Goal: Task Accomplishment & Management: Manage account settings

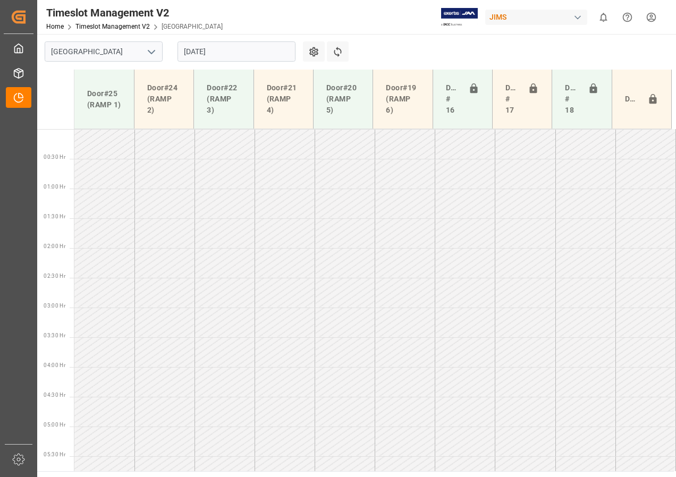
scroll to position [313, 0]
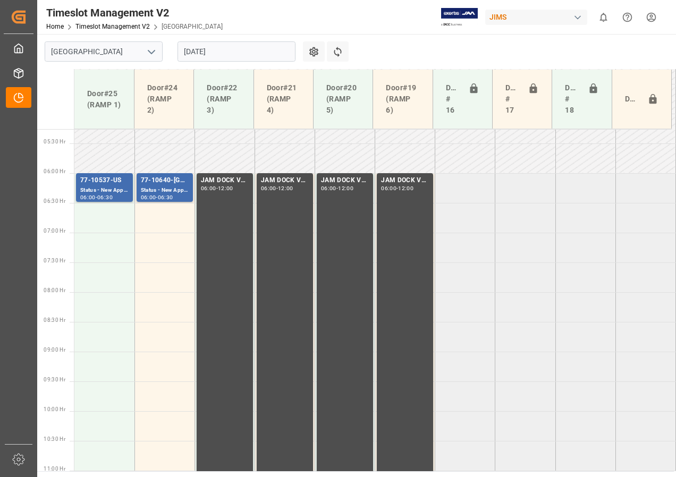
click at [204, 52] on input "[DATE]" at bounding box center [237, 51] width 118 height 20
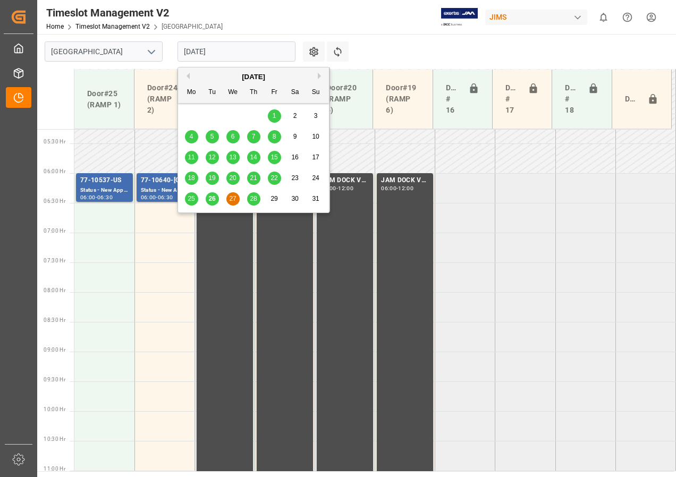
click at [213, 199] on span "26" at bounding box center [211, 198] width 7 height 7
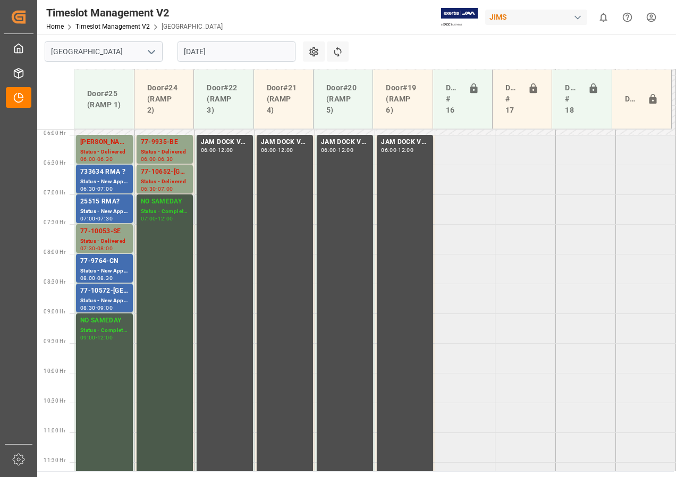
scroll to position [336, 0]
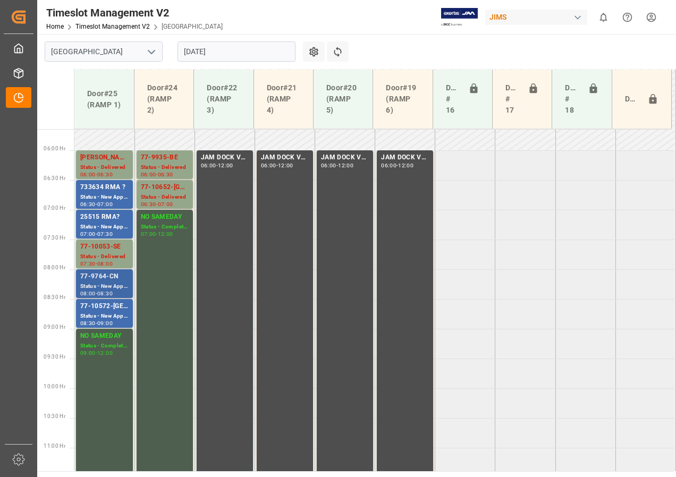
click at [112, 282] on div "Status - New Appointment" at bounding box center [104, 286] width 48 height 9
click at [100, 315] on div "Status - New Appointment" at bounding box center [104, 316] width 48 height 9
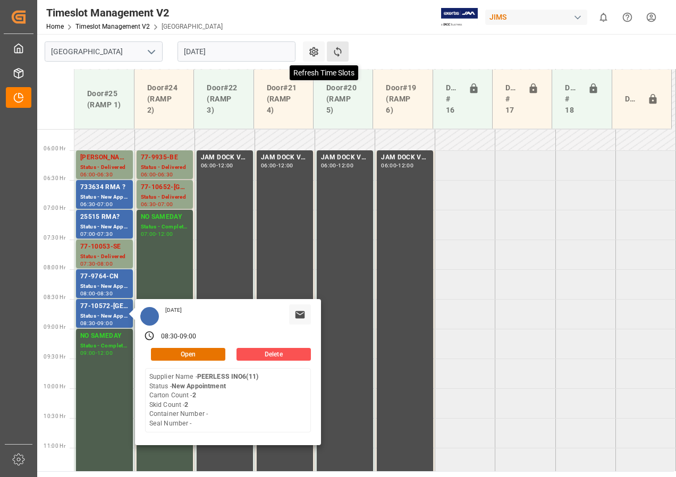
click at [339, 47] on icon at bounding box center [337, 51] width 11 height 11
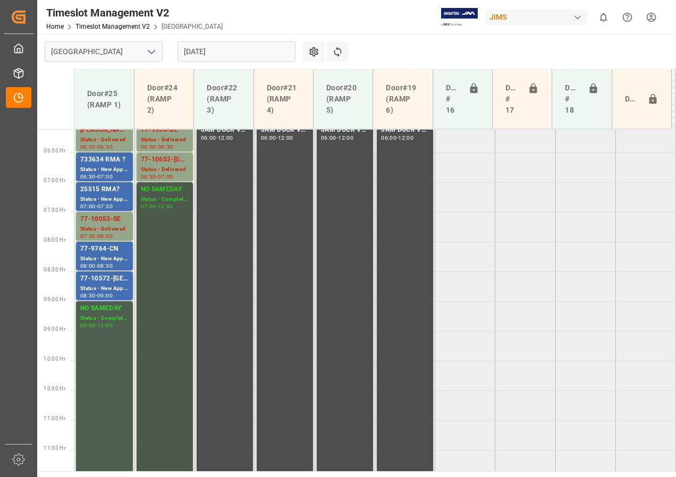
scroll to position [345, 0]
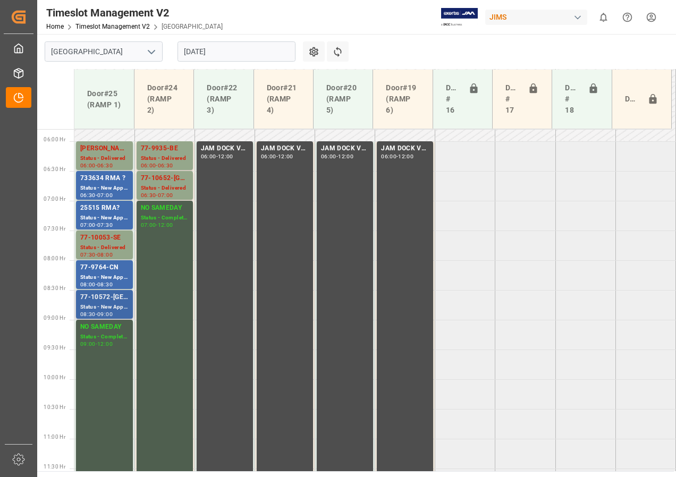
click at [92, 303] on div "Status - New Appointment" at bounding box center [104, 307] width 48 height 9
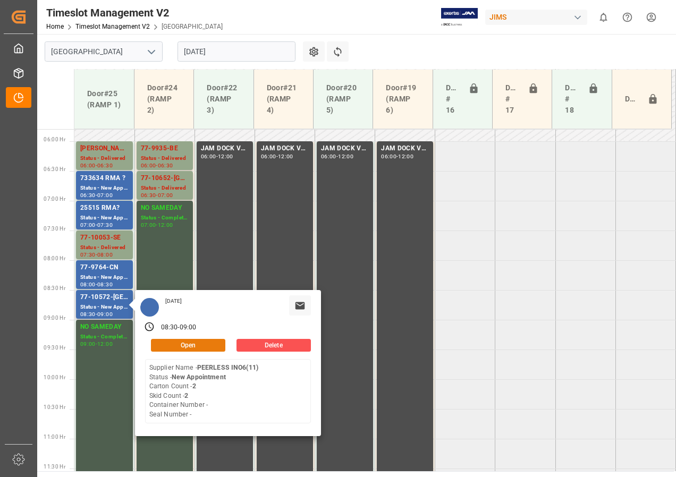
click at [168, 342] on button "Open" at bounding box center [188, 345] width 74 height 13
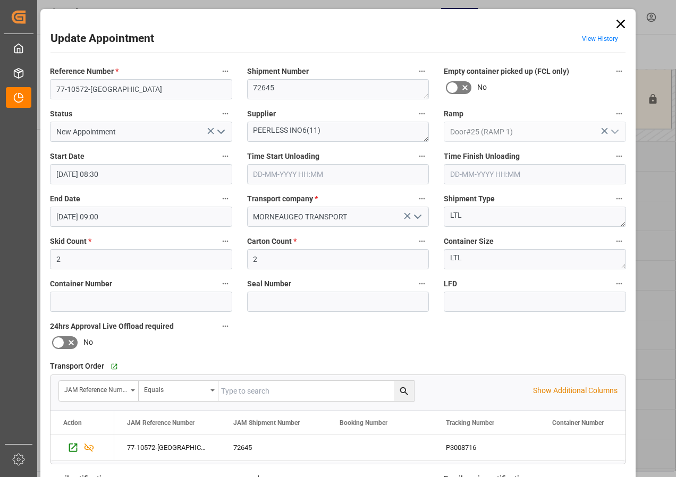
click at [221, 129] on icon "open menu" at bounding box center [221, 131] width 13 height 13
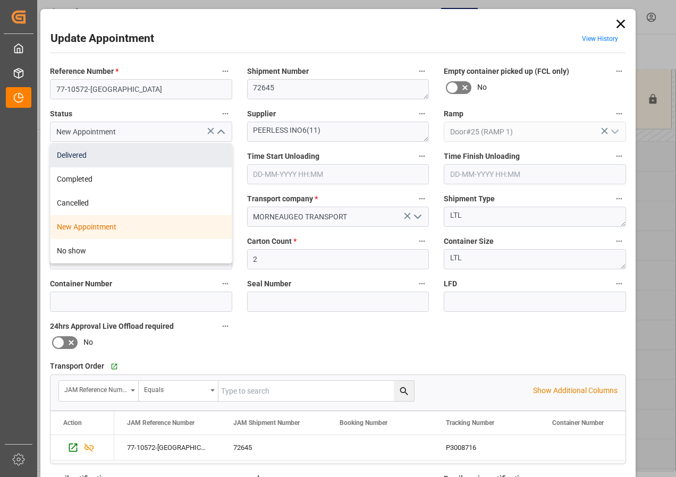
click at [85, 156] on div "Delivered" at bounding box center [141, 156] width 181 height 24
type input "Delivered"
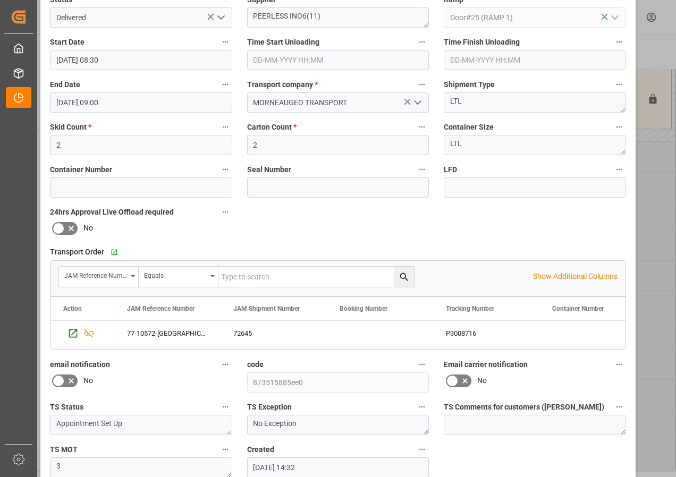
scroll to position [169, 0]
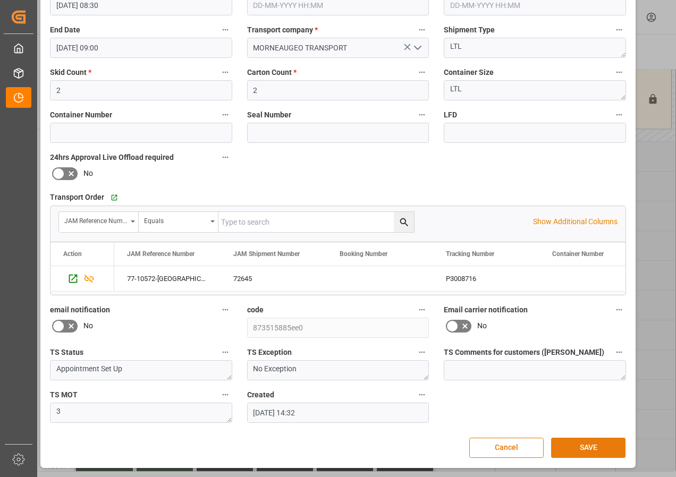
click at [580, 446] on button "SAVE" at bounding box center [588, 448] width 74 height 20
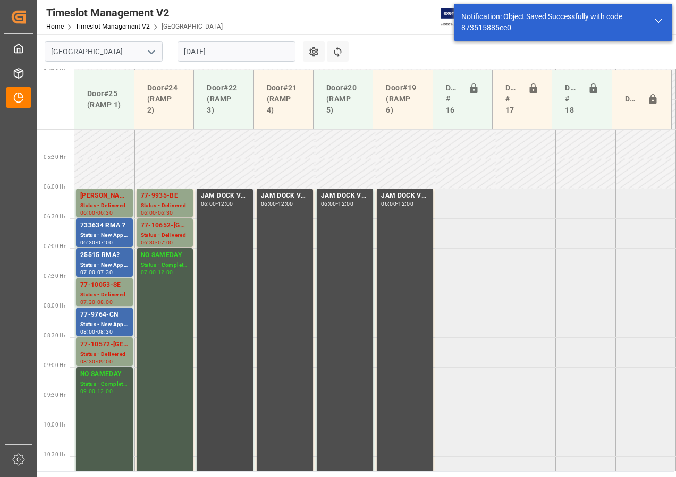
scroll to position [273, 0]
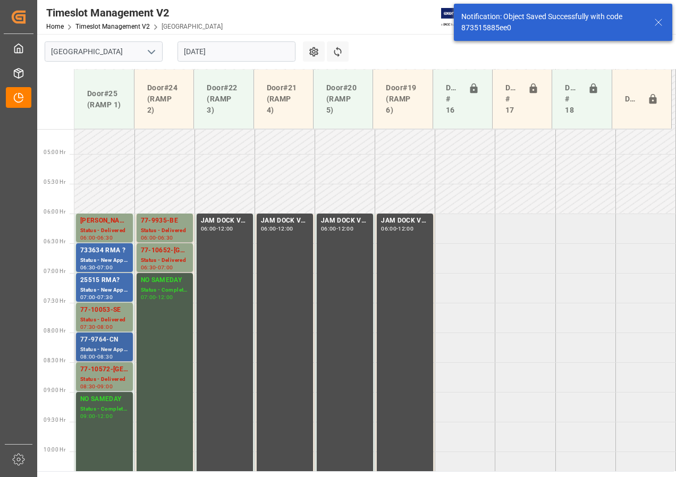
click at [98, 346] on div "Status - New Appointment" at bounding box center [104, 350] width 48 height 9
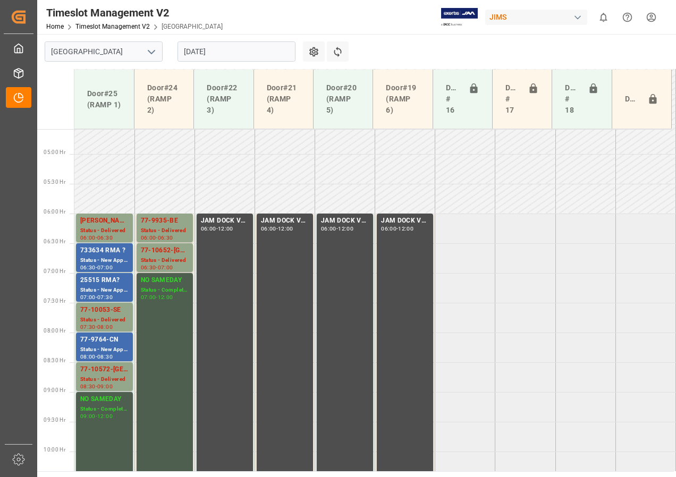
click at [94, 282] on div "25515 RMA?" at bounding box center [104, 280] width 48 height 11
click at [95, 255] on div "733634 RMA ?" at bounding box center [104, 251] width 48 height 11
click at [106, 256] on div "Status - New Appointment" at bounding box center [104, 260] width 48 height 9
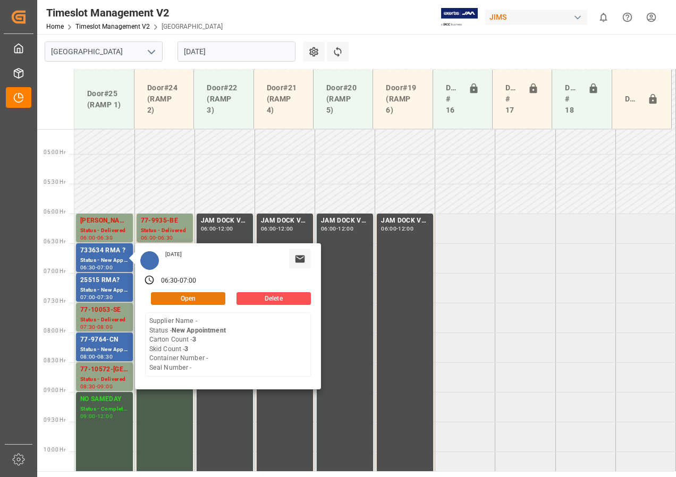
click at [173, 297] on button "Open" at bounding box center [188, 298] width 74 height 13
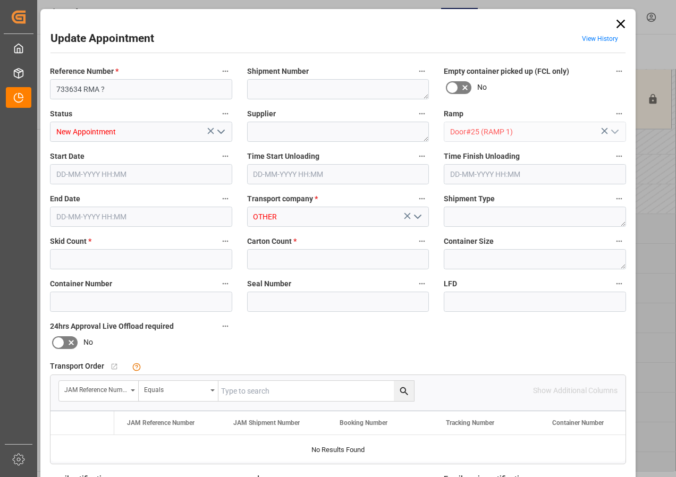
type input "3"
type input "[DATE] 06:30"
type input "[DATE] 07:00"
type input "[DATE] 13:01"
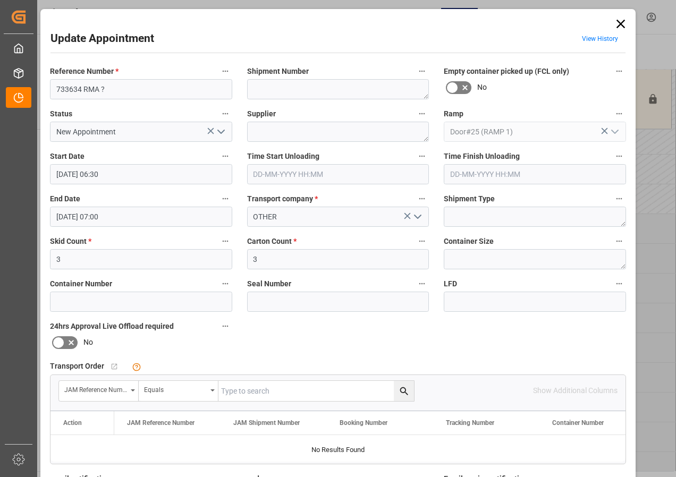
click at [220, 133] on icon "open menu" at bounding box center [221, 131] width 13 height 13
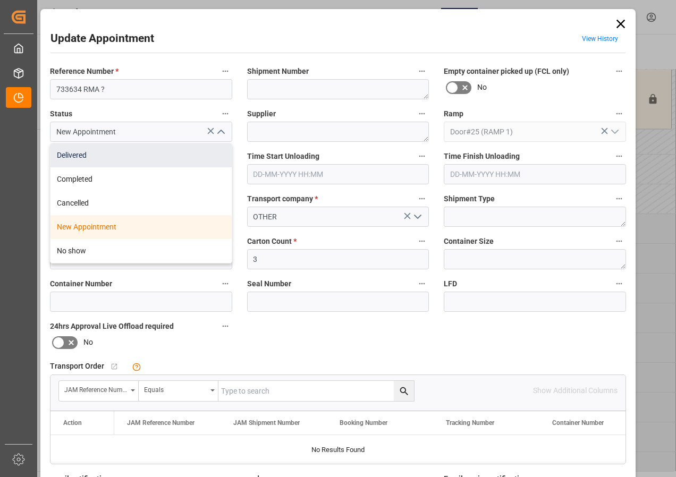
click at [104, 162] on div "Delivered" at bounding box center [141, 156] width 181 height 24
type input "Delivered"
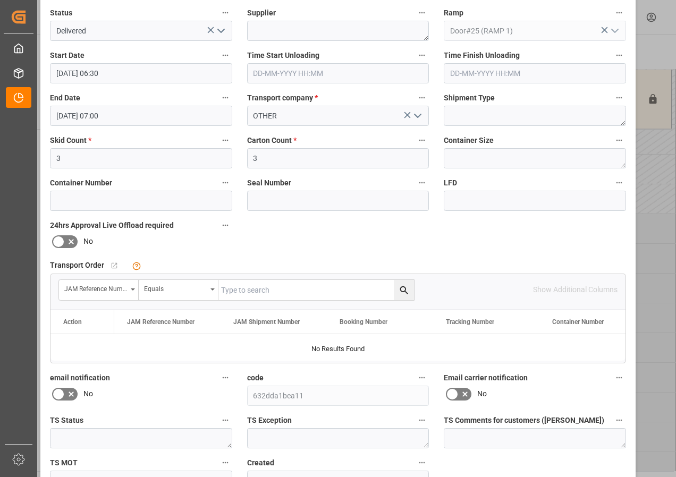
scroll to position [160, 0]
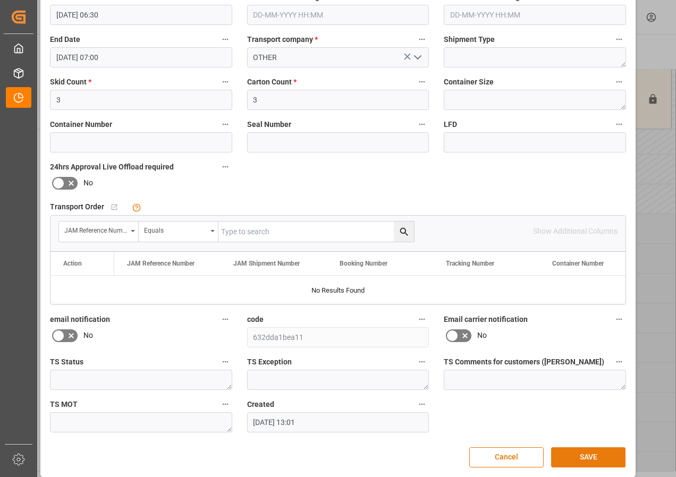
click at [589, 453] on button "SAVE" at bounding box center [588, 458] width 74 height 20
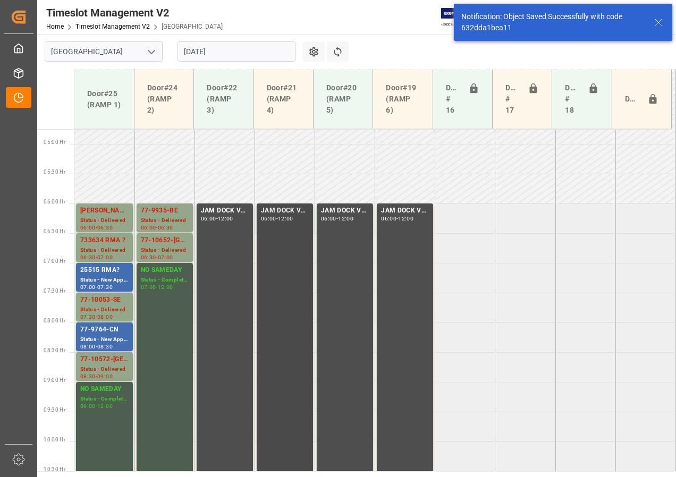
scroll to position [313, 0]
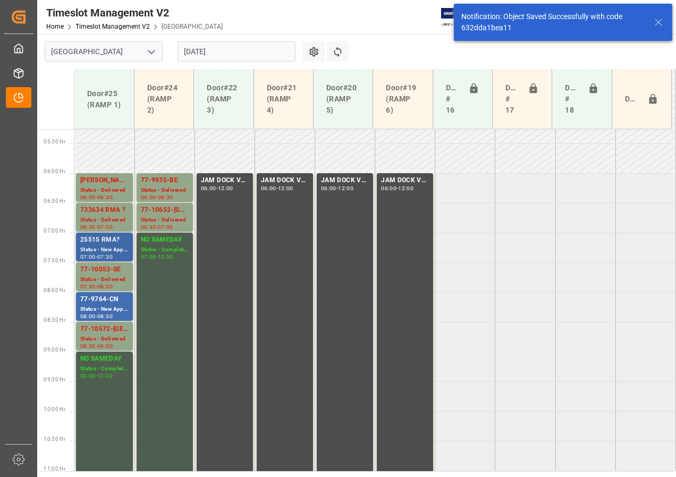
click at [97, 256] on div "-" at bounding box center [97, 257] width 2 height 5
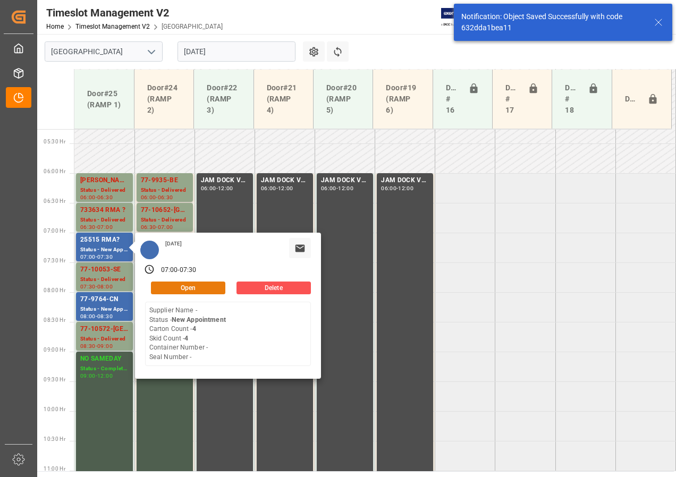
click at [182, 285] on button "Open" at bounding box center [188, 288] width 74 height 13
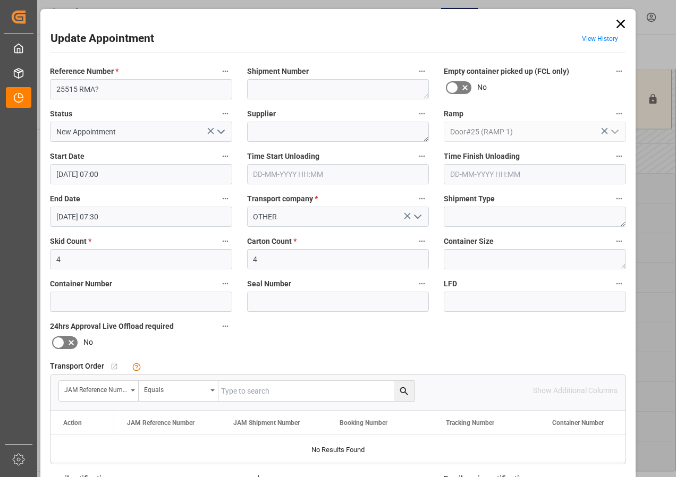
click at [221, 130] on icon "open menu" at bounding box center [221, 131] width 13 height 13
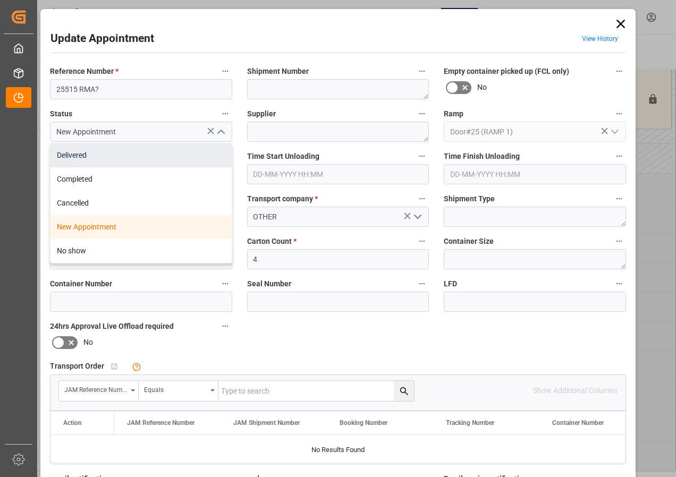
click at [82, 160] on div "Delivered" at bounding box center [141, 156] width 181 height 24
type input "Delivered"
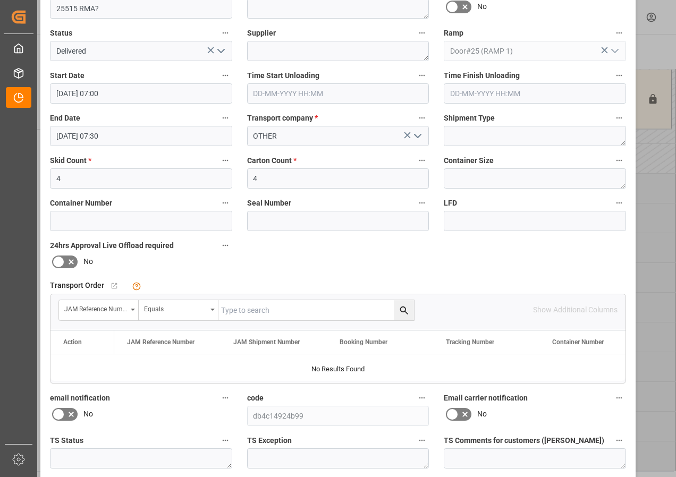
scroll to position [160, 0]
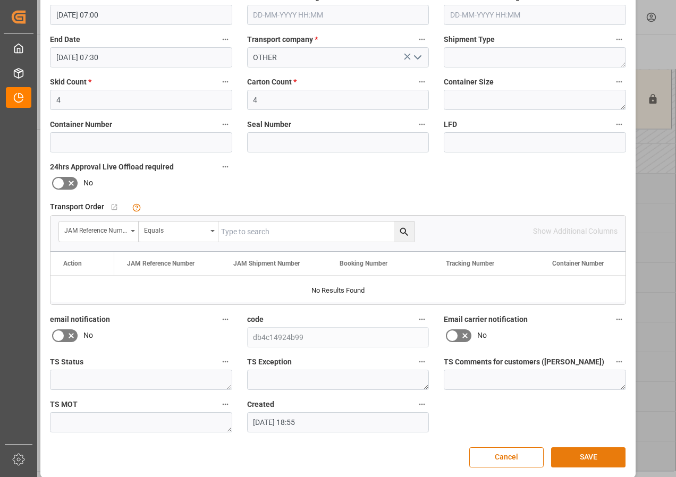
click at [570, 461] on button "SAVE" at bounding box center [588, 458] width 74 height 20
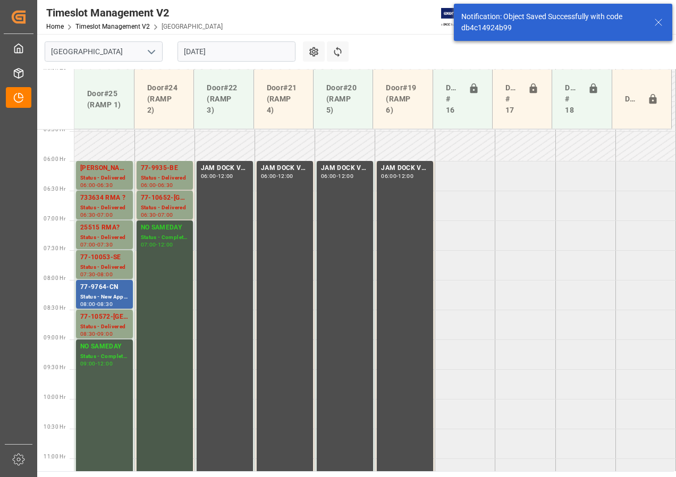
scroll to position [266, 0]
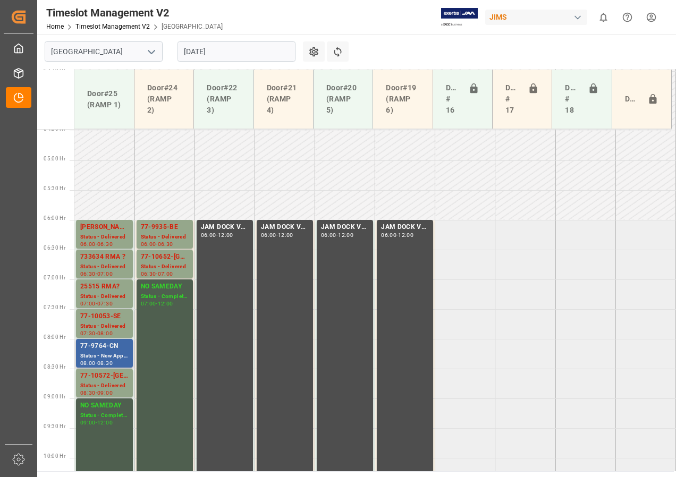
click at [121, 346] on div "77-9764-CN" at bounding box center [104, 346] width 48 height 11
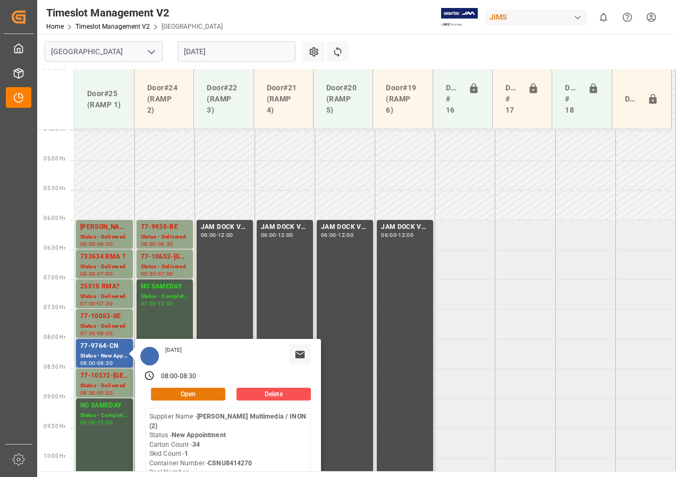
click at [175, 397] on button "Open" at bounding box center [188, 394] width 74 height 13
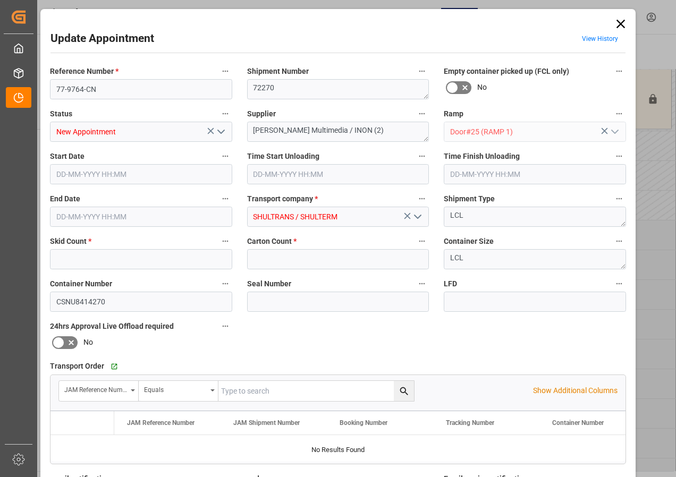
type input "1"
type input "34"
type input "[DATE] 08:00"
type input "[DATE] 08:30"
type input "[DATE] 13:34"
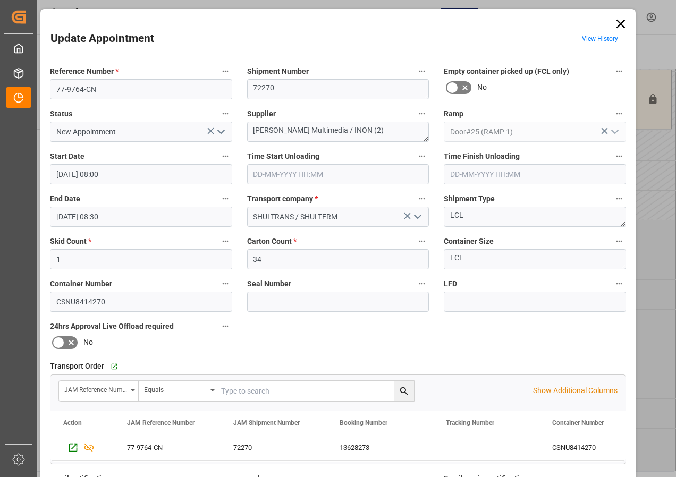
click at [221, 135] on icon "open menu" at bounding box center [221, 131] width 13 height 13
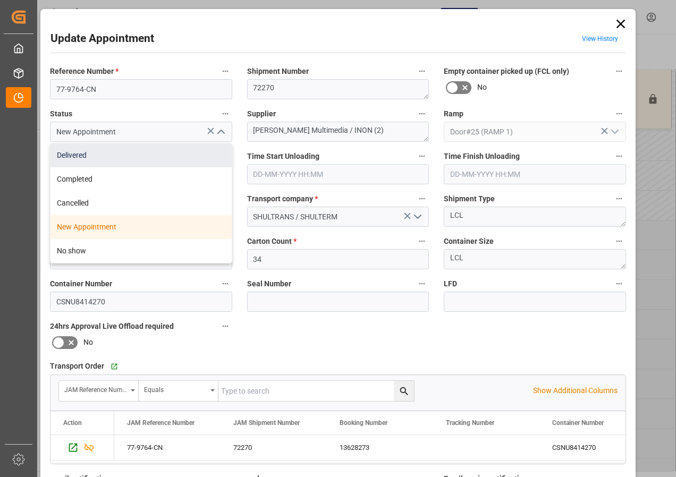
click at [82, 155] on div "Delivered" at bounding box center [141, 156] width 181 height 24
type input "Delivered"
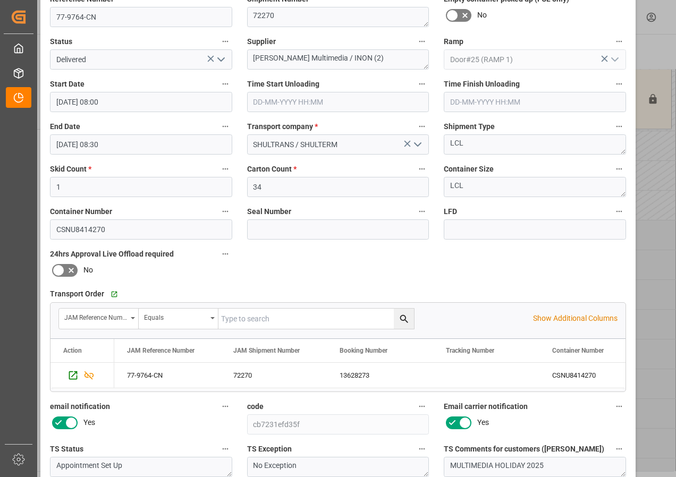
scroll to position [169, 0]
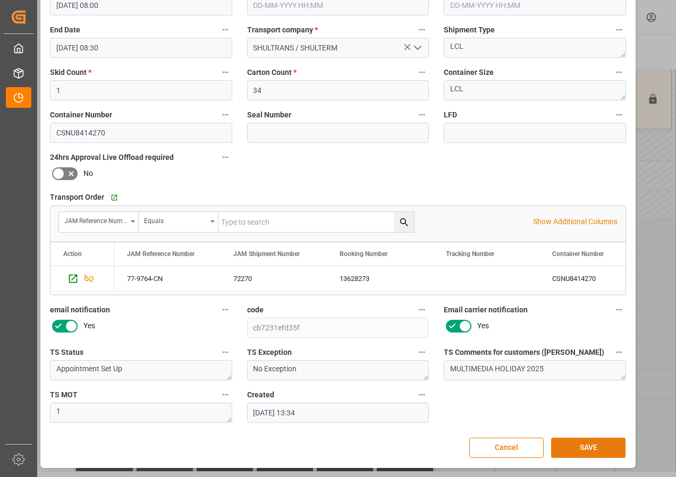
click at [585, 445] on button "SAVE" at bounding box center [588, 448] width 74 height 20
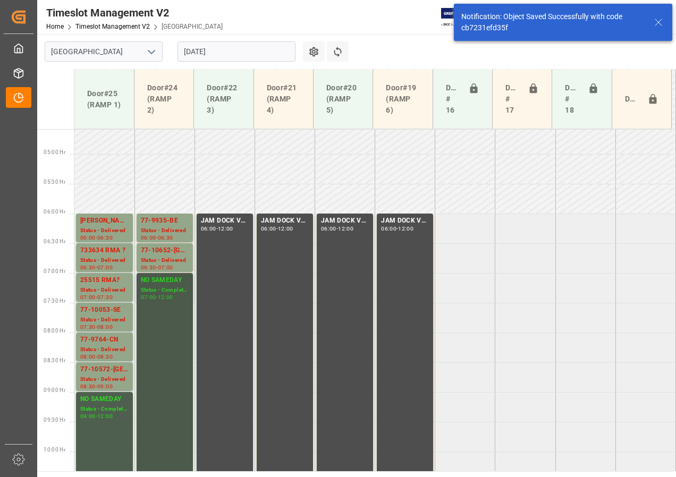
scroll to position [326, 0]
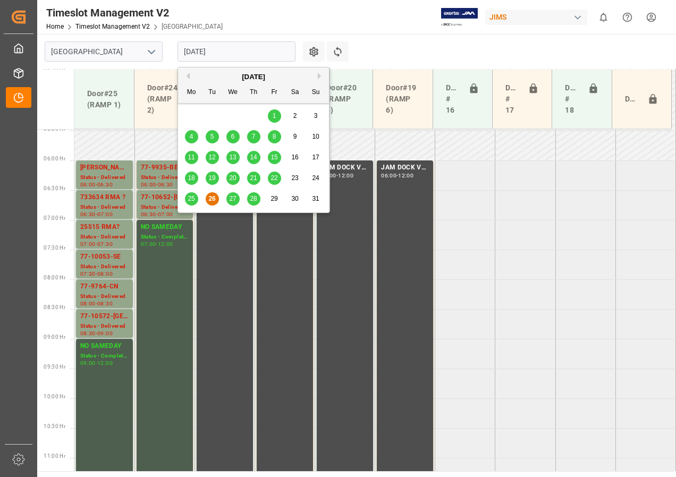
click at [211, 48] on input "[DATE]" at bounding box center [237, 51] width 118 height 20
click at [234, 199] on span "27" at bounding box center [232, 198] width 7 height 7
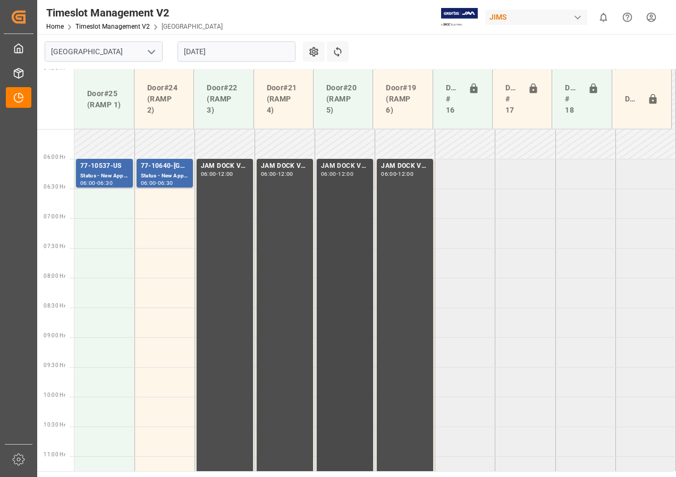
scroll to position [345, 0]
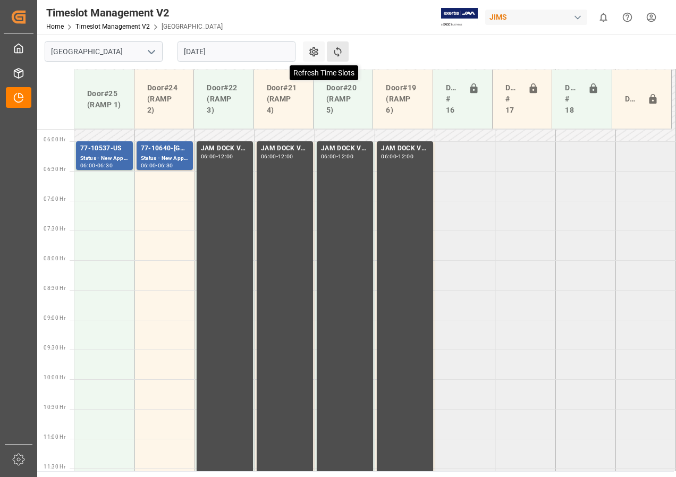
click at [340, 51] on icon at bounding box center [337, 51] width 11 height 11
click at [215, 51] on input "[DATE]" at bounding box center [237, 51] width 118 height 20
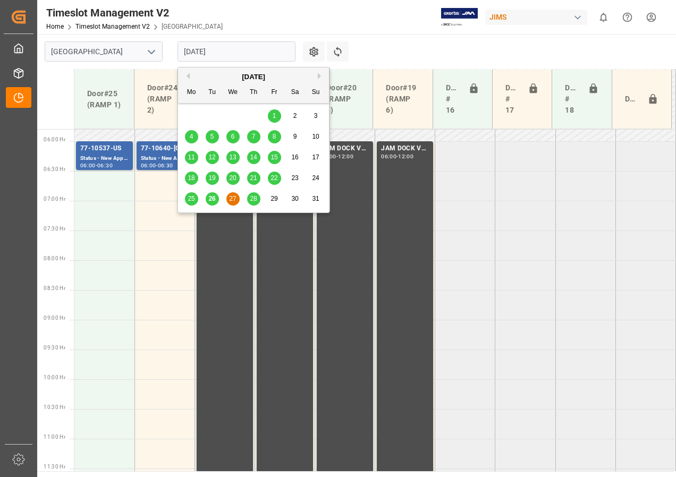
click at [253, 196] on span "28" at bounding box center [253, 198] width 7 height 7
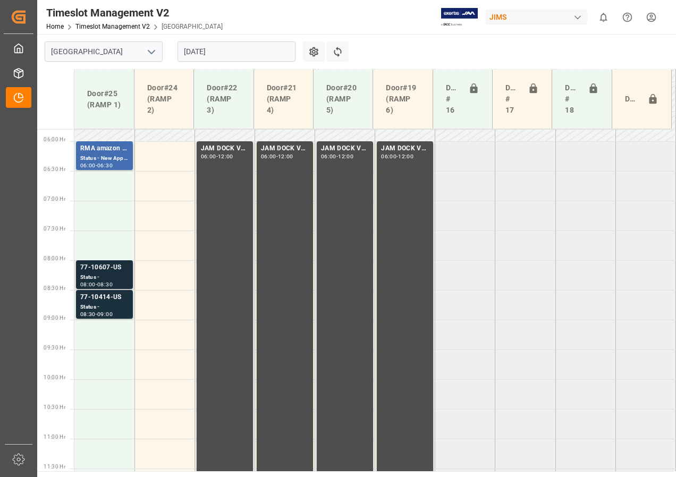
click at [100, 273] on div "Status -" at bounding box center [104, 277] width 48 height 9
click at [109, 303] on div "77-10414-US" at bounding box center [104, 297] width 48 height 11
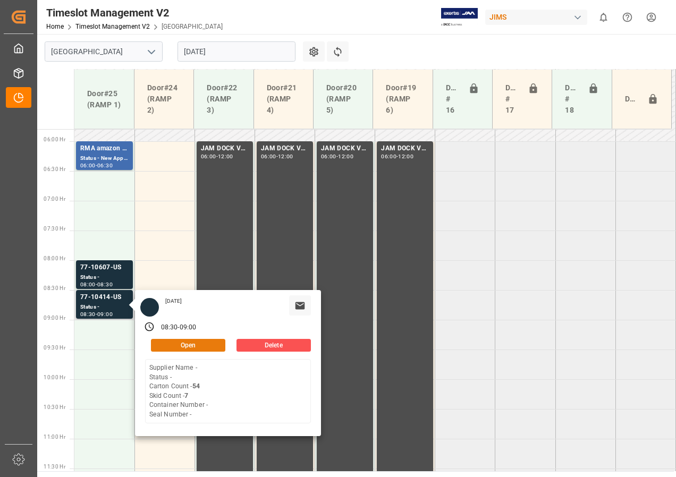
click at [180, 343] on button "Open" at bounding box center [188, 345] width 74 height 13
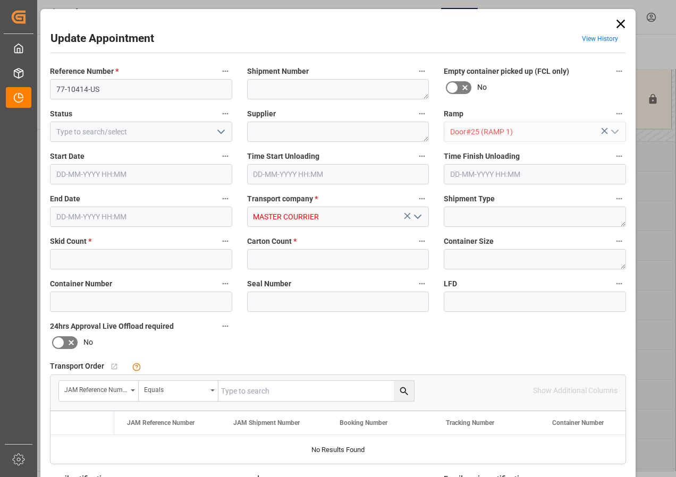
type input "7"
type input "54"
type input "[DATE] 08:30"
type input "[DATE] 09:00"
type input "[DATE] 12:40"
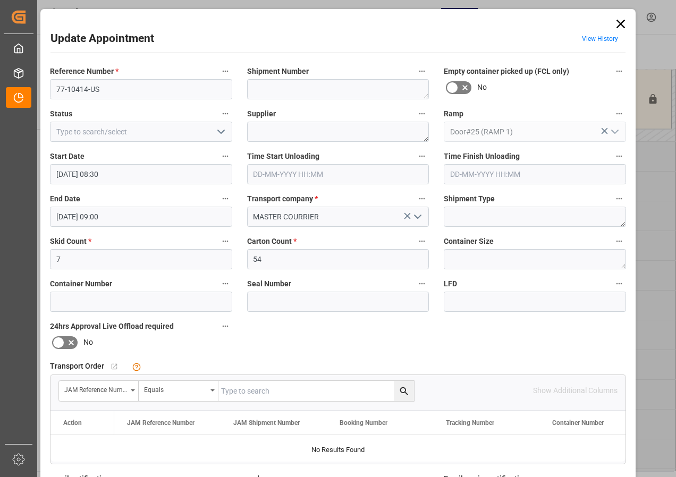
click at [615, 24] on icon at bounding box center [621, 23] width 15 height 15
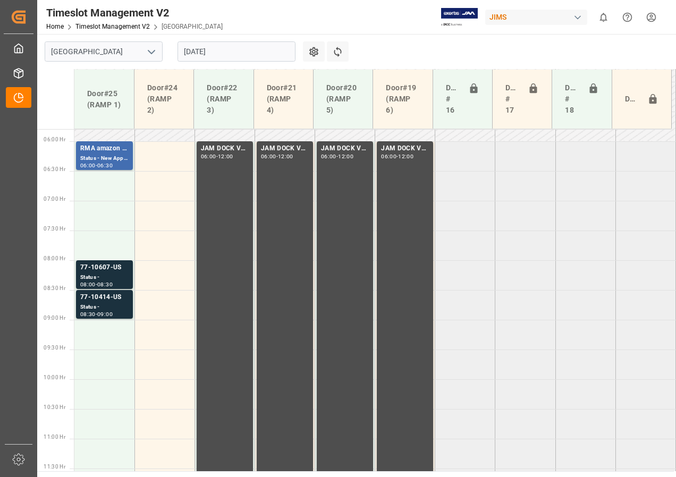
click at [225, 53] on input "[DATE]" at bounding box center [237, 51] width 118 height 20
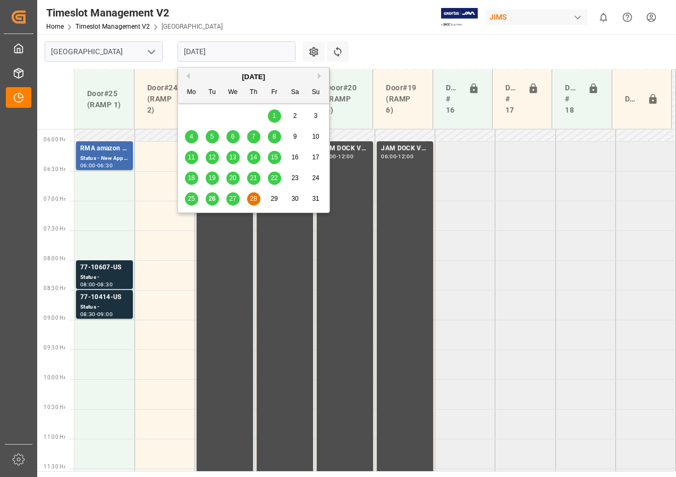
click at [255, 201] on span "28" at bounding box center [253, 198] width 7 height 7
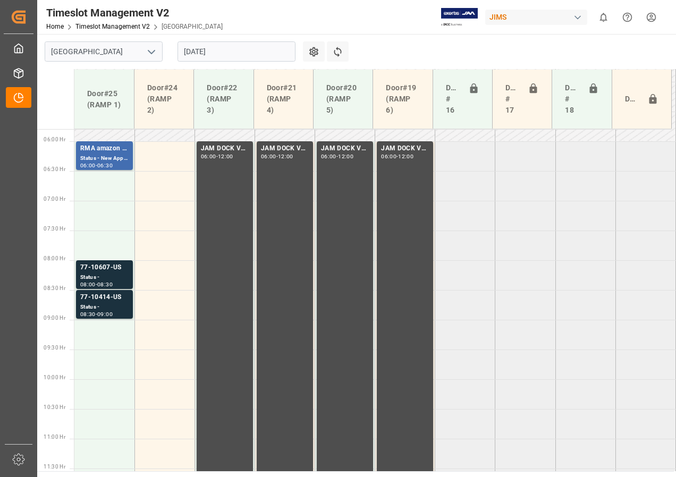
click at [215, 54] on input "[DATE]" at bounding box center [237, 51] width 118 height 20
click at [111, 304] on div "Status -" at bounding box center [104, 307] width 48 height 9
click at [110, 305] on div "Status -" at bounding box center [104, 307] width 48 height 9
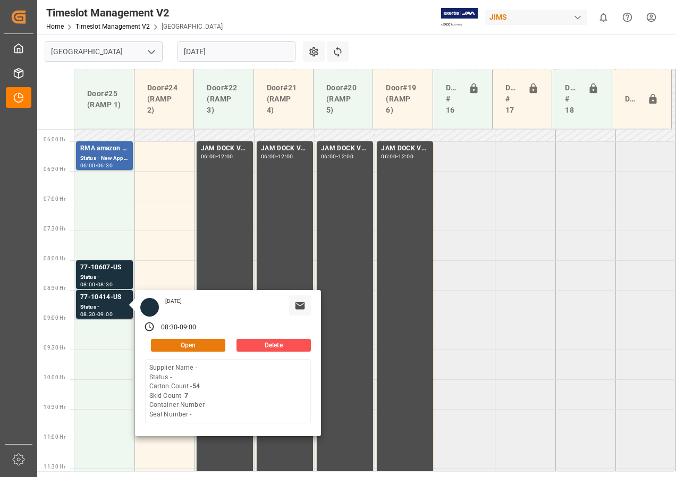
click at [177, 342] on button "Open" at bounding box center [188, 345] width 74 height 13
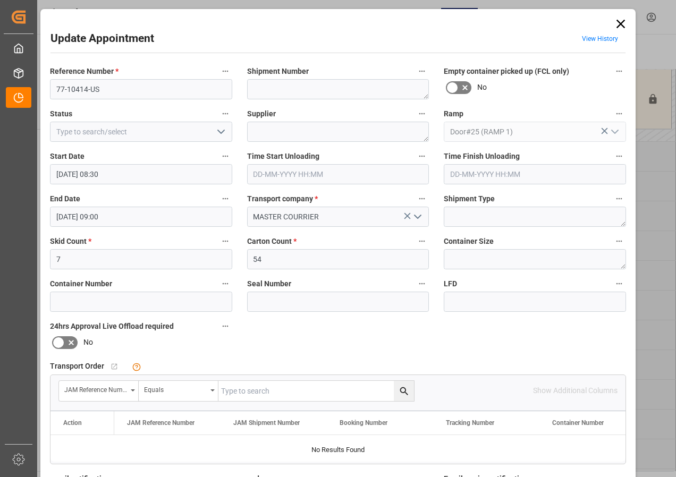
click at [614, 20] on icon at bounding box center [621, 23] width 15 height 15
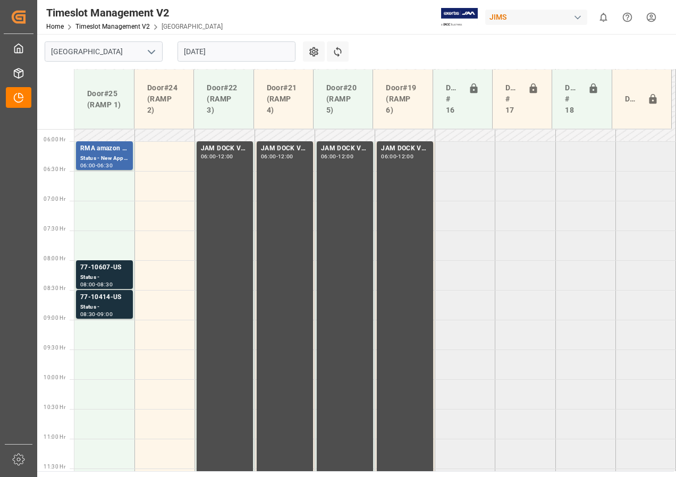
click at [217, 51] on input "[DATE]" at bounding box center [237, 51] width 118 height 20
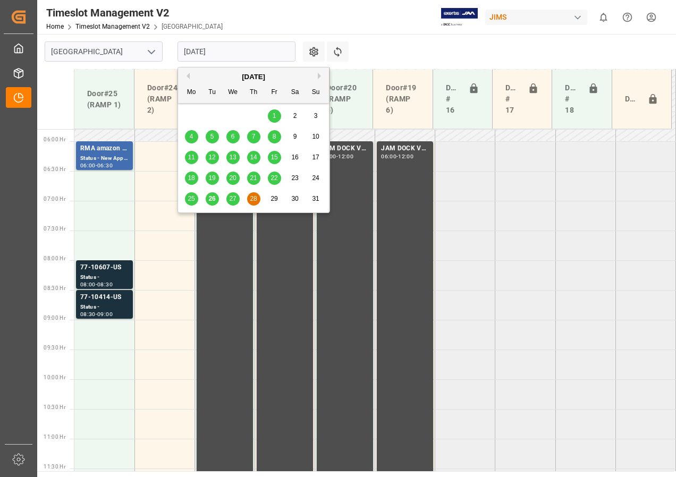
click at [275, 196] on span "29" at bounding box center [274, 198] width 7 height 7
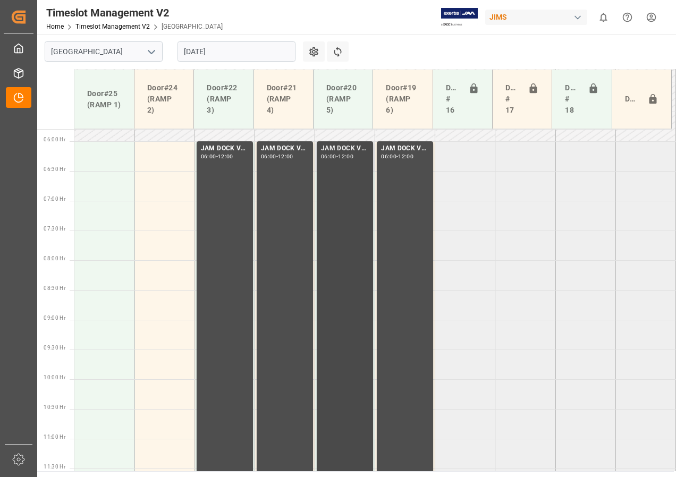
scroll to position [320, 0]
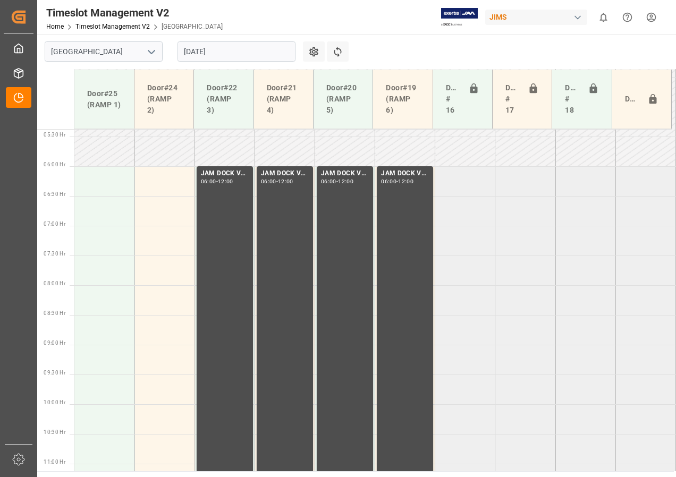
click at [212, 54] on input "[DATE]" at bounding box center [237, 51] width 118 height 20
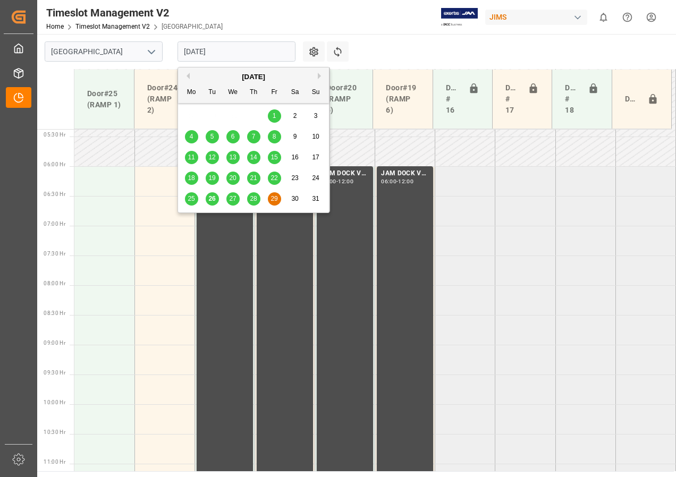
click at [250, 200] on span "28" at bounding box center [253, 198] width 7 height 7
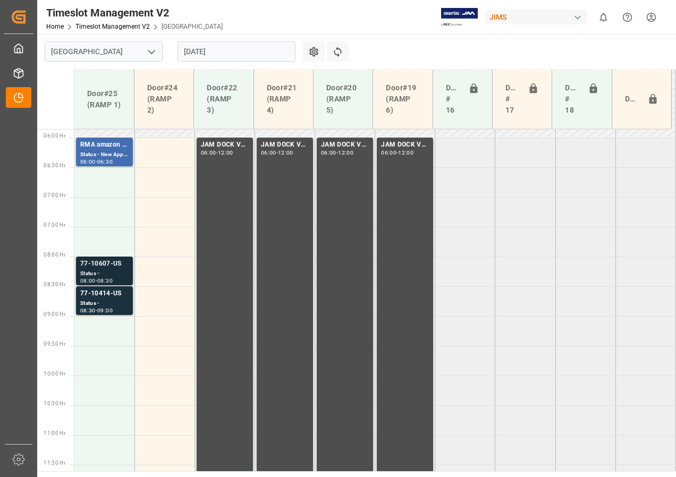
scroll to position [351, 0]
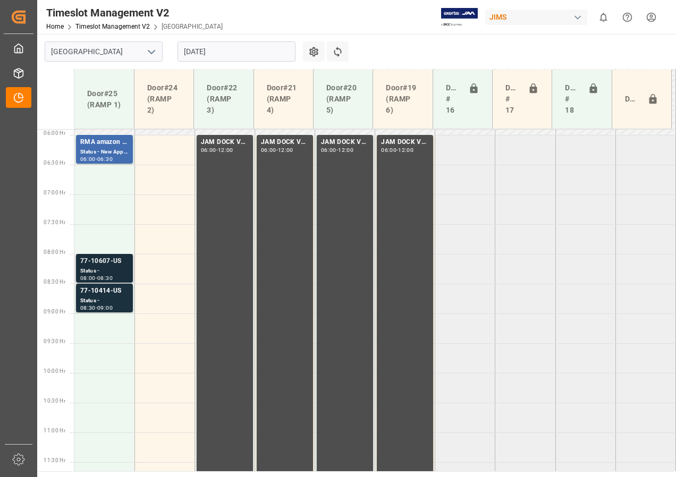
click at [108, 267] on div "Status -" at bounding box center [104, 271] width 48 height 9
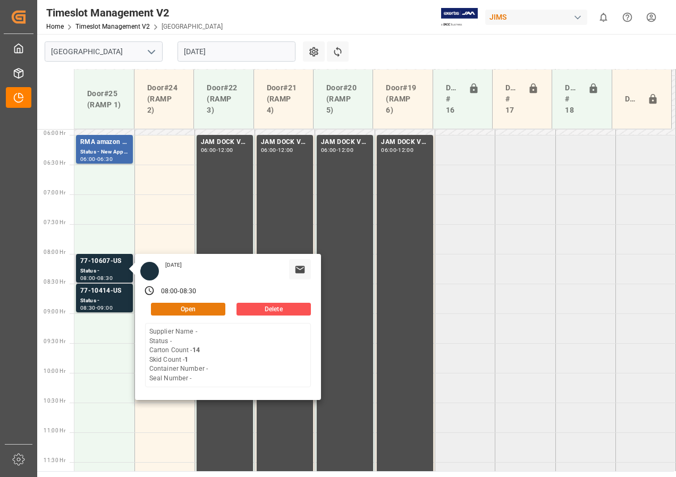
click at [189, 311] on button "Open" at bounding box center [188, 309] width 74 height 13
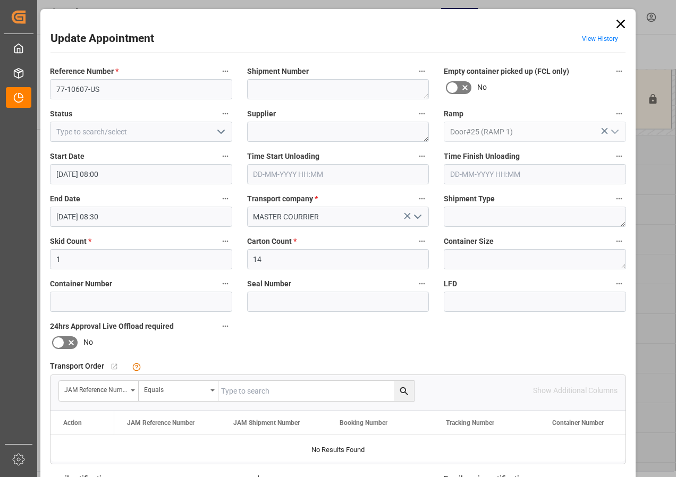
click at [237, 395] on input "text" at bounding box center [317, 391] width 196 height 20
type input "77-10607-US"
click at [401, 391] on icon "search button" at bounding box center [404, 391] width 11 height 11
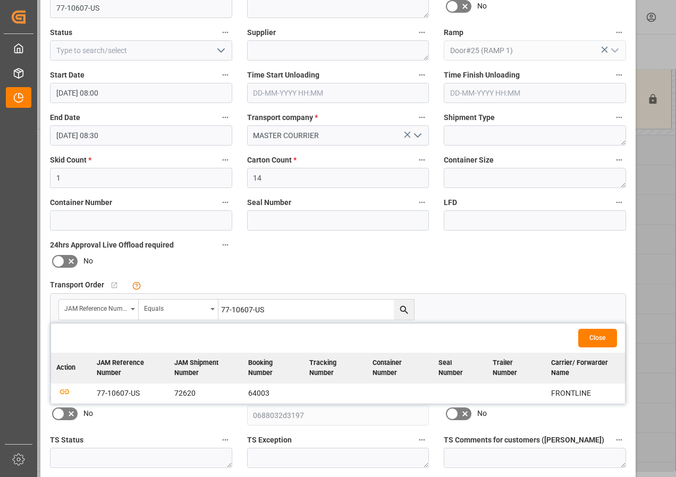
scroll to position [160, 0]
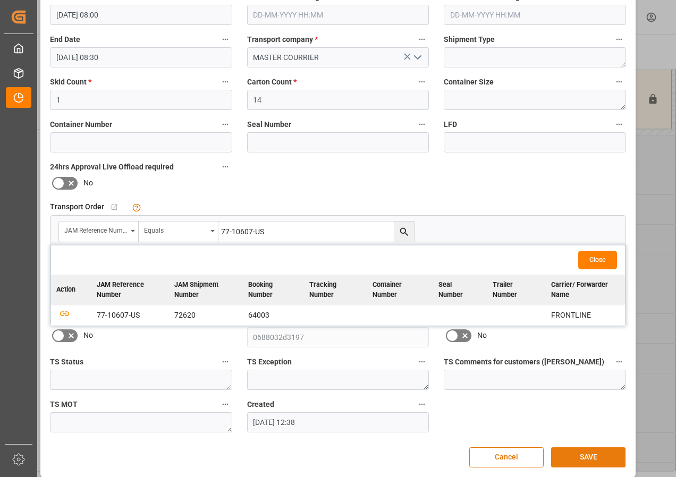
click at [580, 455] on button "SAVE" at bounding box center [588, 458] width 74 height 20
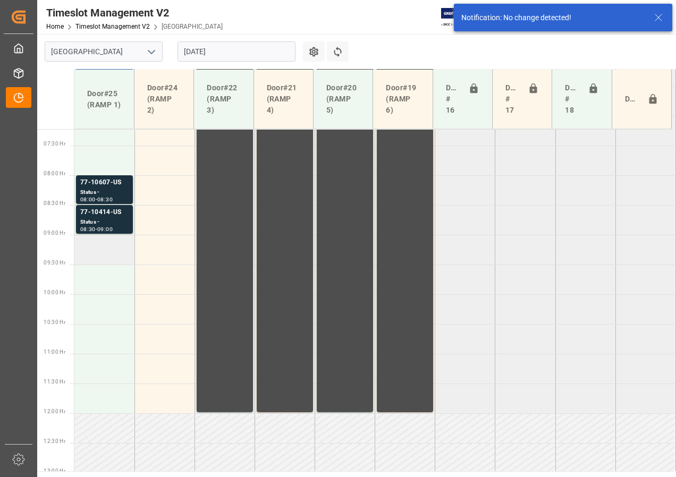
scroll to position [432, 0]
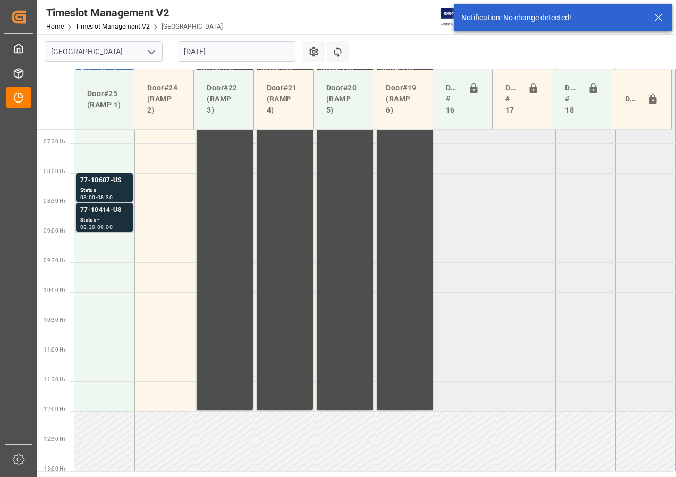
click at [105, 213] on div "77-10414-US" at bounding box center [104, 210] width 48 height 11
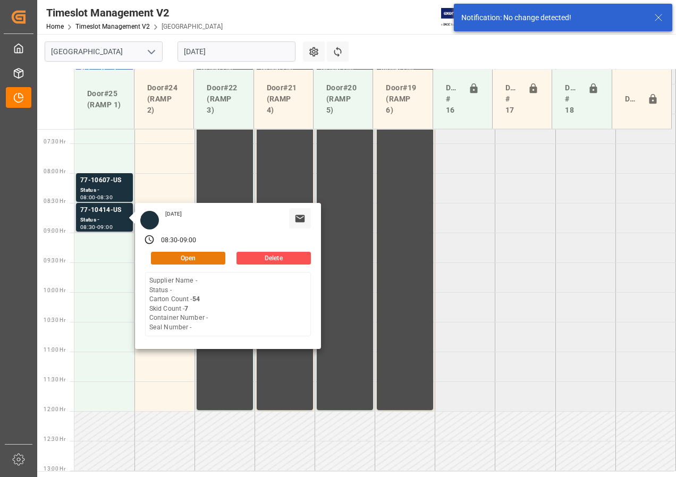
click at [192, 263] on button "Open" at bounding box center [188, 258] width 74 height 13
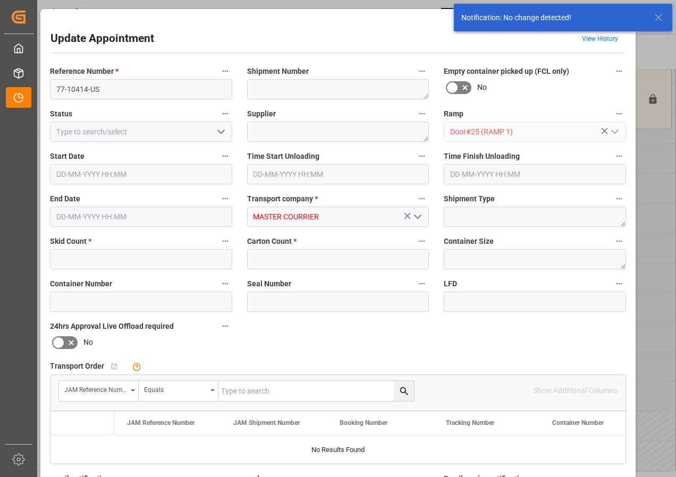
type input "7"
type input "54"
type input "[DATE] 08:30"
type input "[DATE] 09:00"
type input "[DATE] 12:40"
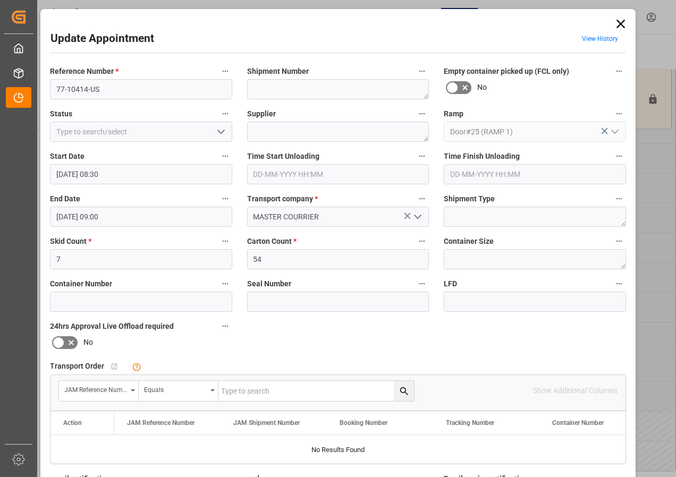
click at [234, 392] on input "text" at bounding box center [317, 391] width 196 height 20
type input "77-10414-us"
click at [396, 389] on button "search button" at bounding box center [404, 391] width 20 height 20
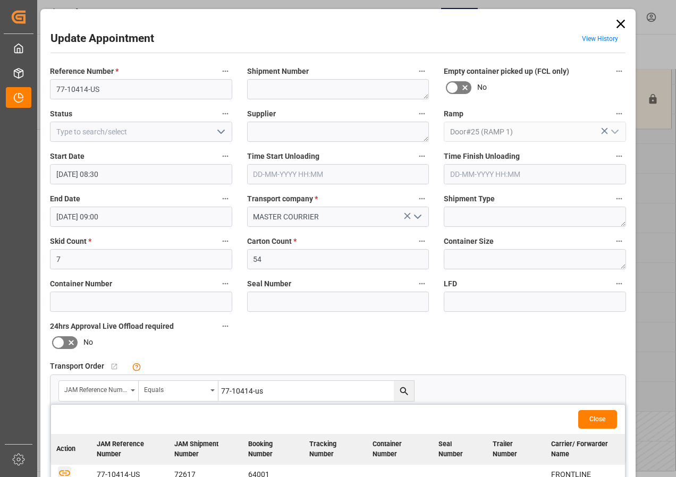
click at [62, 473] on icon "button" at bounding box center [64, 472] width 13 height 13
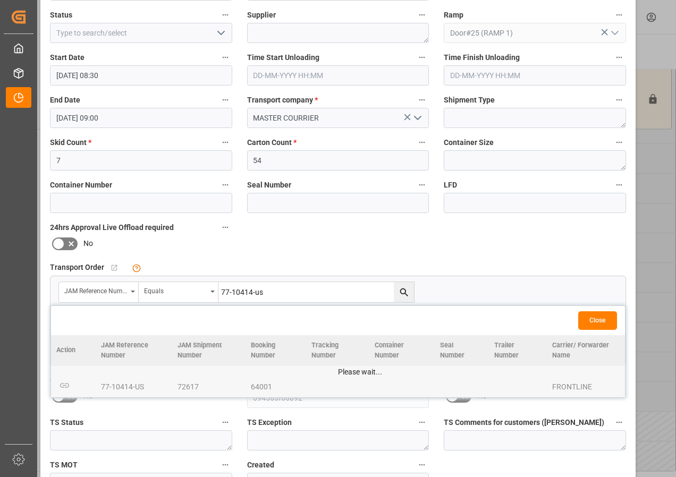
scroll to position [169, 0]
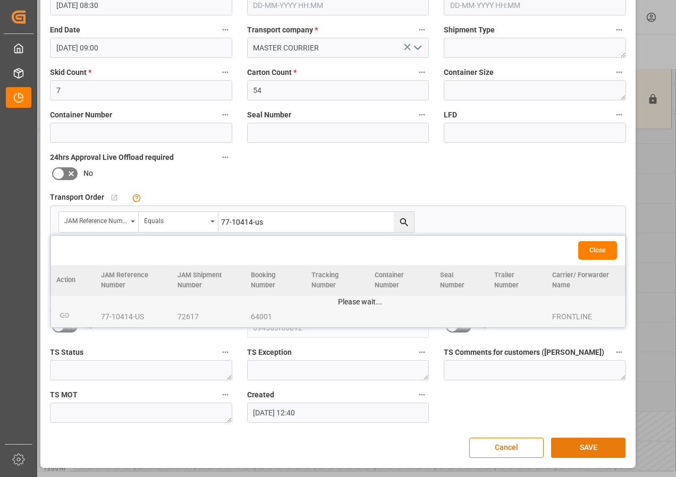
click at [578, 447] on button "SAVE" at bounding box center [588, 448] width 74 height 20
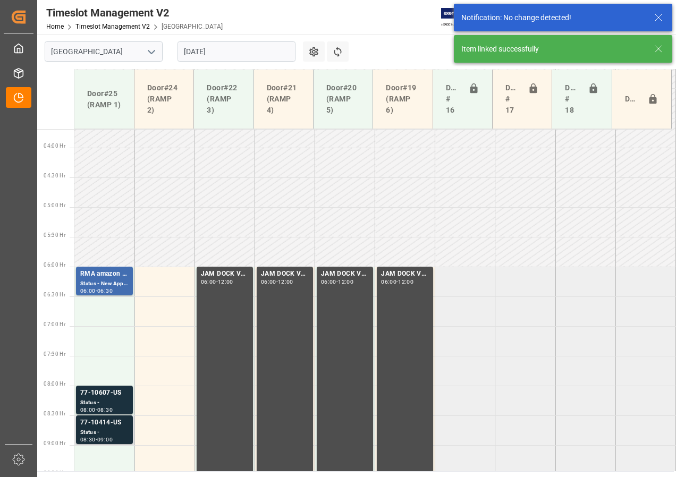
scroll to position [326, 0]
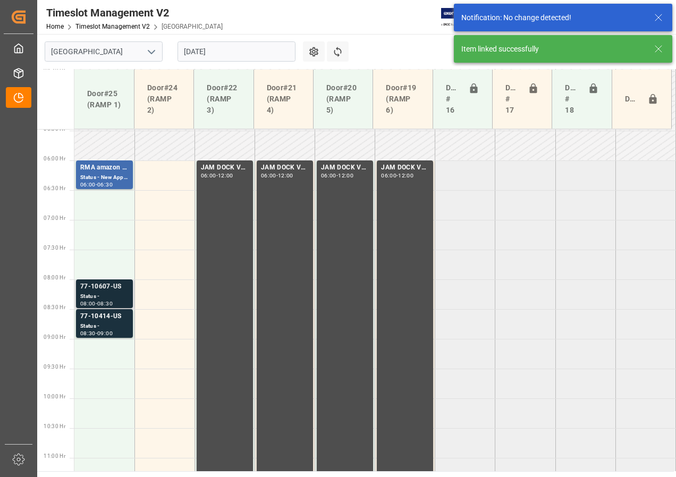
click at [105, 289] on div "77-10607-US" at bounding box center [104, 287] width 48 height 11
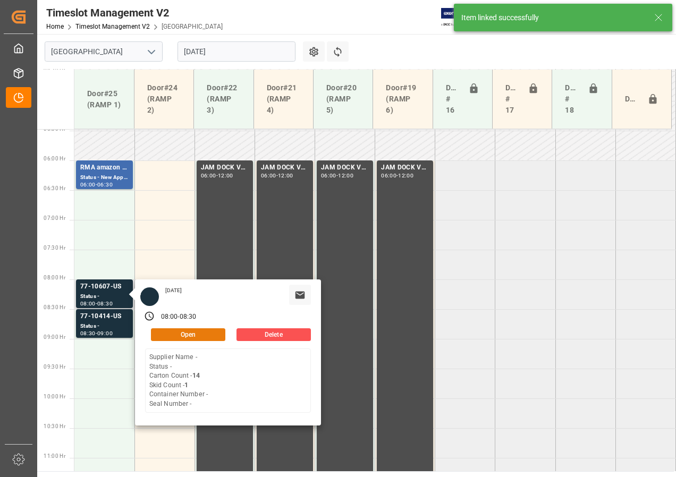
click at [180, 339] on button "Open" at bounding box center [188, 335] width 74 height 13
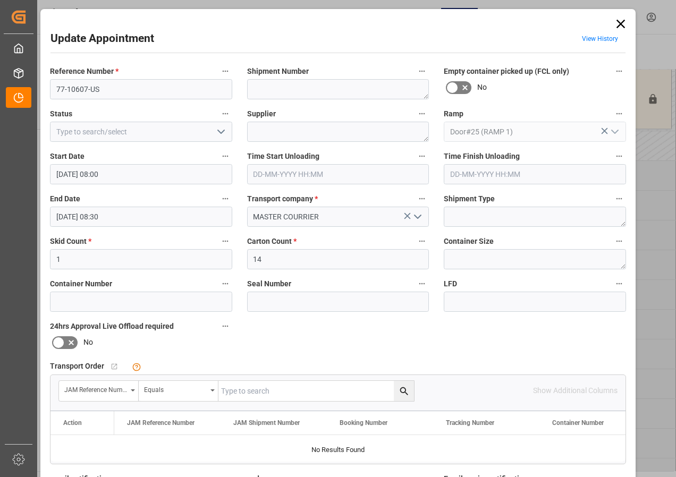
click at [99, 173] on input "[DATE] 08:00" at bounding box center [141, 174] width 182 height 20
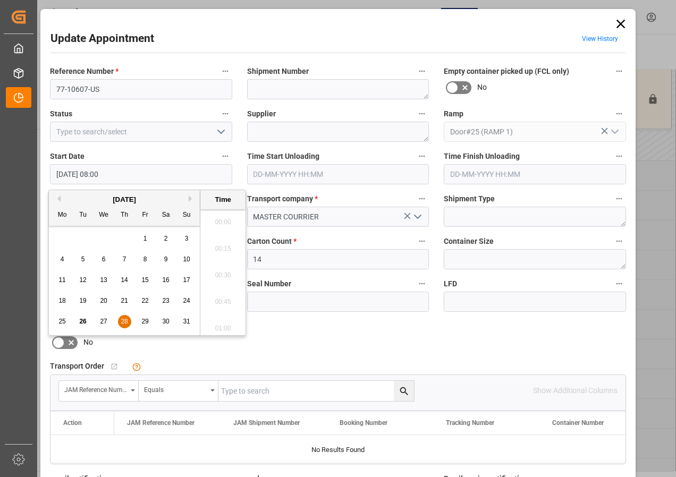
scroll to position [801, 0]
click at [128, 320] on div "28" at bounding box center [124, 322] width 13 height 13
click at [221, 269] on li "06:30" at bounding box center [222, 272] width 45 height 27
type input "[DATE] 06:30"
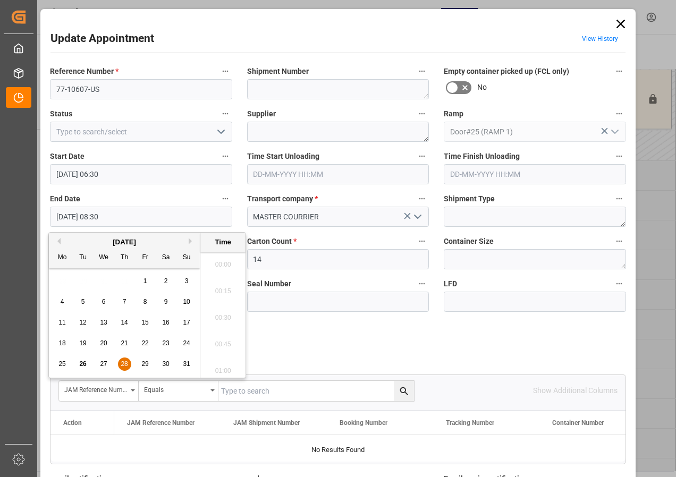
click at [69, 219] on input "[DATE] 08:30" at bounding box center [141, 217] width 182 height 20
click at [122, 362] on span "28" at bounding box center [124, 364] width 7 height 7
click at [224, 313] on li "07:00" at bounding box center [222, 314] width 45 height 27
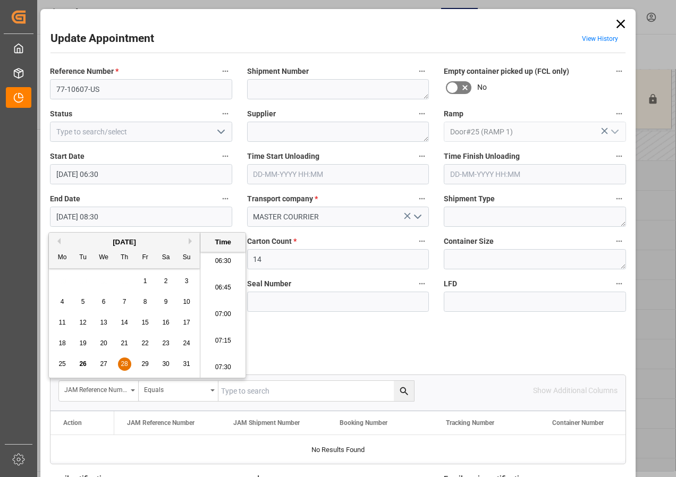
type input "[DATE] 07:00"
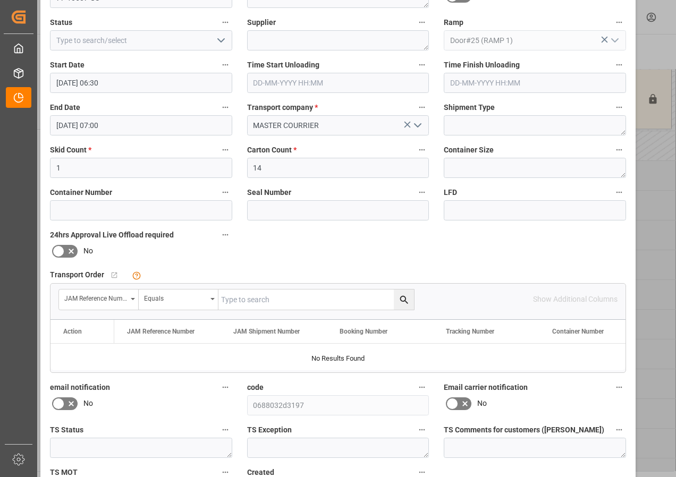
scroll to position [169, 0]
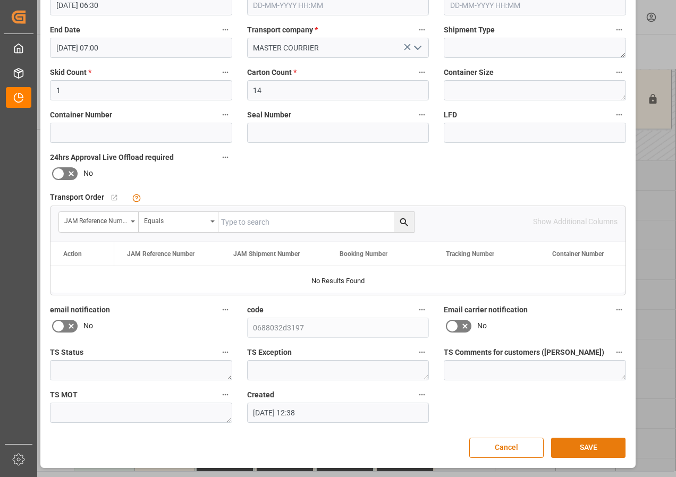
click at [578, 444] on button "SAVE" at bounding box center [588, 448] width 74 height 20
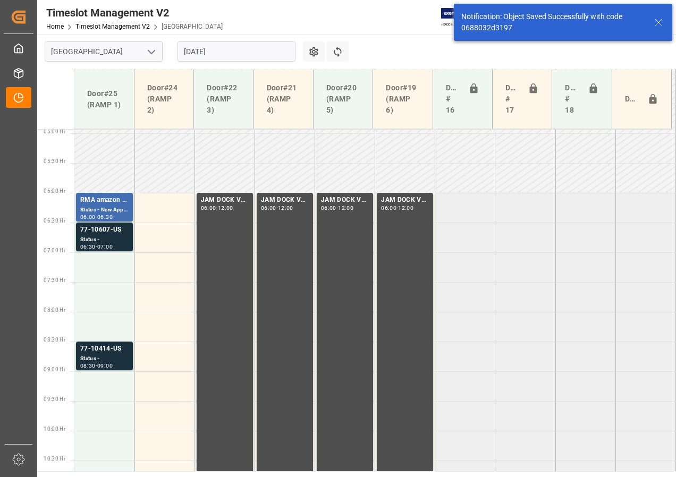
scroll to position [313, 0]
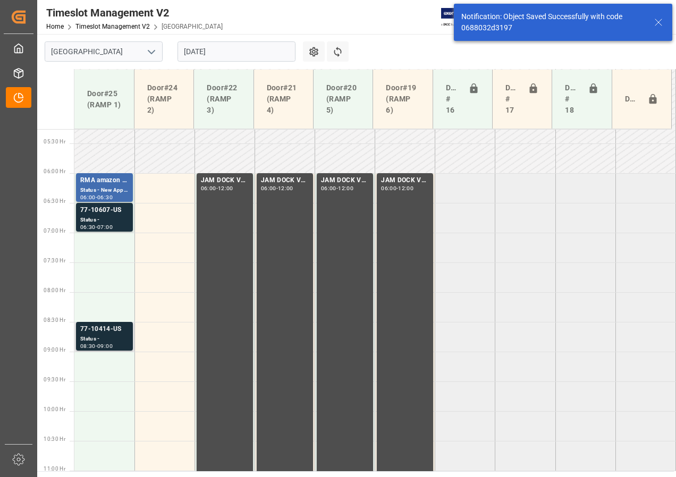
click at [113, 338] on div "Status -" at bounding box center [104, 339] width 48 height 9
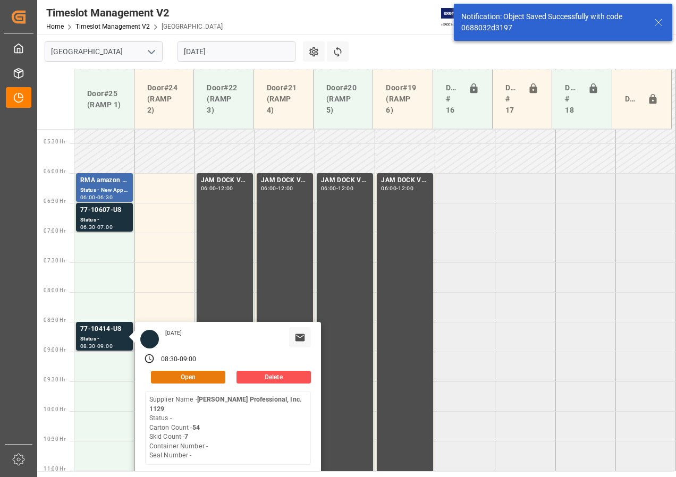
click at [175, 375] on button "Open" at bounding box center [188, 377] width 74 height 13
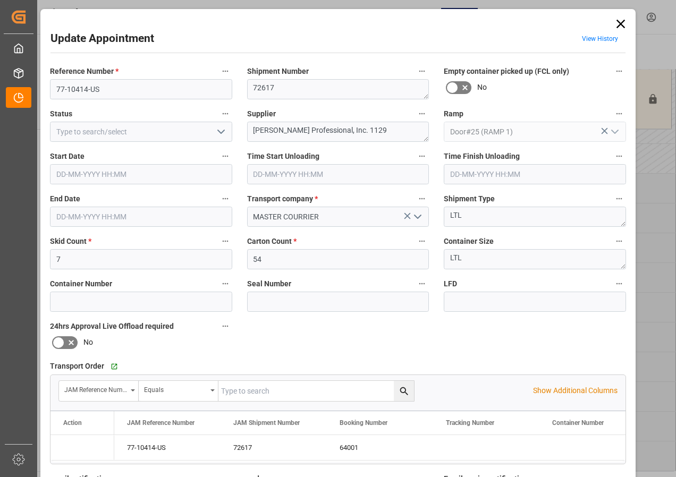
type input "[DATE] 08:30"
type input "[DATE] 09:00"
type input "[DATE] 12:40"
click at [69, 175] on input "[DATE] 08:30" at bounding box center [141, 174] width 182 height 20
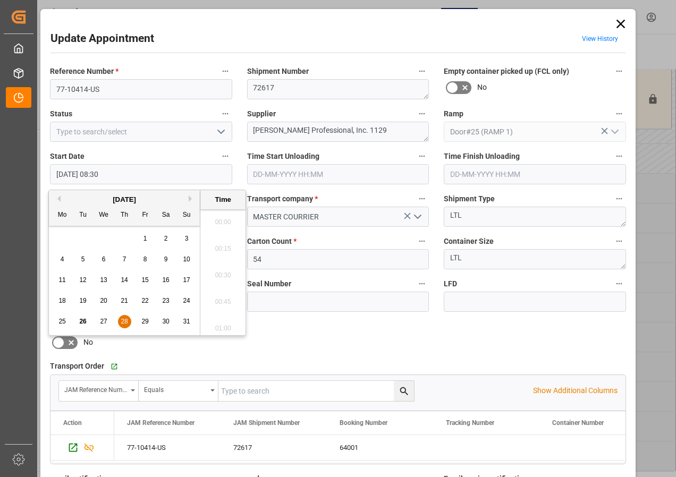
scroll to position [854, 0]
click at [122, 319] on span "28" at bounding box center [124, 321] width 7 height 7
click at [221, 219] on li "07:00" at bounding box center [222, 219] width 45 height 27
type input "[DATE] 07:00"
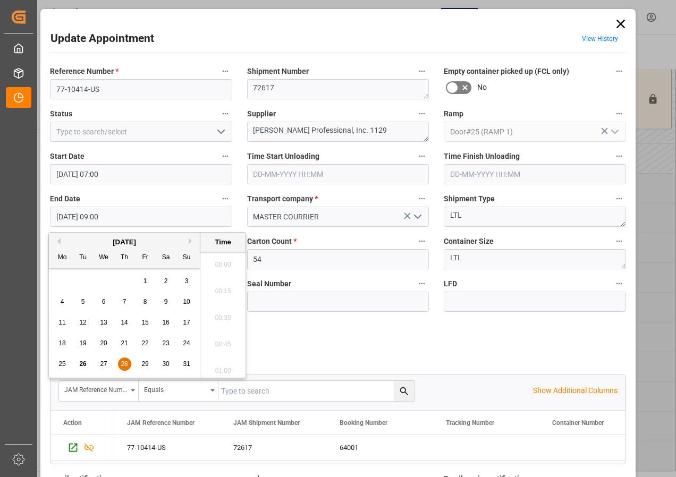
click at [85, 217] on input "[DATE] 09:00" at bounding box center [141, 217] width 182 height 20
click at [121, 365] on span "28" at bounding box center [124, 364] width 7 height 7
click at [216, 260] on li "07:30" at bounding box center [222, 261] width 45 height 27
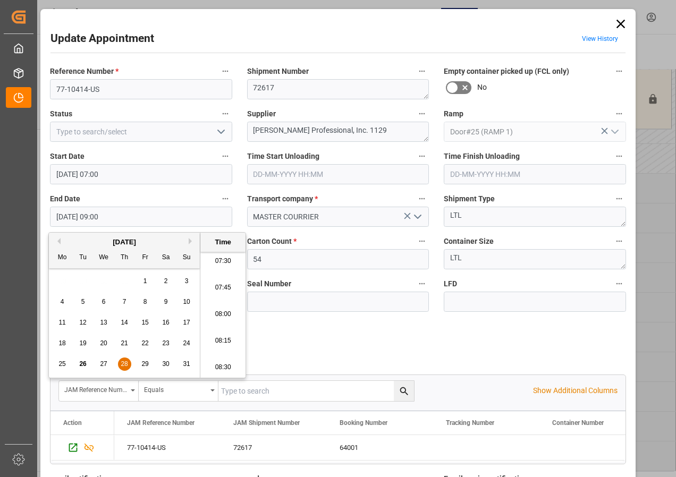
type input "[DATE] 07:30"
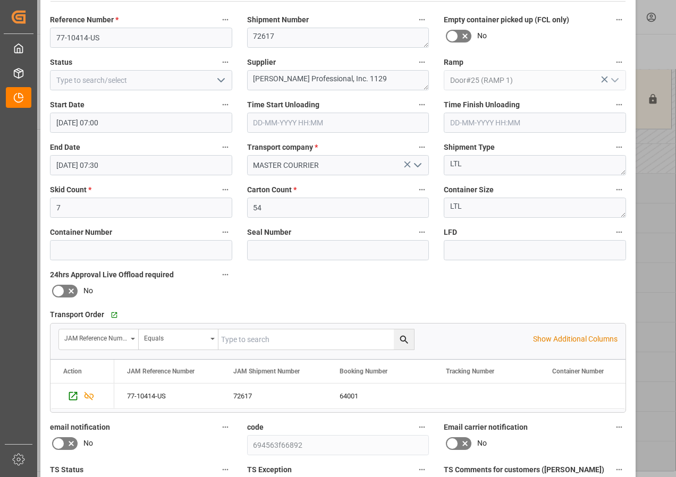
scroll to position [160, 0]
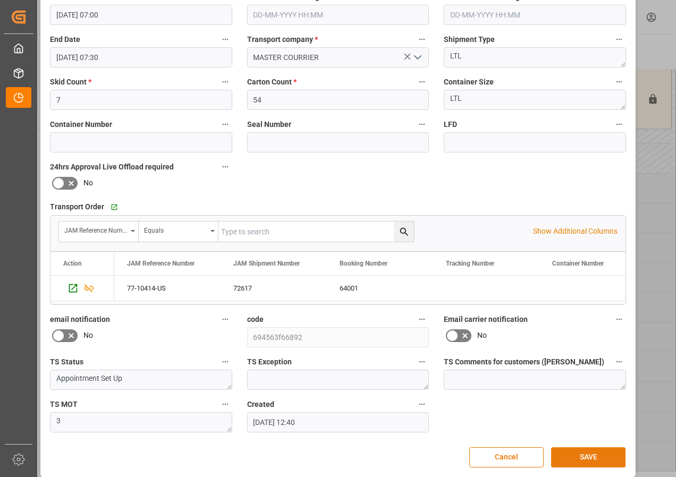
click at [576, 453] on button "SAVE" at bounding box center [588, 458] width 74 height 20
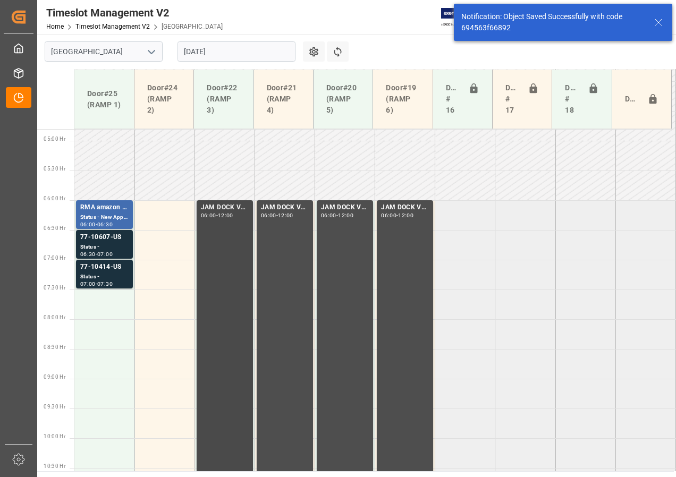
scroll to position [320, 0]
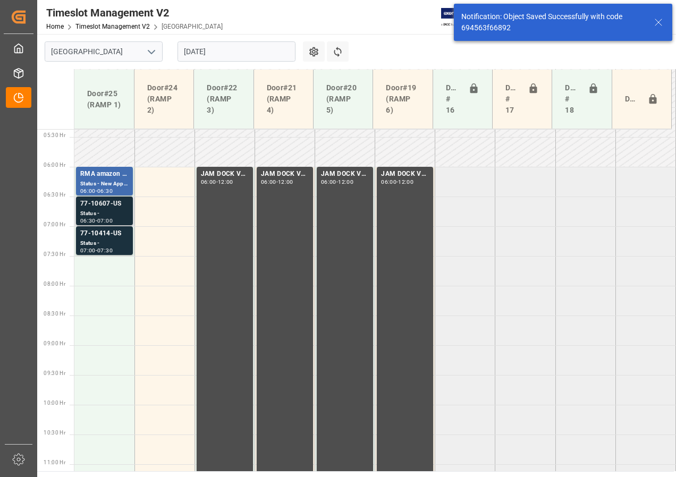
click at [97, 206] on div "77-10607-US" at bounding box center [104, 204] width 48 height 11
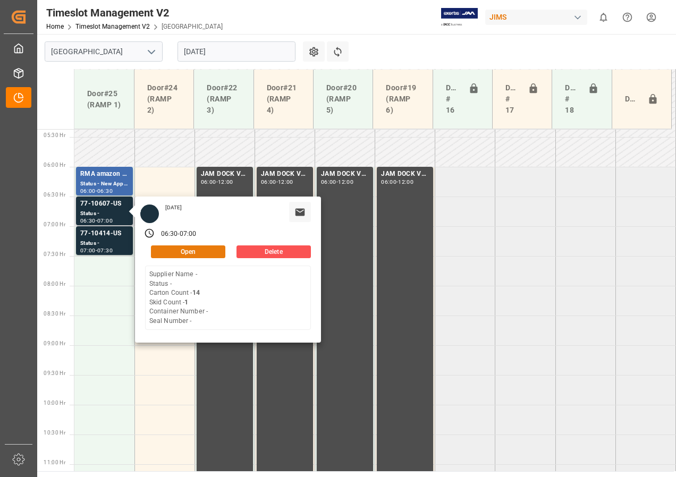
click at [179, 252] on button "Open" at bounding box center [188, 252] width 74 height 13
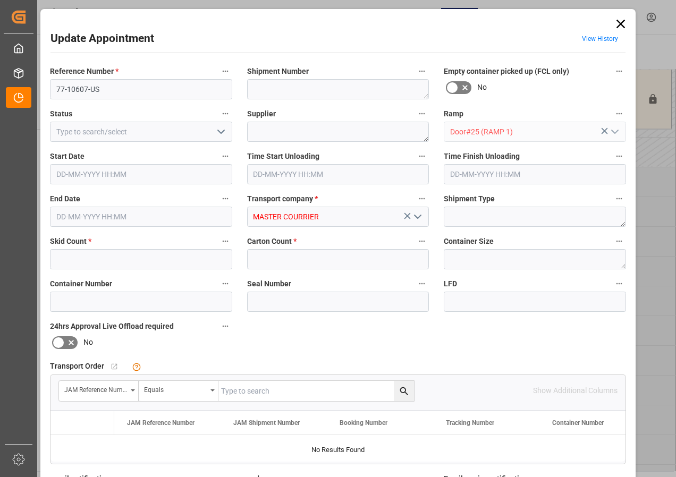
type input "1"
type input "14"
type input "[DATE] 06:30"
type input "[DATE] 07:00"
type input "[DATE] 12:38"
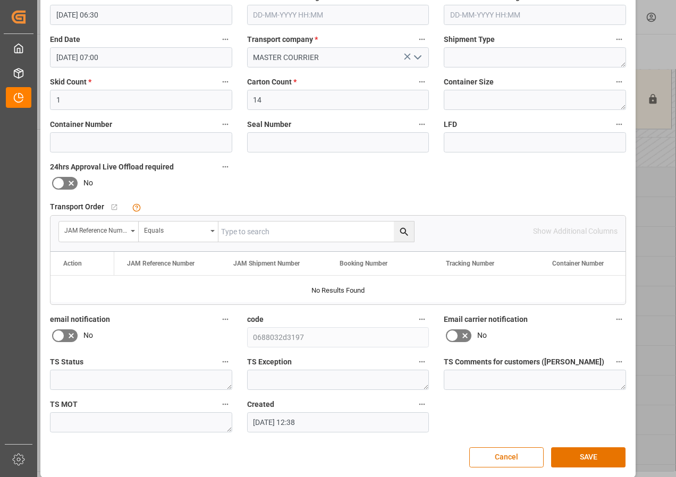
scroll to position [53, 0]
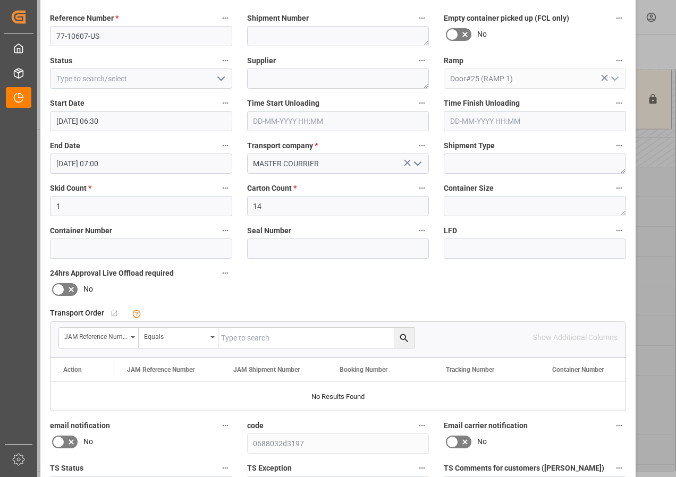
drag, startPoint x: 237, startPoint y: 337, endPoint x: 237, endPoint y: 324, distance: 12.8
click at [236, 336] on input "text" at bounding box center [317, 338] width 196 height 20
type input "77-10607-us"
click at [404, 338] on icon "search button" at bounding box center [404, 338] width 8 height 8
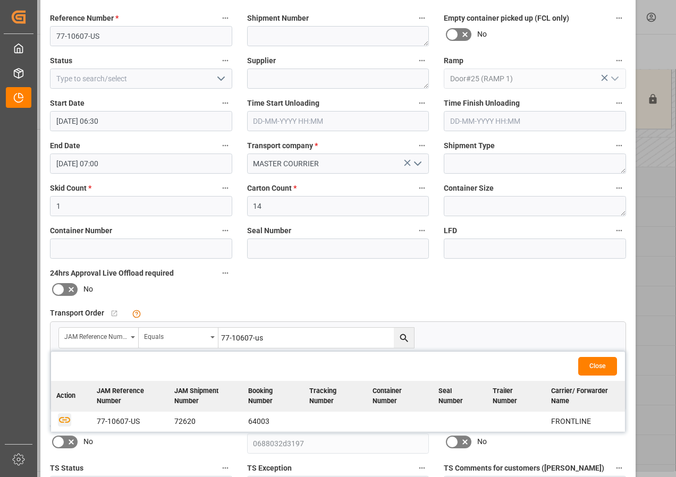
click at [61, 420] on icon "button" at bounding box center [64, 419] width 13 height 13
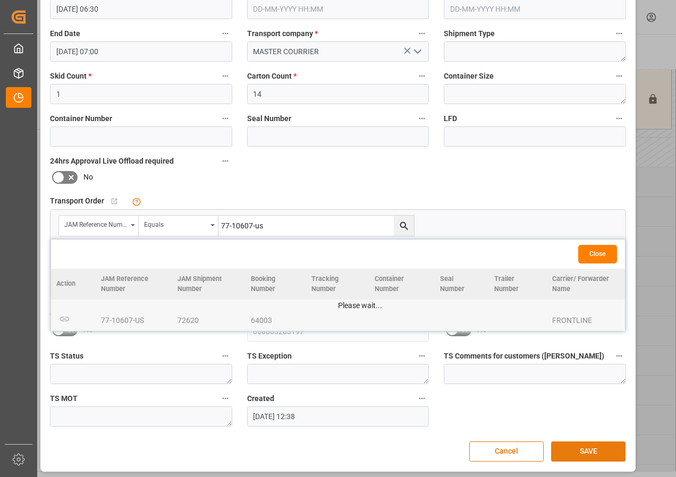
scroll to position [169, 0]
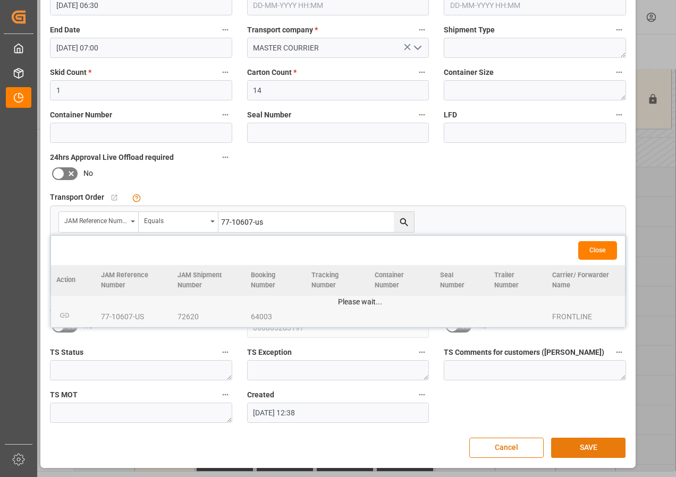
click at [566, 442] on button "SAVE" at bounding box center [588, 448] width 74 height 20
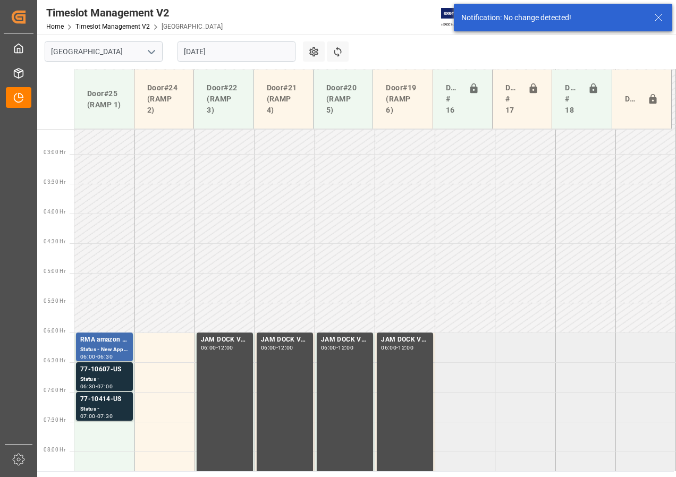
scroll to position [313, 0]
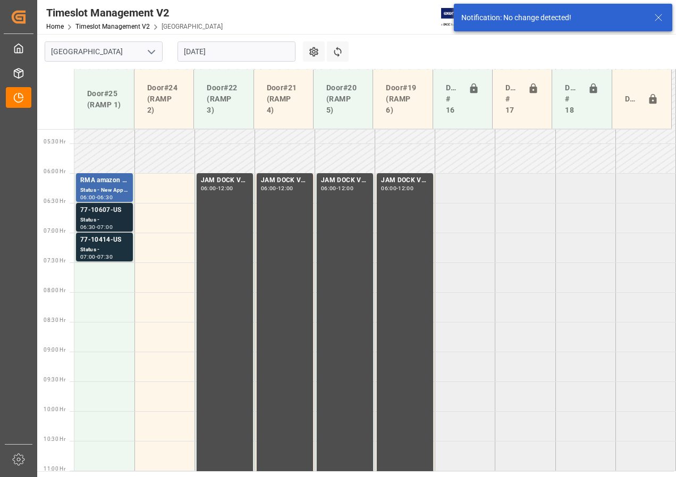
click at [99, 218] on div "Status -" at bounding box center [104, 220] width 48 height 9
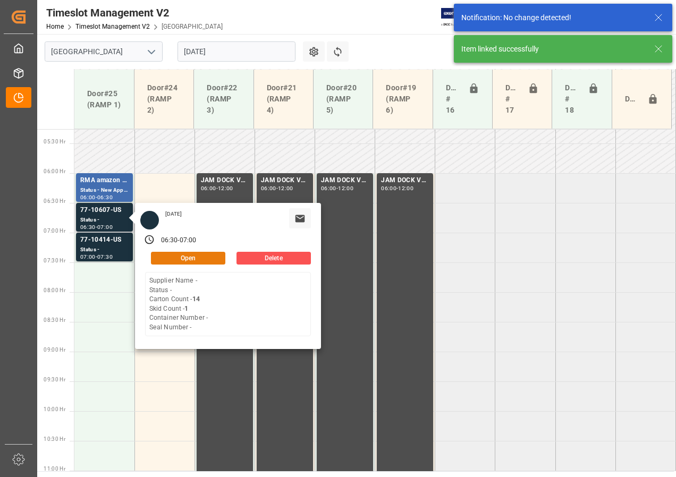
click at [189, 257] on button "Open" at bounding box center [188, 258] width 74 height 13
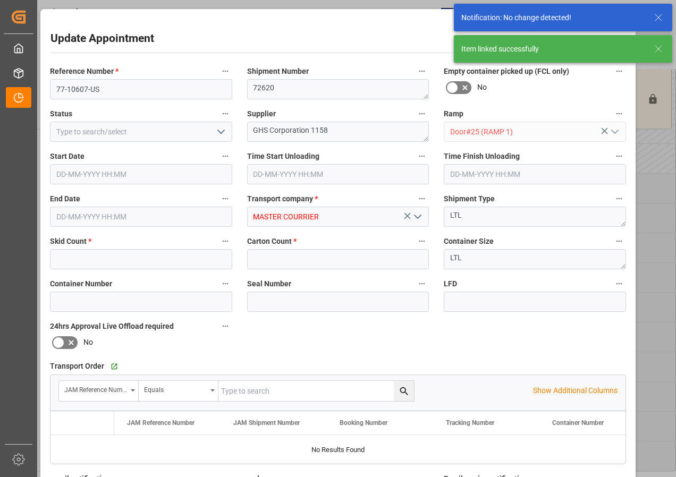
type input "1"
type input "14"
type input "[DATE] 06:30"
type input "[DATE] 07:00"
type input "[DATE] 12:38"
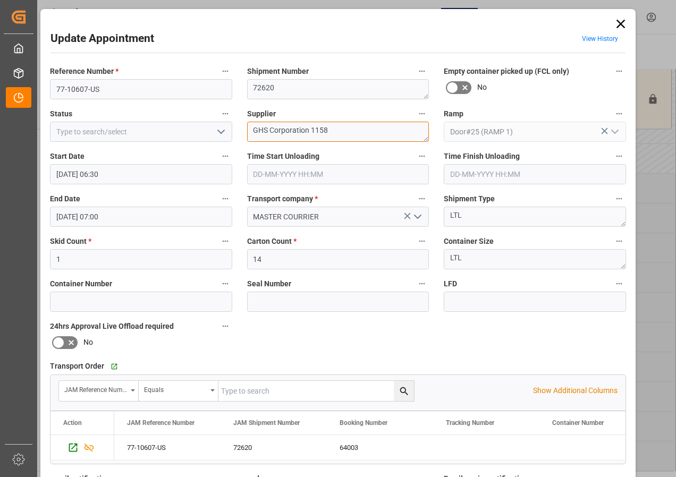
click at [272, 131] on textarea "GHS Corporation 1158" at bounding box center [338, 132] width 182 height 20
drag, startPoint x: 270, startPoint y: 131, endPoint x: 335, endPoint y: 131, distance: 65.4
click at [335, 131] on textarea "GHS Corporation 1158" at bounding box center [338, 132] width 182 height 20
click at [304, 128] on textarea "GHS IN02(" at bounding box center [338, 132] width 182 height 20
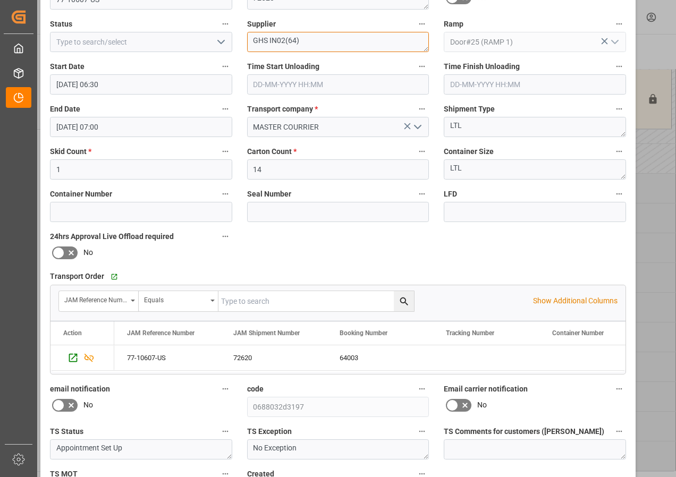
scroll to position [160, 0]
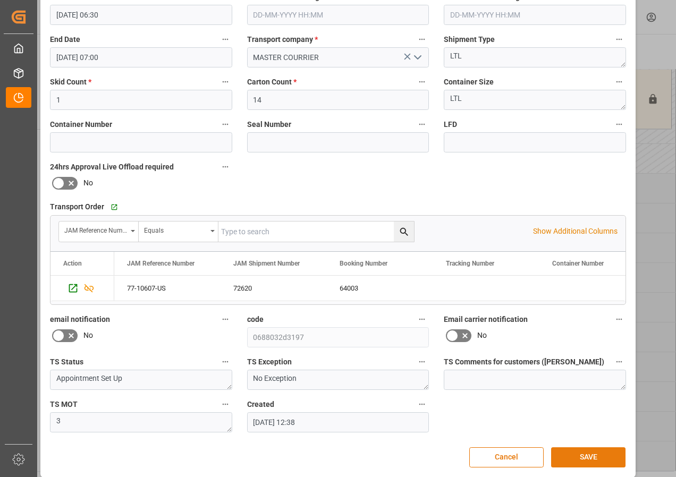
type textarea "GHS IN02(64)"
click at [571, 459] on button "SAVE" at bounding box center [588, 458] width 74 height 20
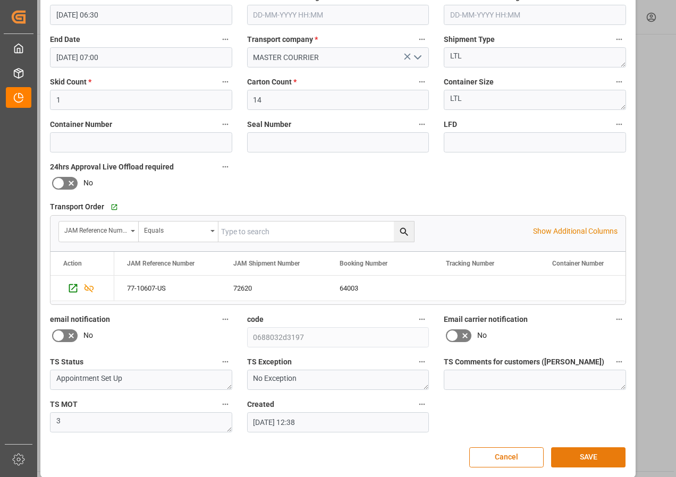
click at [585, 460] on button "SAVE" at bounding box center [588, 458] width 74 height 20
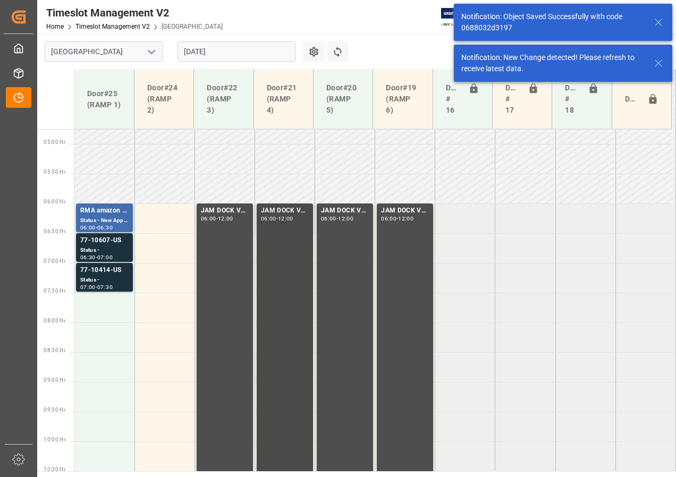
scroll to position [313, 0]
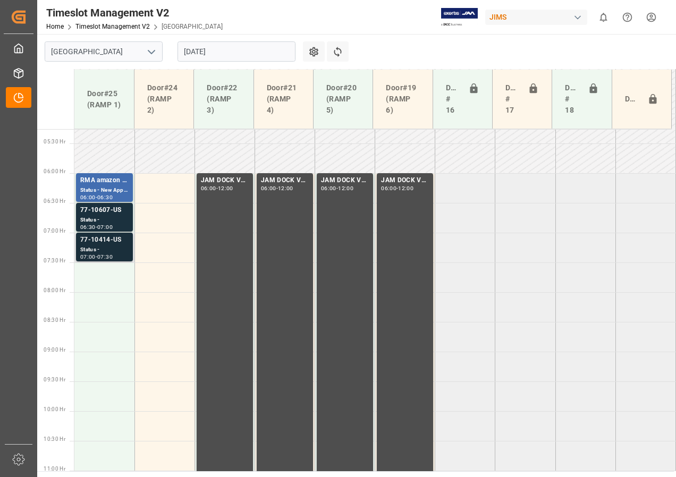
click at [98, 248] on div "Status -" at bounding box center [104, 250] width 48 height 9
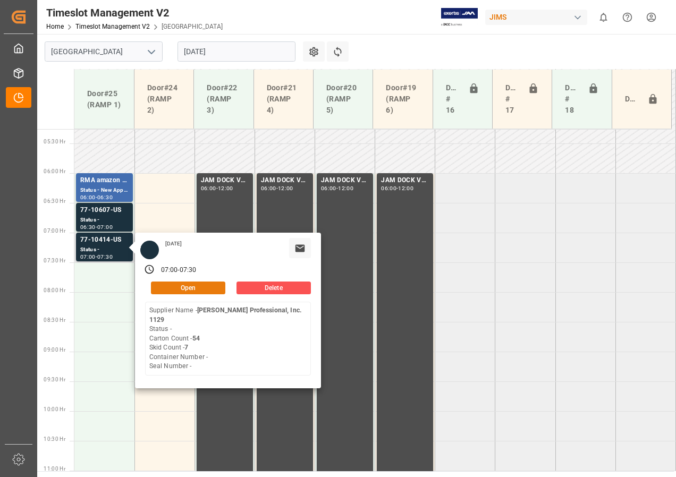
click at [172, 286] on button "Open" at bounding box center [188, 288] width 74 height 13
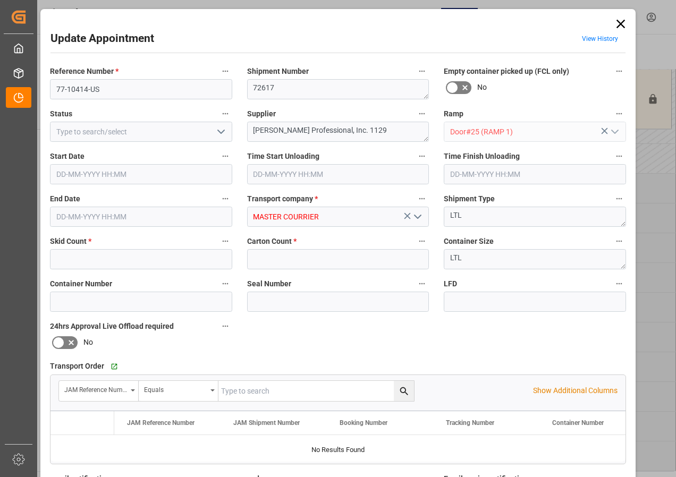
type input "7"
type input "54"
type input "[DATE] 07:00"
type input "[DATE] 07:30"
type input "[DATE] 12:40"
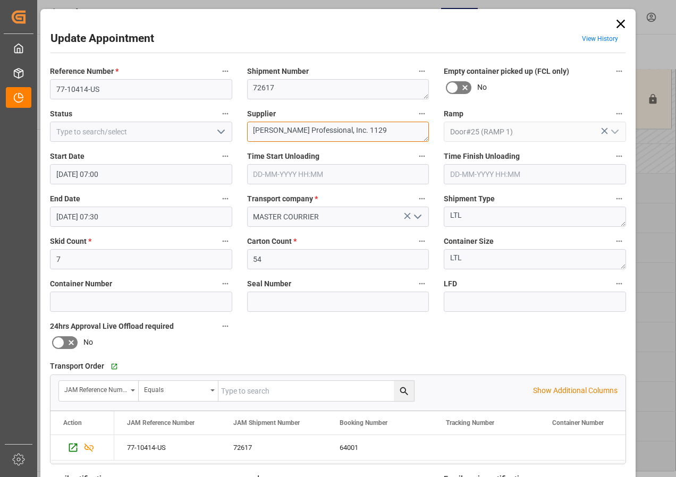
drag, startPoint x: 251, startPoint y: 130, endPoint x: 391, endPoint y: 133, distance: 140.4
click at [391, 133] on textarea "[PERSON_NAME] Professional, Inc. 1129" at bounding box center [338, 132] width 182 height 20
click at [297, 130] on textarea "HPC" at bounding box center [338, 132] width 182 height 20
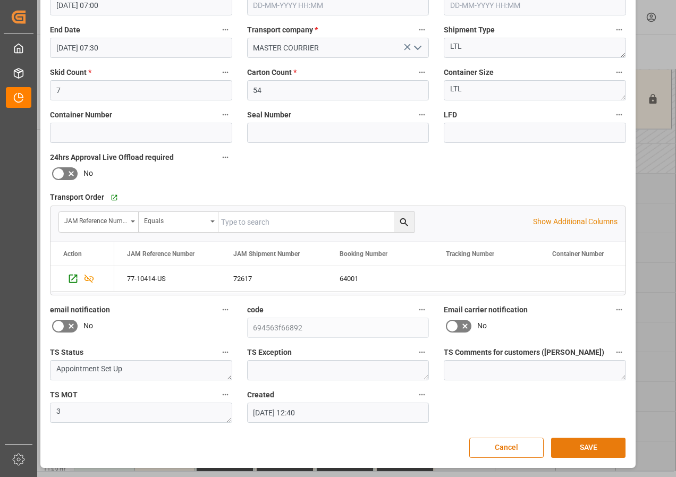
type textarea "HPC IN07(13)"
click at [585, 444] on button "SAVE" at bounding box center [588, 448] width 74 height 20
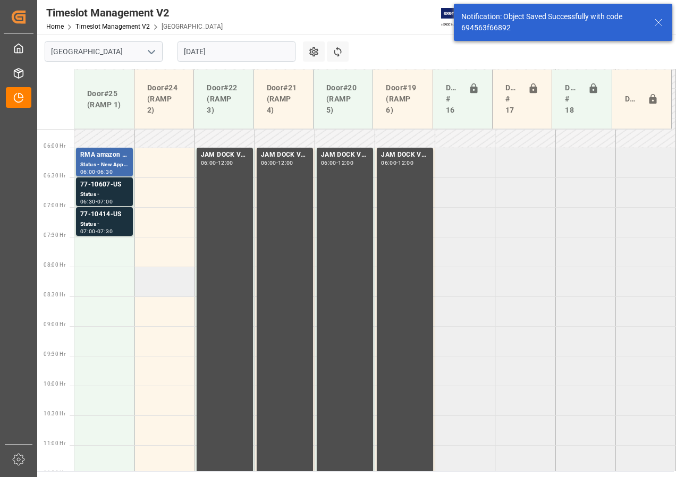
scroll to position [320, 0]
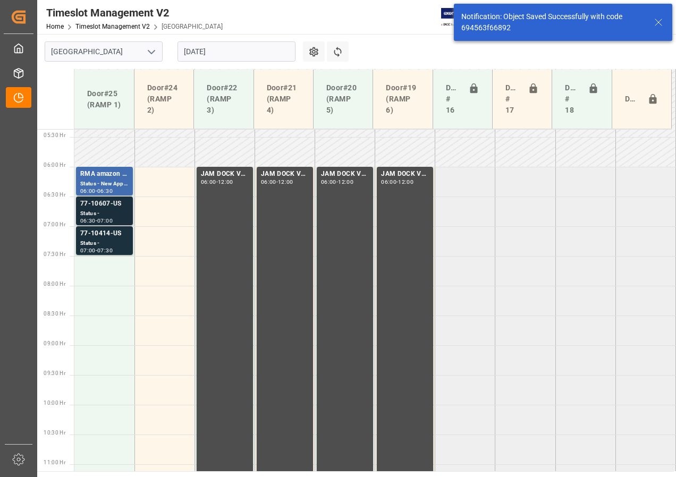
click at [107, 217] on div "Status -" at bounding box center [104, 214] width 48 height 9
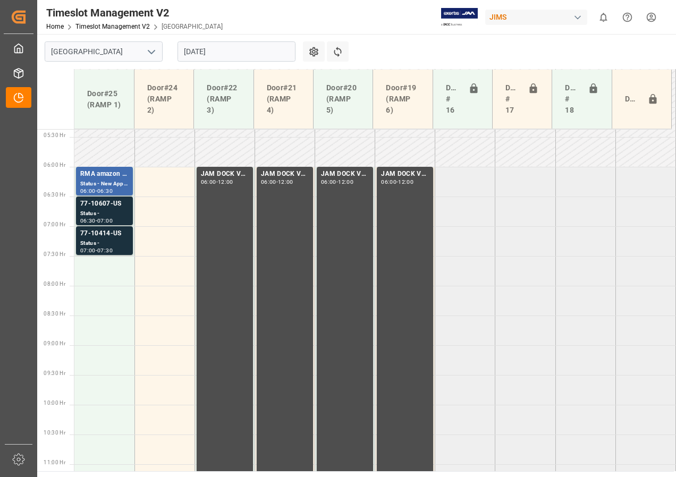
click at [107, 243] on div "Status -" at bounding box center [104, 243] width 48 height 9
click at [118, 211] on div "Status -" at bounding box center [104, 214] width 48 height 9
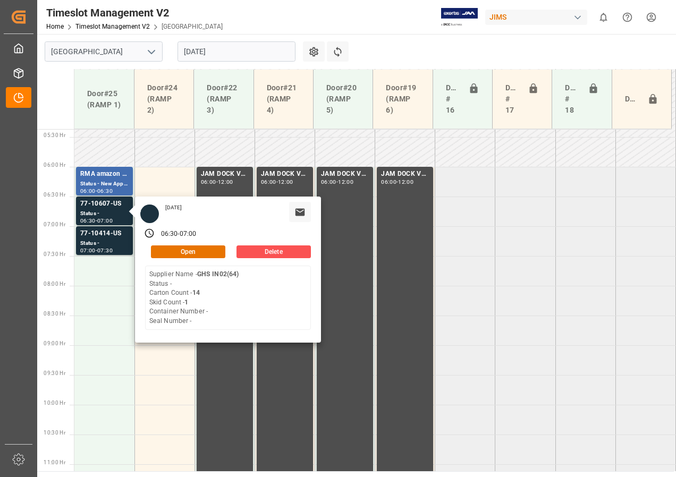
click at [205, 52] on input "[DATE]" at bounding box center [237, 51] width 118 height 20
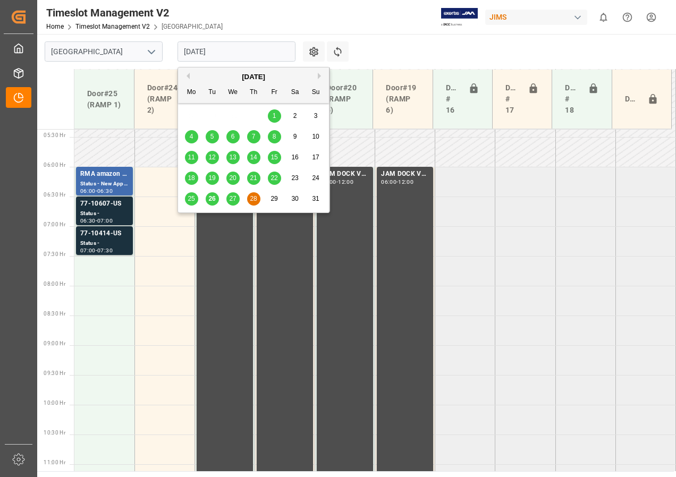
click at [273, 197] on span "29" at bounding box center [274, 198] width 7 height 7
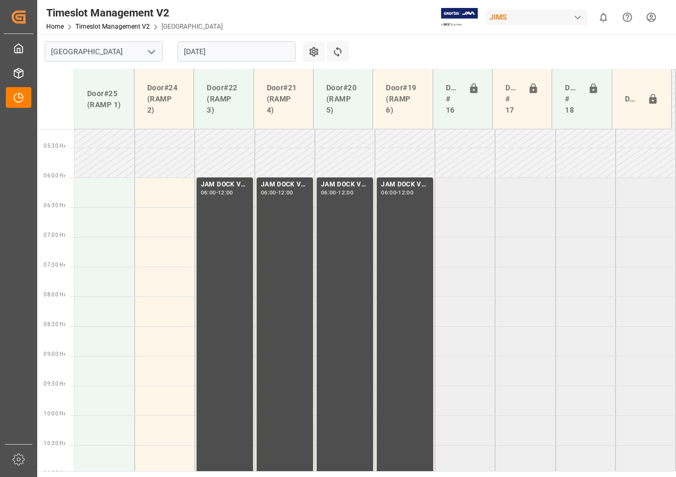
scroll to position [298, 0]
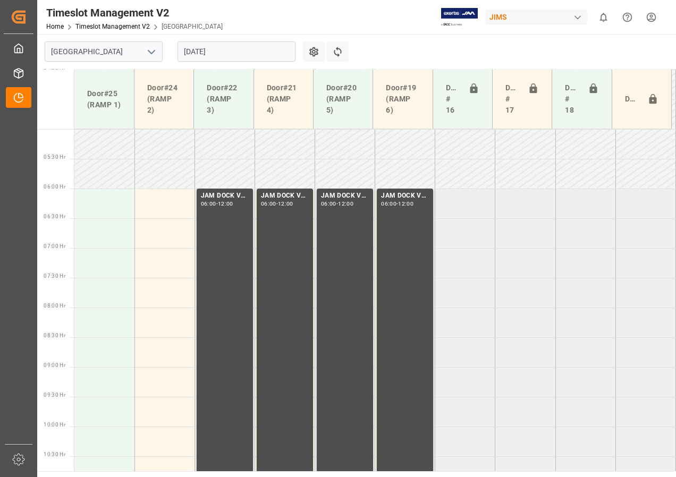
click at [207, 49] on input "[DATE]" at bounding box center [237, 51] width 118 height 20
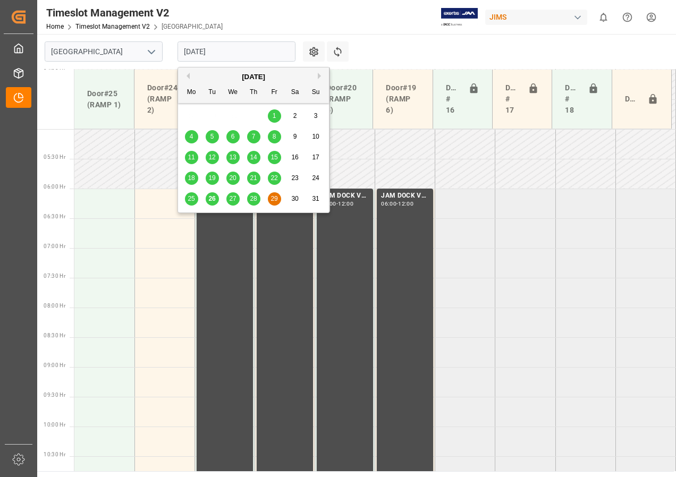
click at [231, 198] on span "27" at bounding box center [232, 198] width 7 height 7
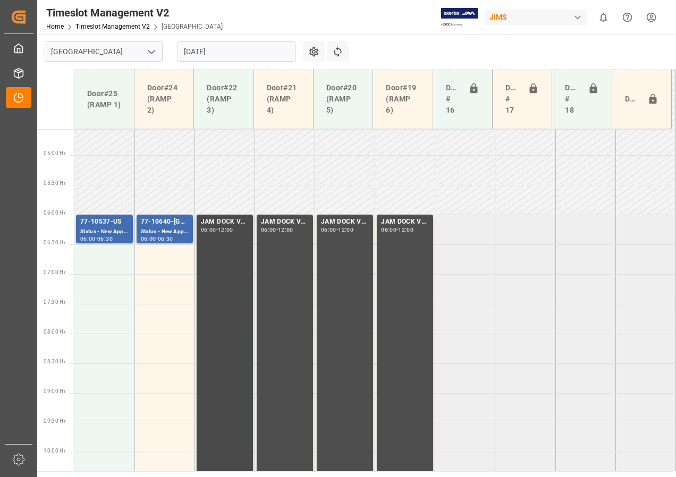
scroll to position [325, 0]
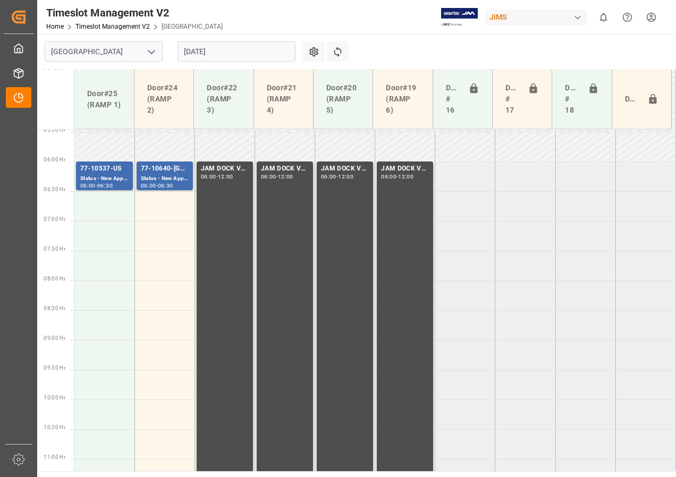
click at [205, 47] on input "[DATE]" at bounding box center [237, 51] width 118 height 20
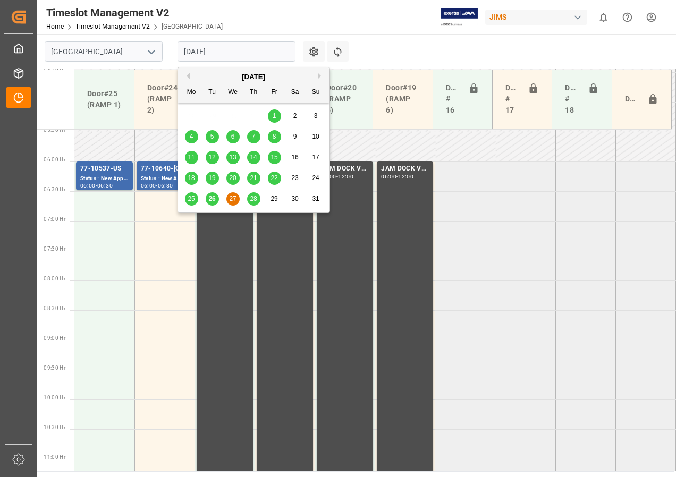
click at [254, 199] on span "28" at bounding box center [253, 198] width 7 height 7
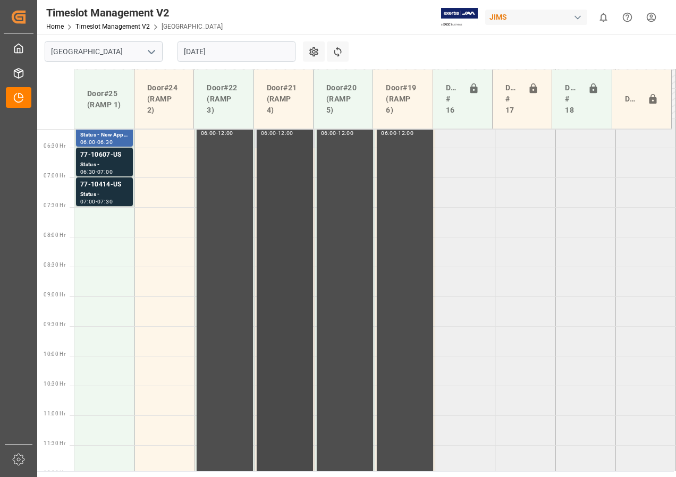
scroll to position [298, 0]
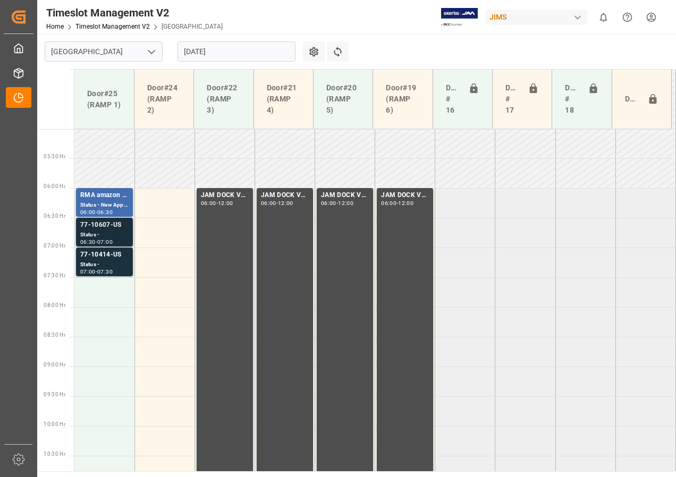
click at [103, 225] on div "77-10607-US" at bounding box center [104, 225] width 48 height 11
click at [96, 264] on div "Status -" at bounding box center [104, 265] width 48 height 9
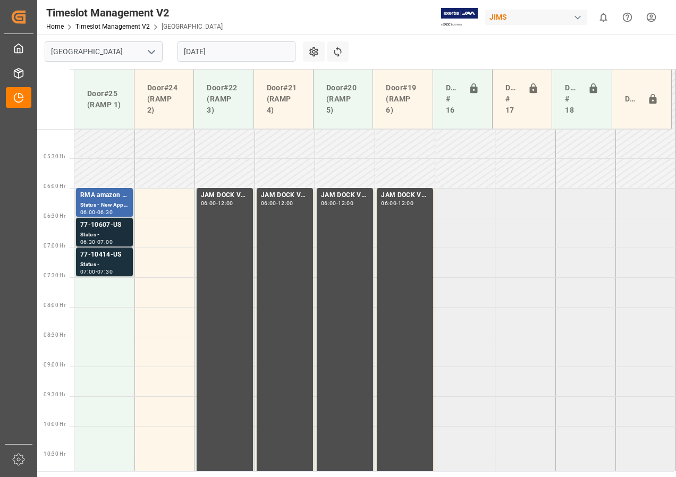
click at [116, 230] on div "77-10607-US" at bounding box center [104, 225] width 48 height 11
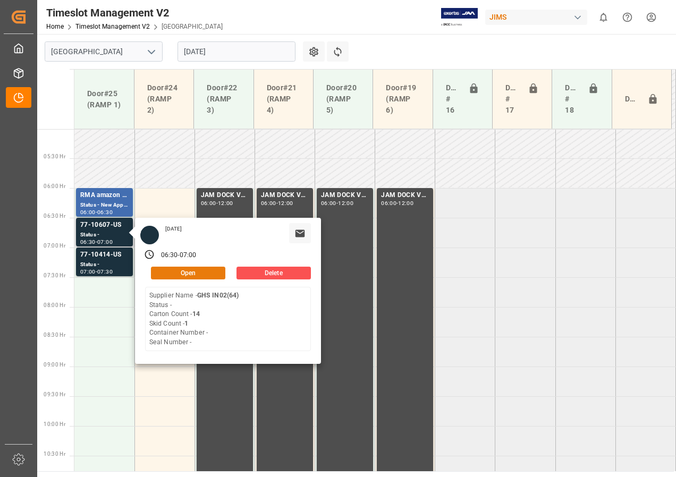
click at [179, 272] on button "Open" at bounding box center [188, 273] width 74 height 13
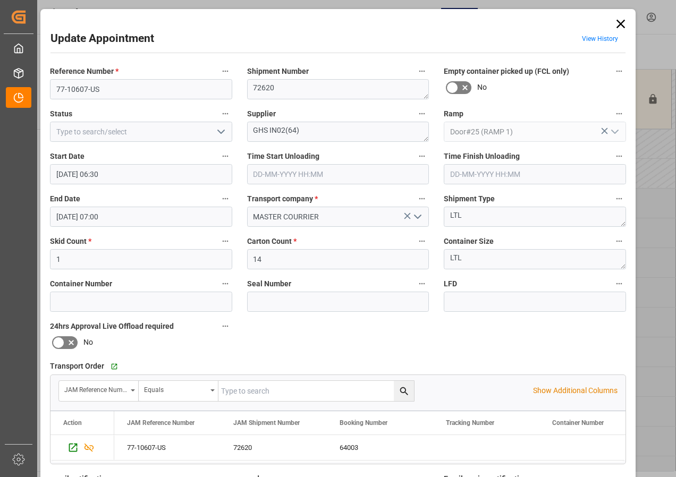
click at [619, 23] on icon at bounding box center [621, 24] width 9 height 9
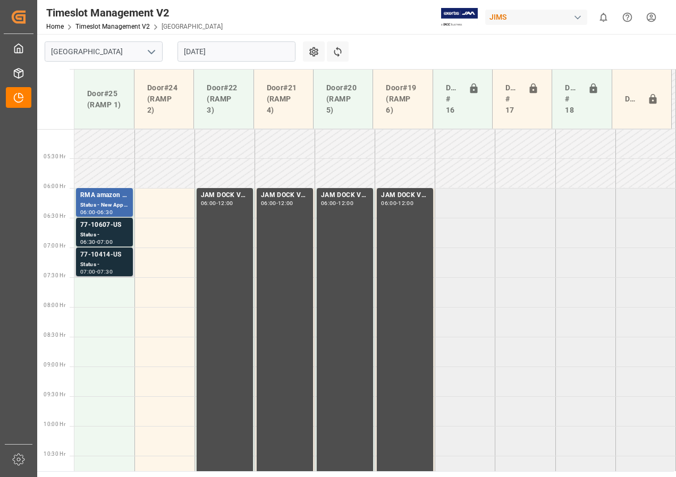
click at [112, 263] on div "Status -" at bounding box center [104, 265] width 48 height 9
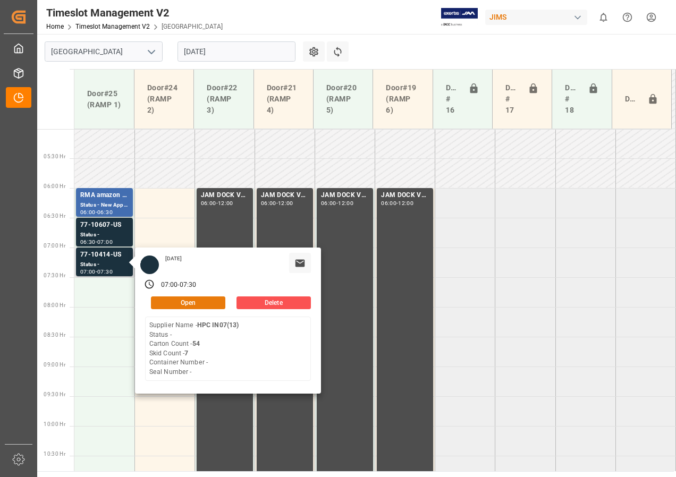
click at [173, 301] on button "Open" at bounding box center [188, 303] width 74 height 13
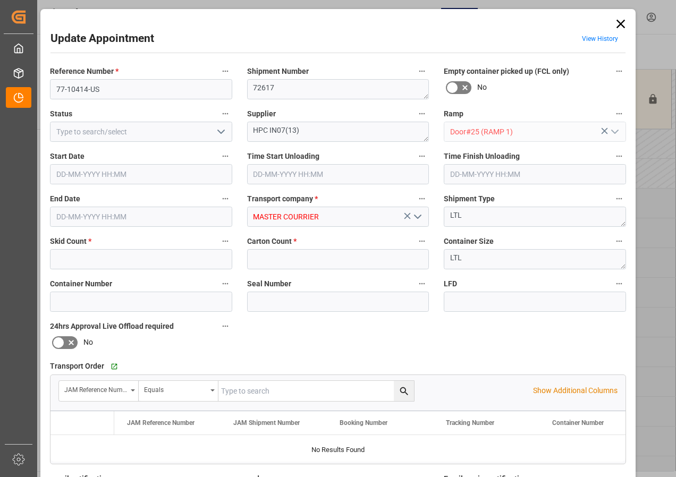
type input "7"
type input "54"
type input "[DATE] 07:00"
type input "[DATE] 07:30"
type input "[DATE] 12:40"
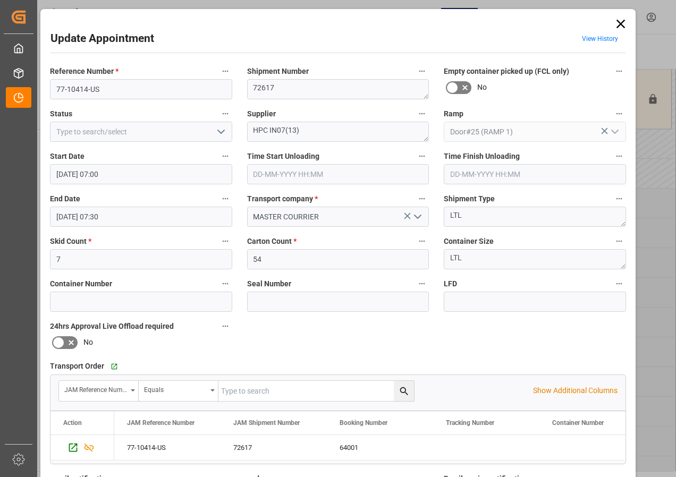
click at [217, 133] on icon "open menu" at bounding box center [221, 131] width 13 height 13
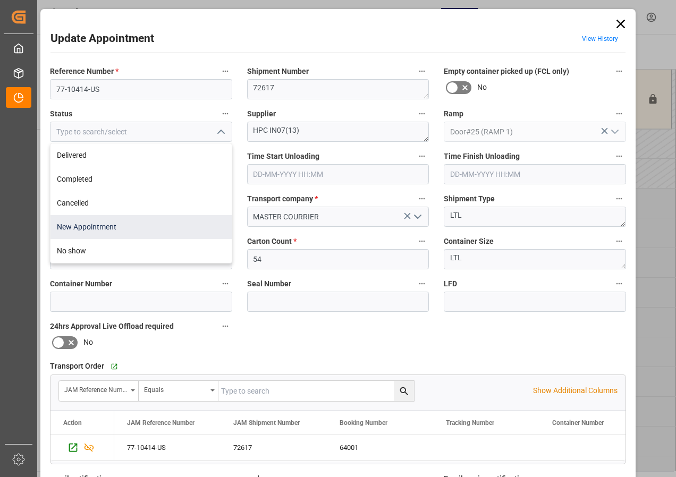
click at [93, 228] on div "New Appointment" at bounding box center [141, 227] width 181 height 24
type input "New Appointment"
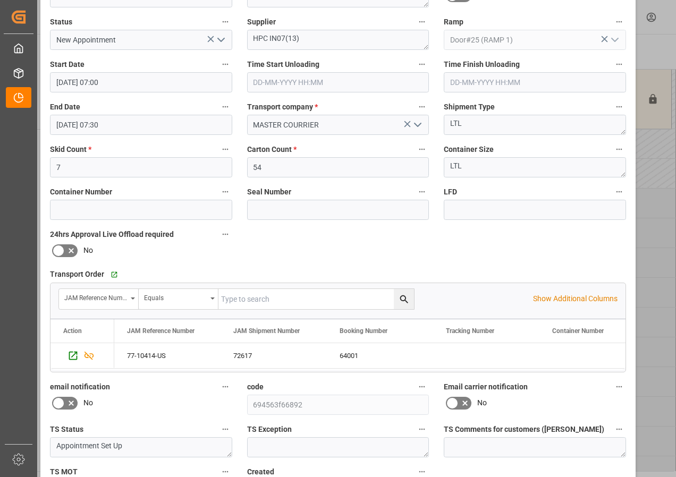
scroll to position [160, 0]
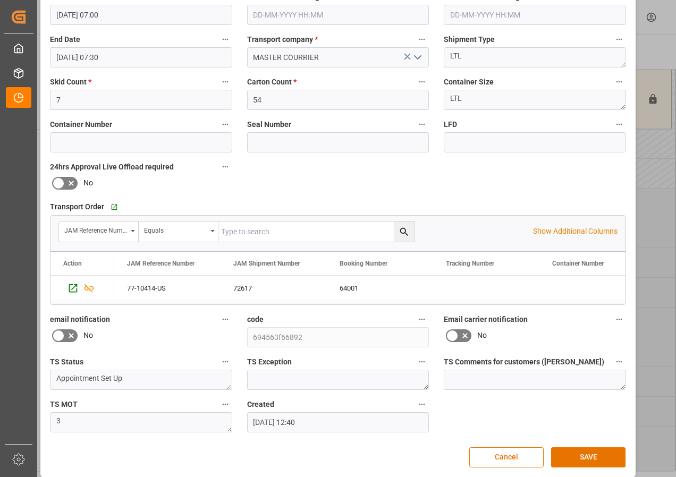
drag, startPoint x: 585, startPoint y: 455, endPoint x: 585, endPoint y: 447, distance: 8.0
click at [585, 455] on button "SAVE" at bounding box center [588, 458] width 74 height 20
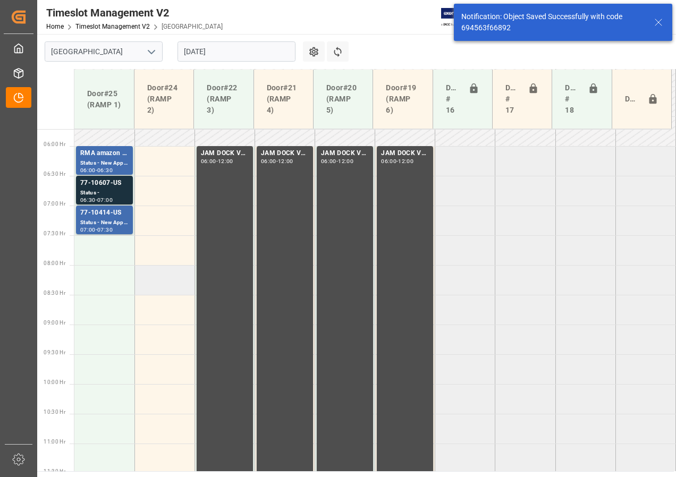
scroll to position [373, 0]
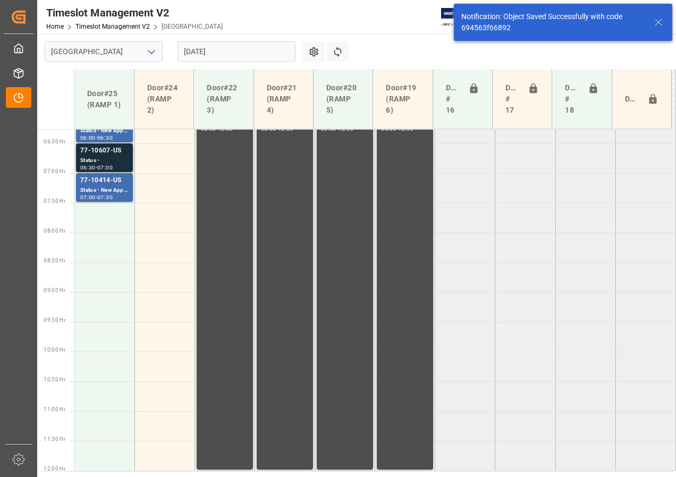
click at [104, 154] on div "77-10607-US" at bounding box center [104, 151] width 48 height 11
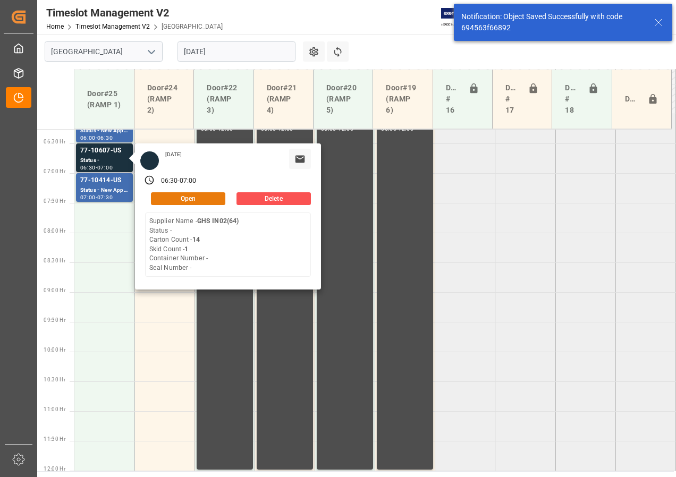
click at [164, 195] on button "Open" at bounding box center [188, 198] width 74 height 13
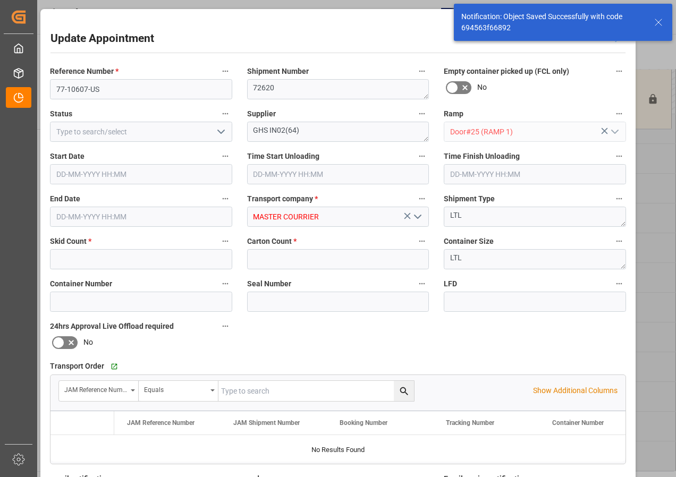
type input "1"
type input "14"
type input "[DATE] 06:30"
type input "[DATE] 07:00"
type input "[DATE] 12:38"
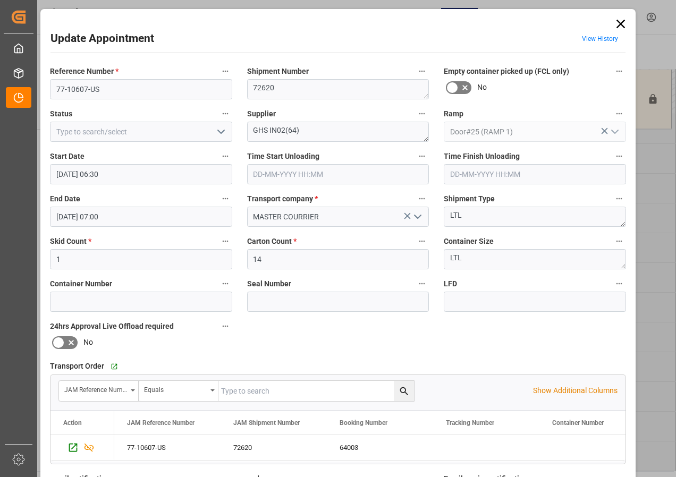
click at [219, 132] on icon "open menu" at bounding box center [221, 131] width 13 height 13
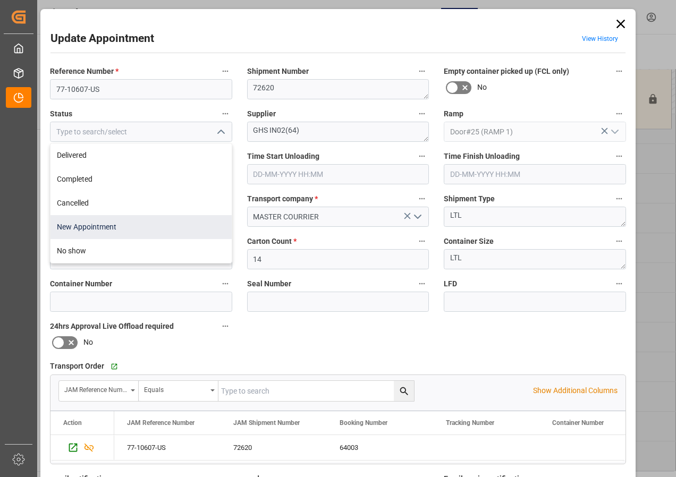
click at [111, 221] on div "New Appointment" at bounding box center [141, 227] width 181 height 24
type input "New Appointment"
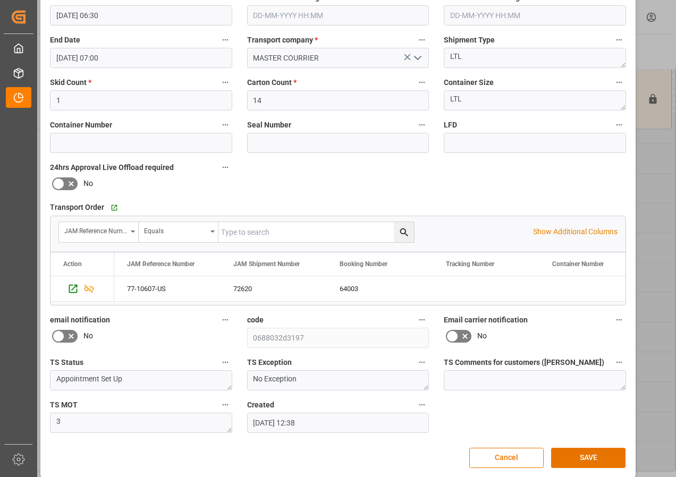
scroll to position [169, 0]
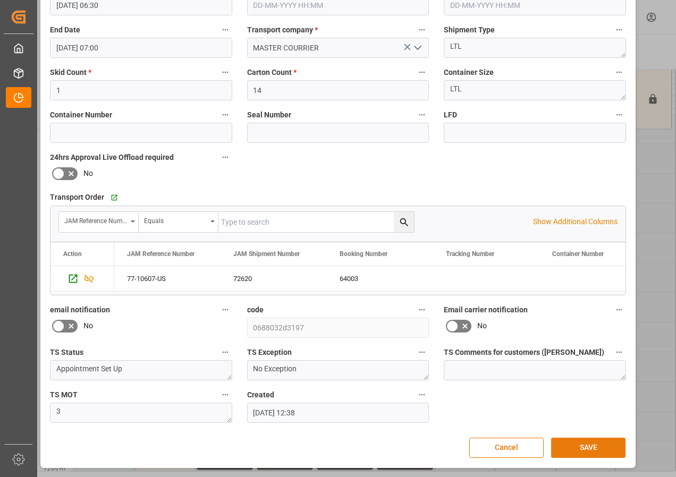
click at [600, 441] on button "SAVE" at bounding box center [588, 448] width 74 height 20
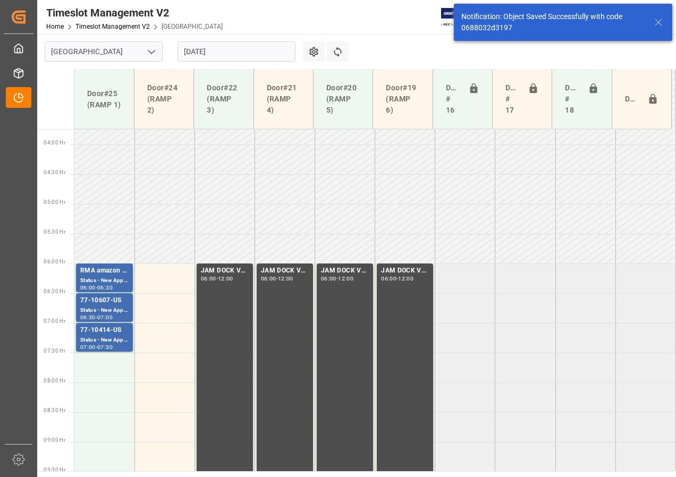
scroll to position [260, 0]
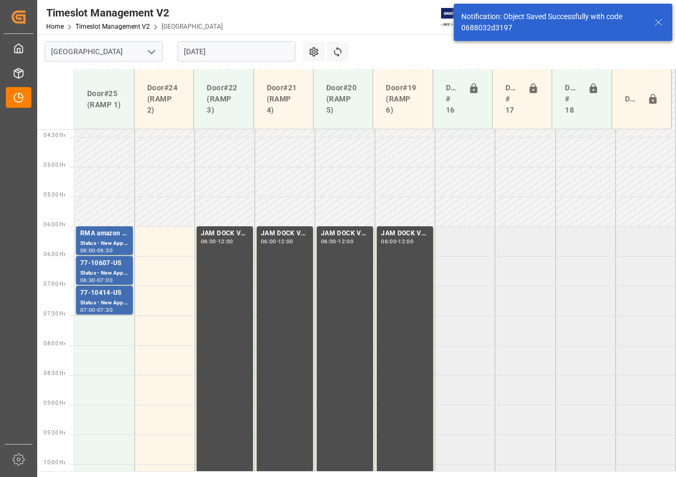
click at [224, 57] on input "[DATE]" at bounding box center [237, 51] width 118 height 20
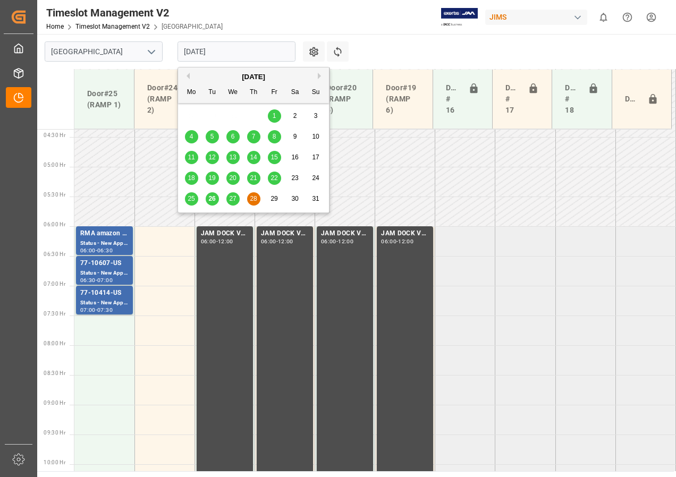
click at [250, 202] on span "28" at bounding box center [253, 198] width 7 height 7
click at [212, 49] on input "[DATE]" at bounding box center [237, 51] width 118 height 20
click at [273, 199] on span "29" at bounding box center [274, 198] width 7 height 7
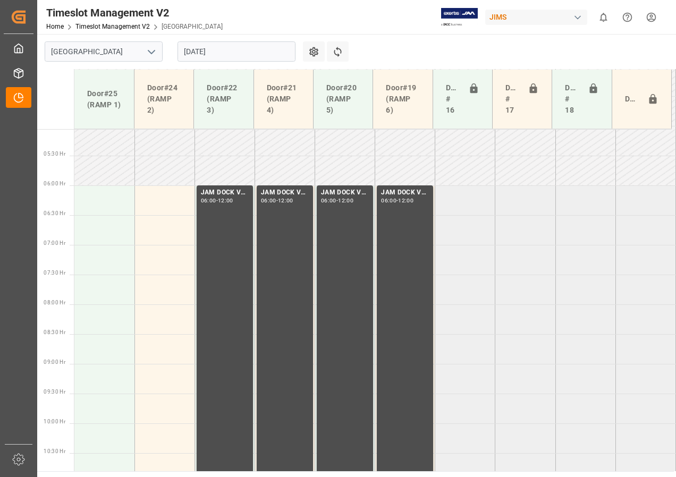
scroll to position [298, 0]
click at [215, 51] on input "[DATE]" at bounding box center [237, 51] width 118 height 20
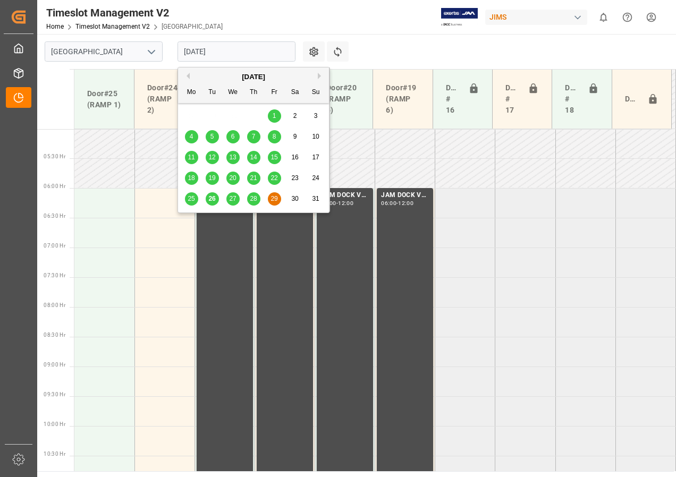
click at [233, 200] on span "27" at bounding box center [232, 198] width 7 height 7
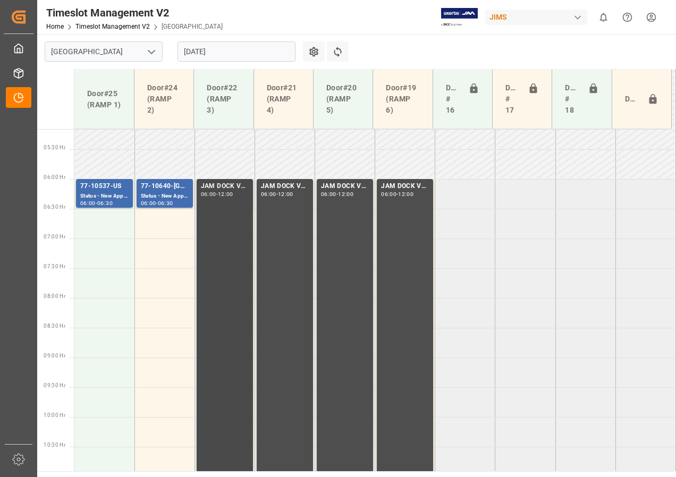
scroll to position [306, 0]
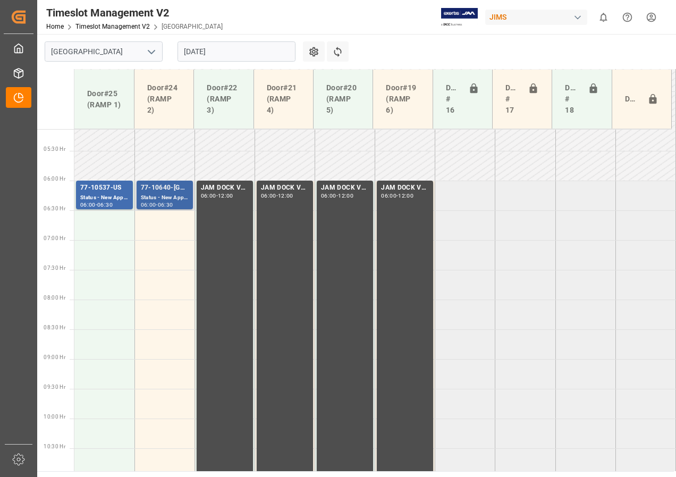
click at [166, 191] on div "77-10640-[GEOGRAPHIC_DATA]" at bounding box center [165, 188] width 48 height 11
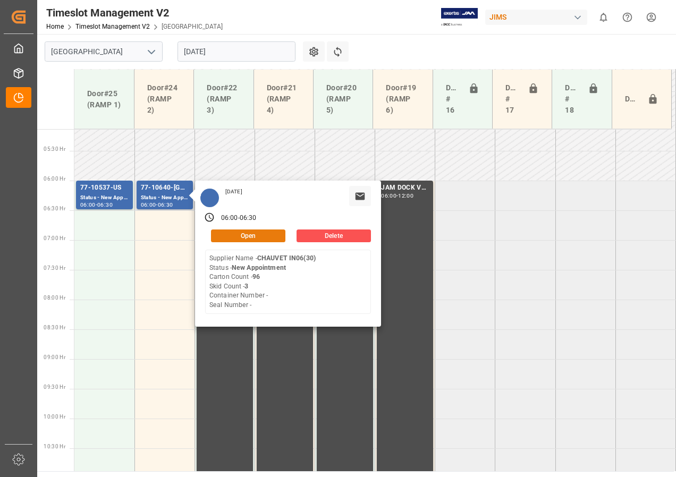
click at [233, 238] on button "Open" at bounding box center [248, 236] width 74 height 13
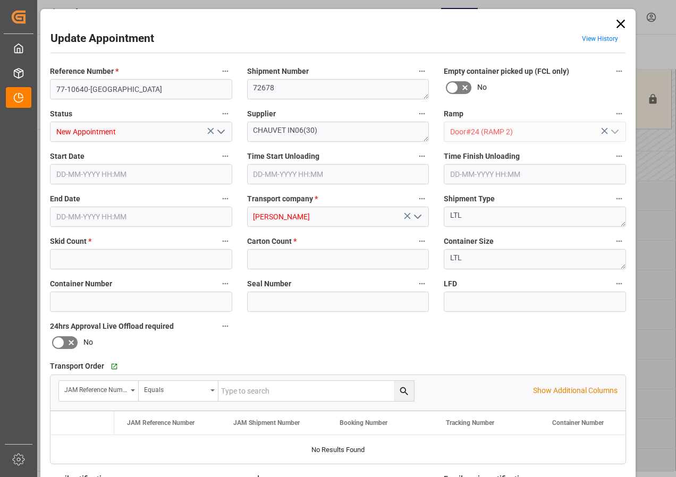
type input "3"
type input "96"
type input "[DATE] 06:00"
type input "[DATE] 06:30"
type input "[DATE] 16:01"
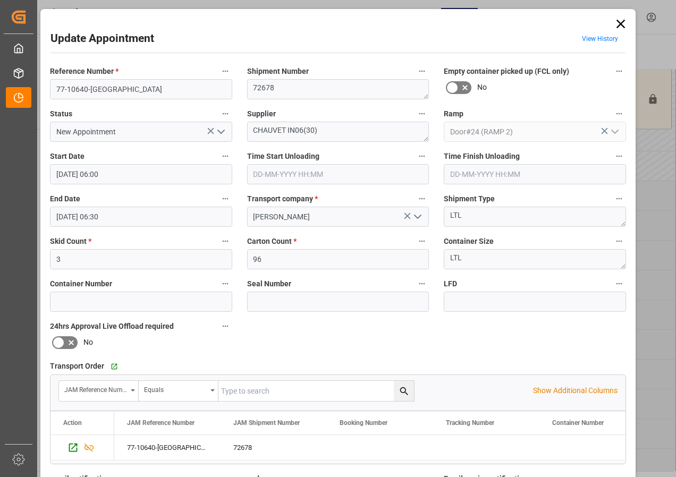
click at [333, 30] on div "Update Appointment View History" at bounding box center [338, 40] width 575 height 21
click at [616, 19] on icon at bounding box center [621, 23] width 15 height 15
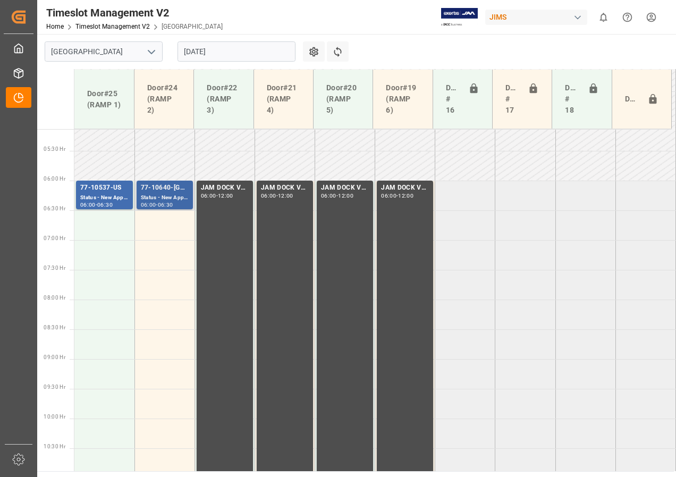
click at [158, 200] on div "Status - New Appointment" at bounding box center [165, 198] width 48 height 9
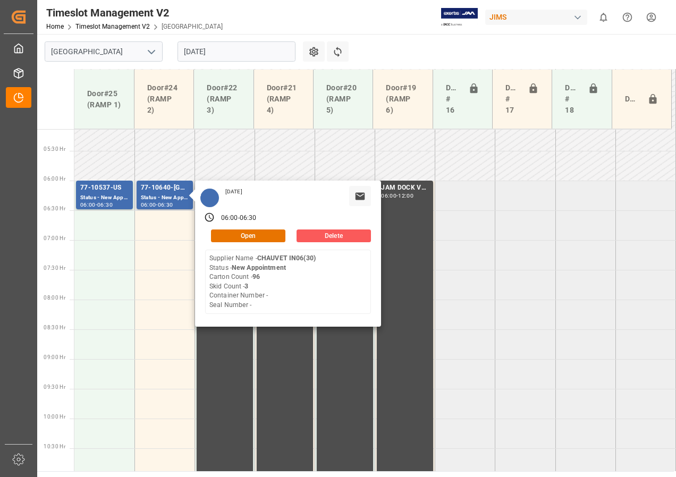
click at [329, 234] on button "Delete" at bounding box center [334, 236] width 74 height 13
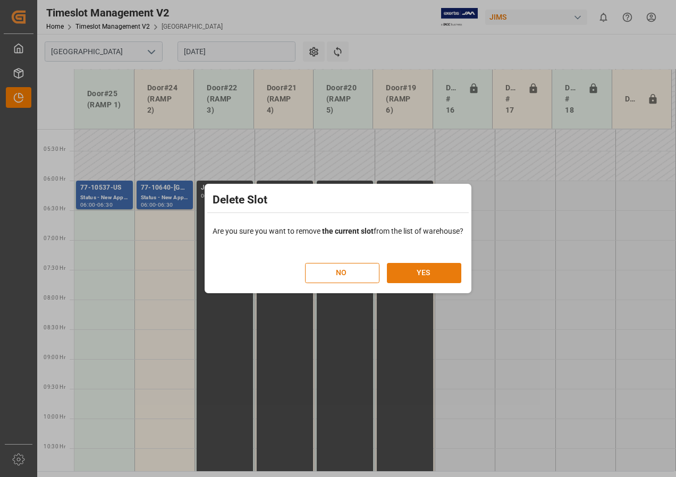
click at [419, 278] on button "YES" at bounding box center [424, 273] width 74 height 20
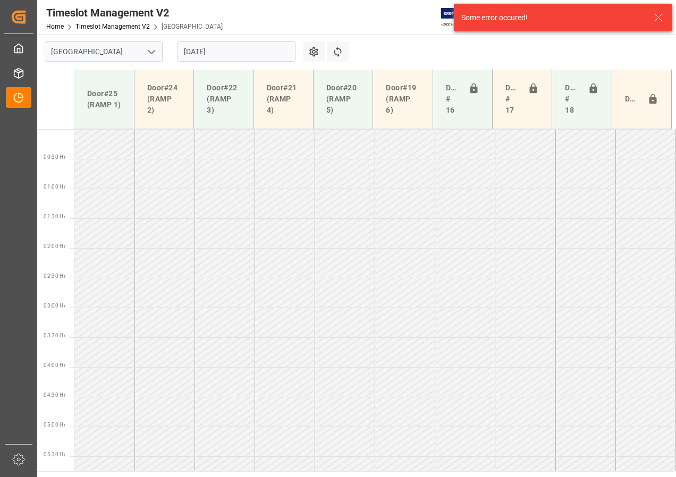
click at [275, 252] on td at bounding box center [285, 263] width 60 height 30
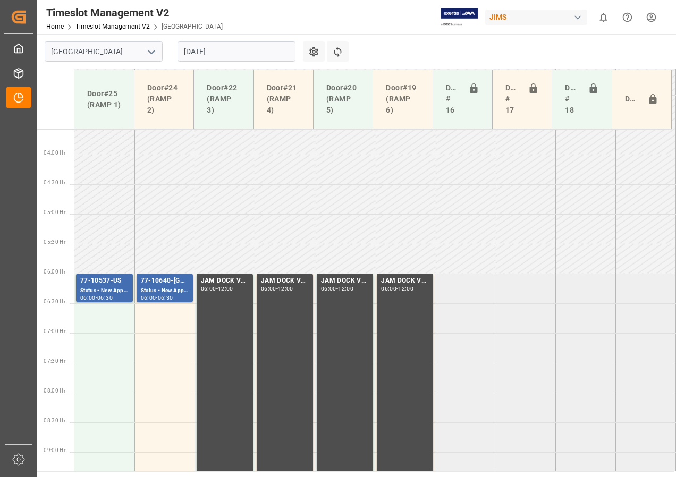
scroll to position [266, 0]
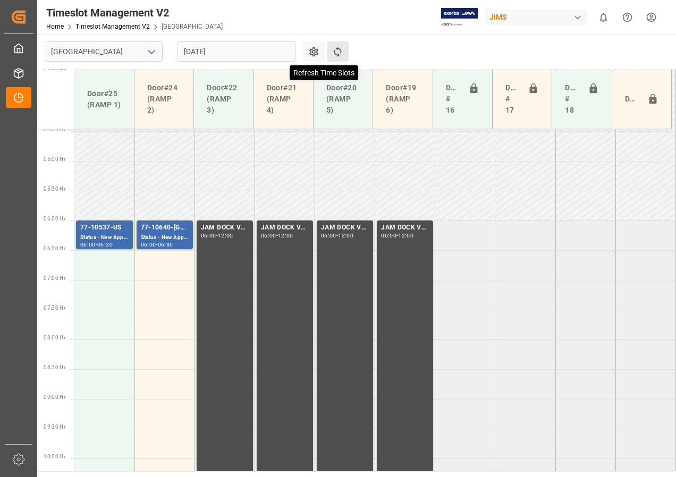
click at [334, 51] on icon at bounding box center [337, 52] width 7 height 10
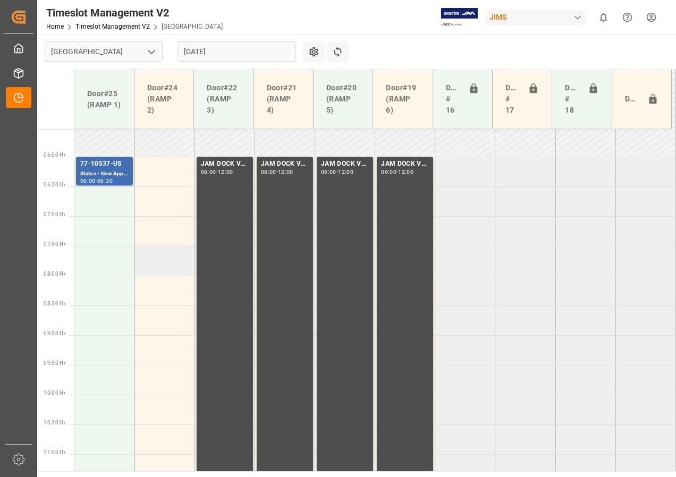
scroll to position [298, 0]
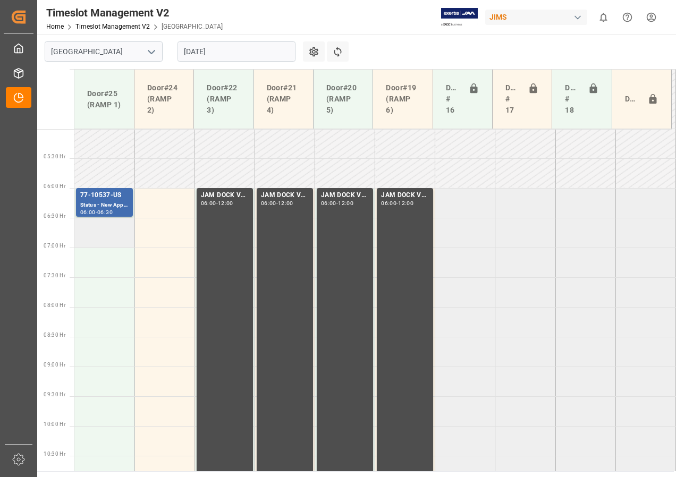
click at [105, 233] on td at bounding box center [104, 233] width 60 height 30
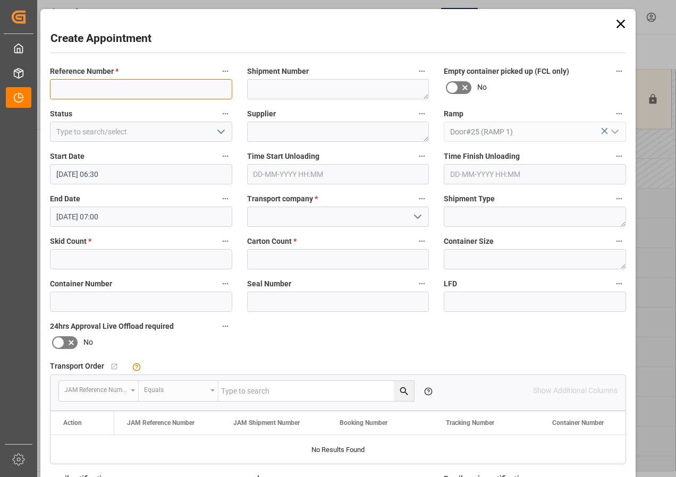
click at [104, 89] on input at bounding box center [141, 89] width 182 height 20
type input "77-10640-[GEOGRAPHIC_DATA]"
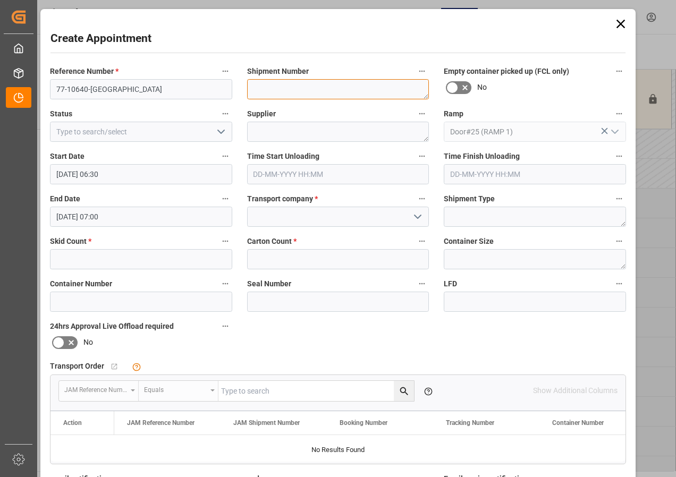
click at [269, 90] on textarea at bounding box center [338, 89] width 182 height 20
type textarea "72678"
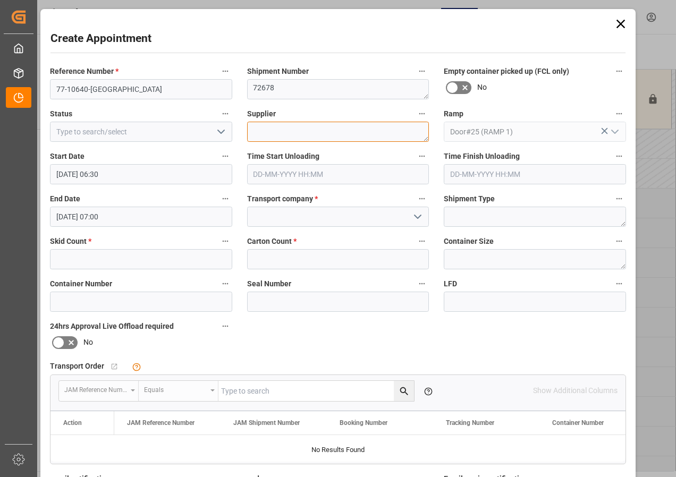
click at [272, 137] on textarea at bounding box center [338, 132] width 182 height 20
type textarea "CHAUVET IN06(30)"
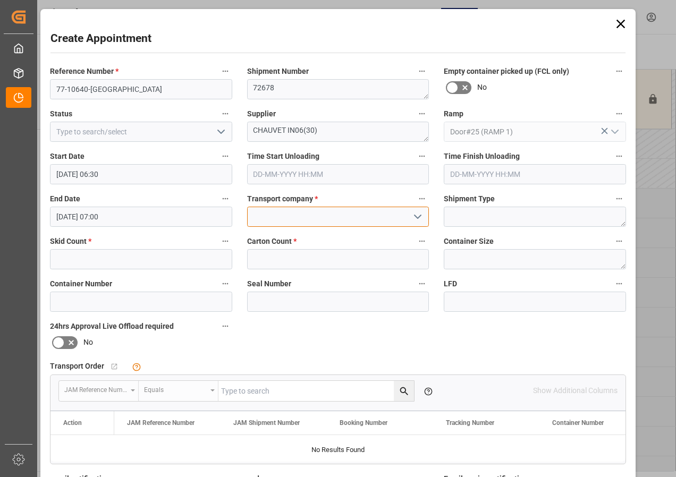
click at [275, 219] on input at bounding box center [338, 217] width 182 height 20
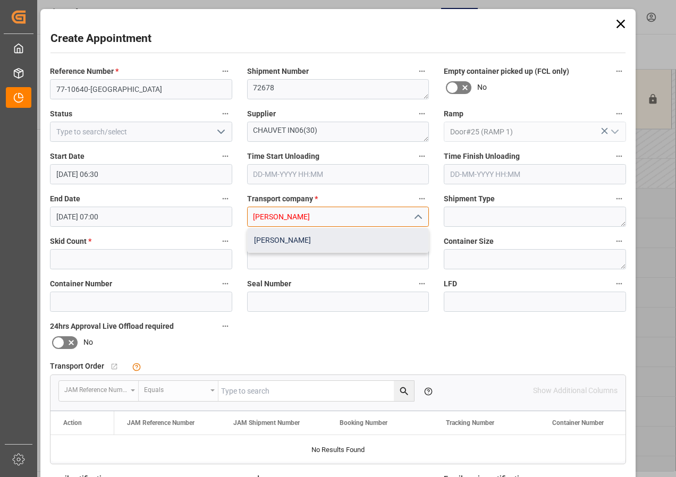
click at [270, 240] on div "[PERSON_NAME]" at bounding box center [338, 241] width 181 height 24
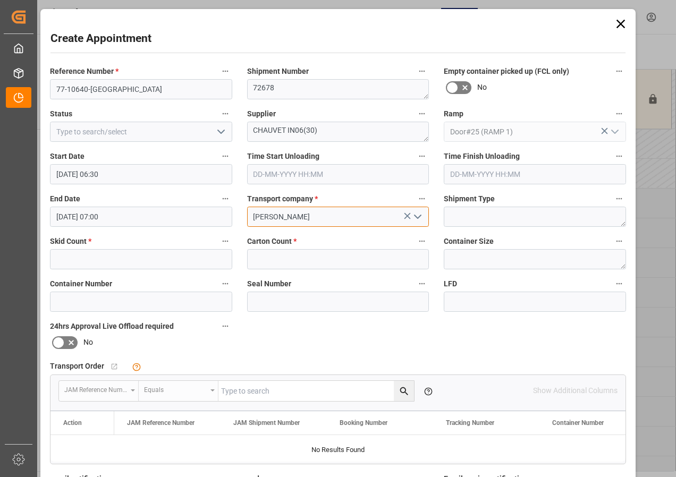
type input "[PERSON_NAME]"
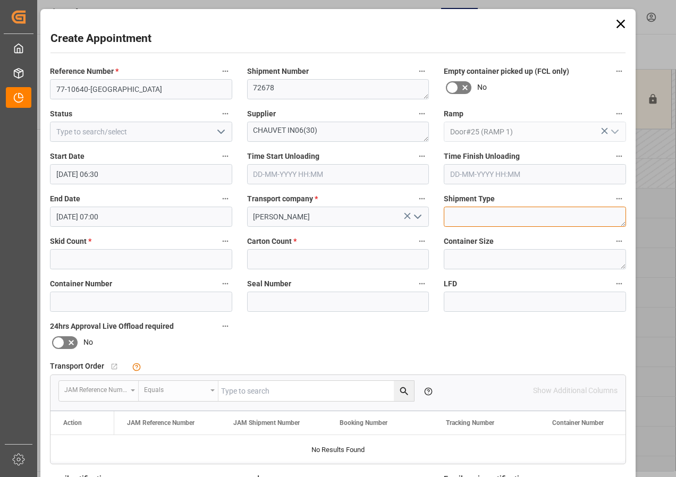
click at [471, 220] on textarea at bounding box center [535, 217] width 182 height 20
type textarea "LTL"
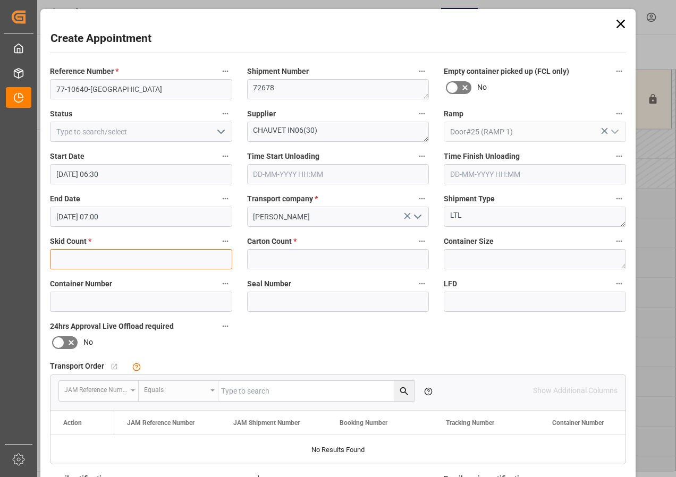
click at [117, 255] on input "text" at bounding box center [141, 259] width 182 height 20
type input "3"
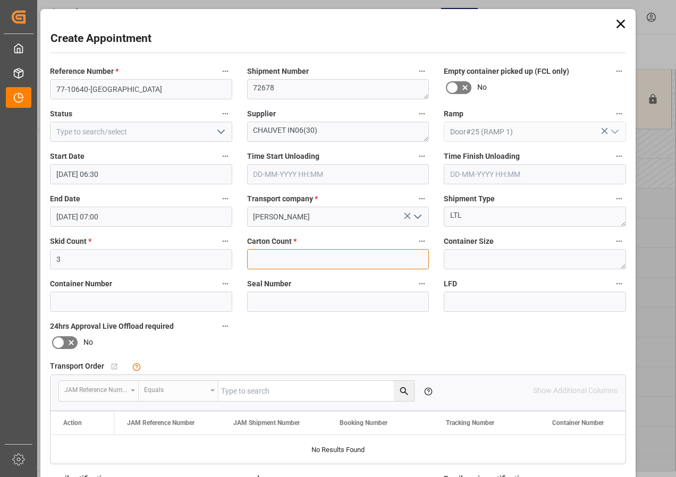
click at [264, 255] on input "text" at bounding box center [338, 259] width 182 height 20
type input "96"
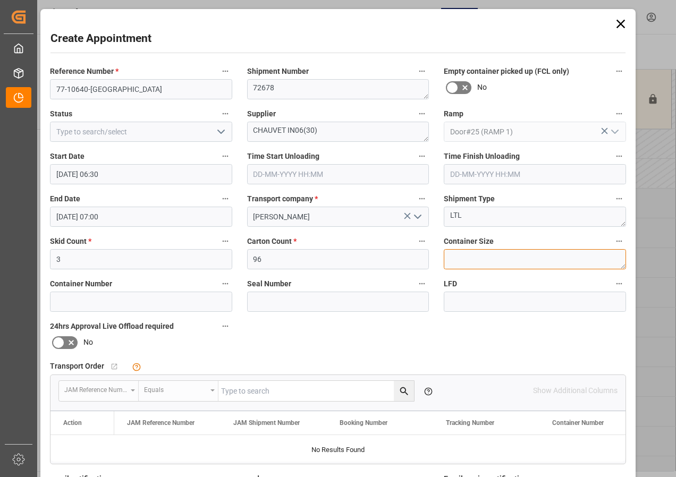
click at [462, 261] on textarea at bounding box center [535, 259] width 182 height 20
type textarea "LTL"
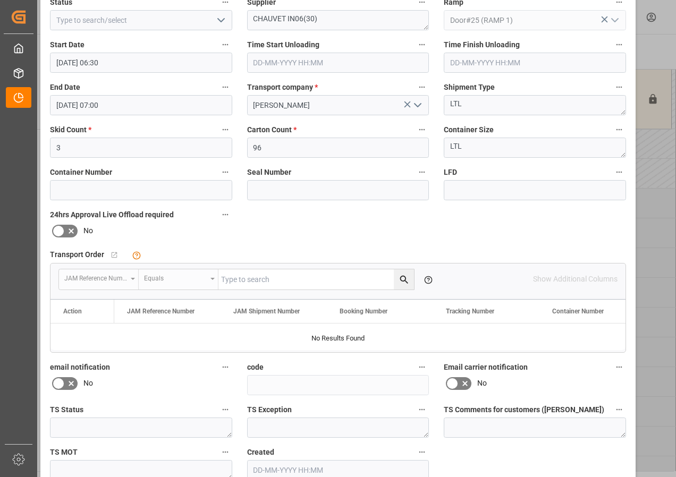
scroll to position [160, 0]
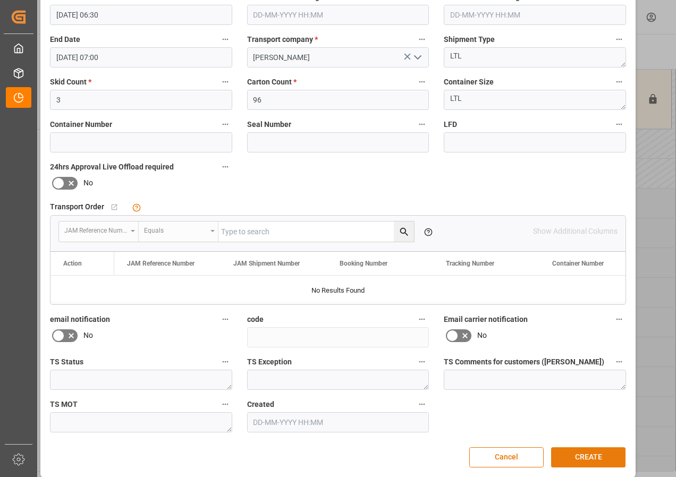
click at [574, 456] on button "CREATE" at bounding box center [588, 458] width 74 height 20
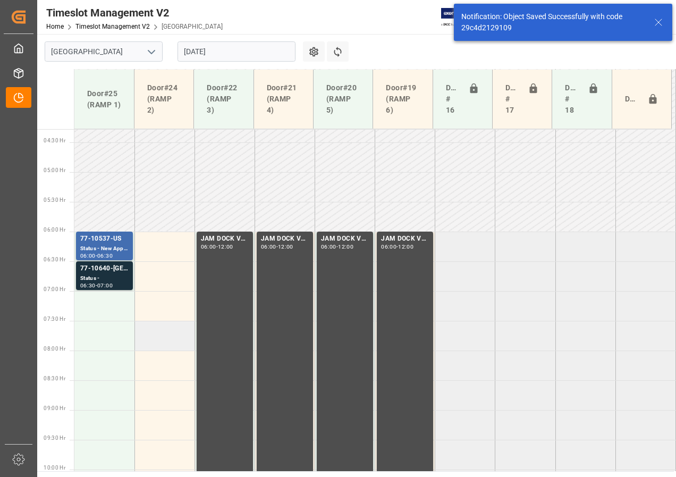
scroll to position [313, 0]
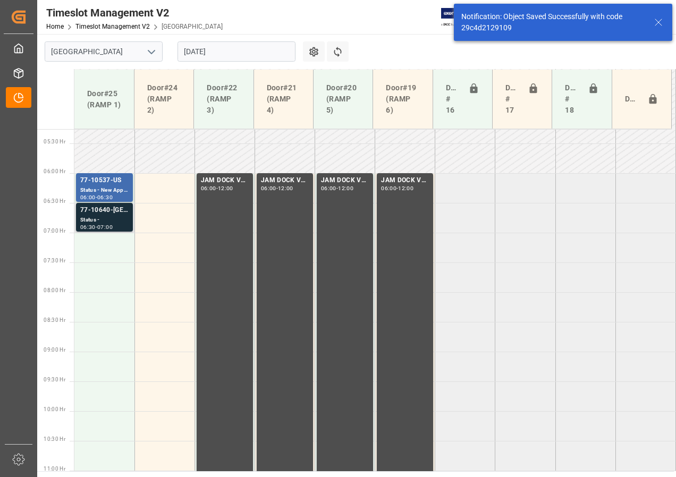
click at [115, 216] on div "Status -" at bounding box center [104, 220] width 48 height 9
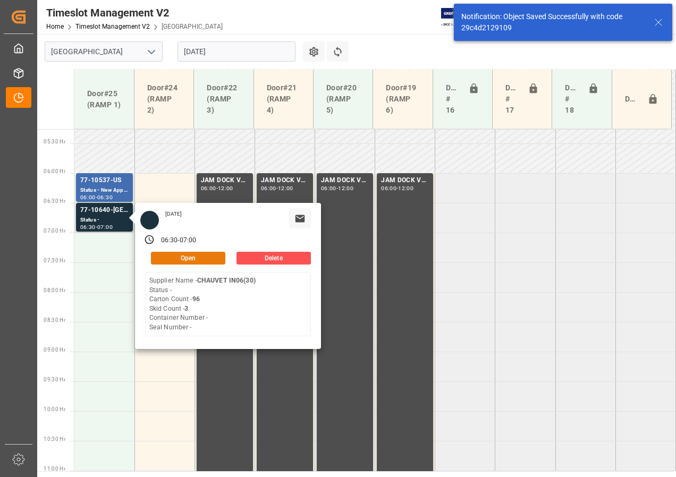
click at [164, 257] on button "Open" at bounding box center [188, 258] width 74 height 13
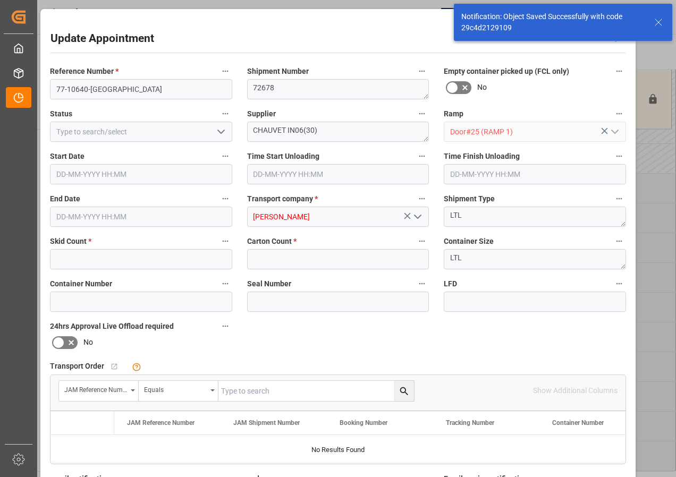
type input "3"
type input "96"
type input "[DATE] 06:30"
type input "[DATE] 07:00"
type input "[DATE] 16:03"
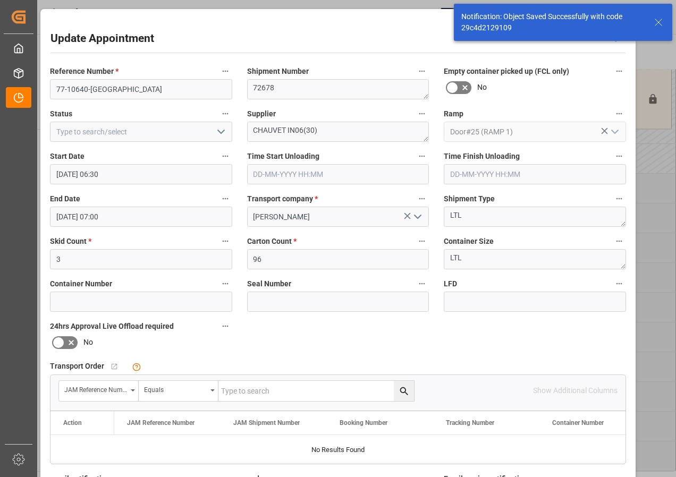
click at [239, 392] on input "text" at bounding box center [317, 391] width 196 height 20
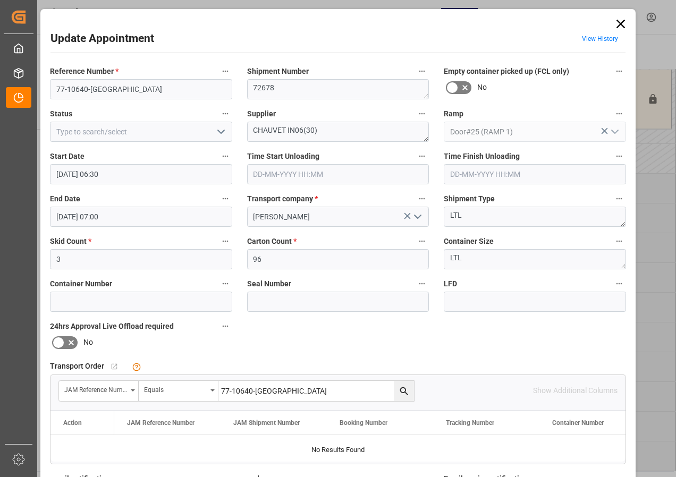
type input "77-10640-[GEOGRAPHIC_DATA]"
click at [400, 392] on icon "search button" at bounding box center [404, 391] width 11 height 11
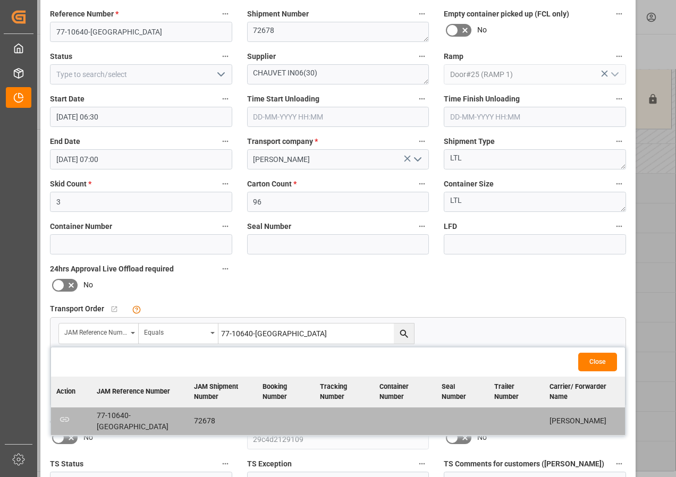
scroll to position [160, 0]
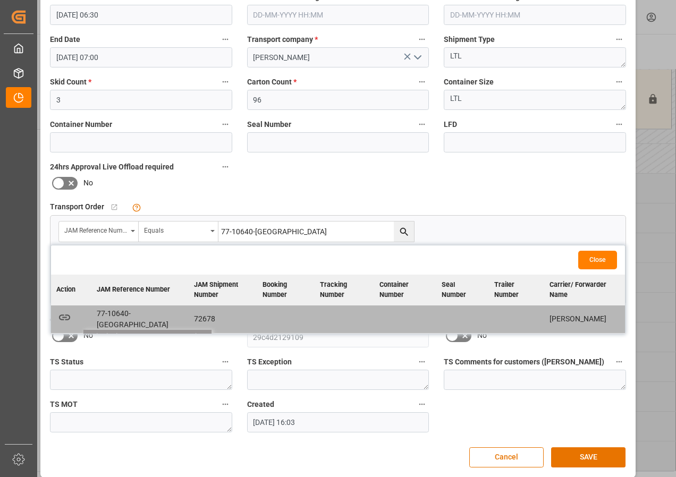
click at [66, 318] on icon "button" at bounding box center [64, 317] width 13 height 13
click at [587, 456] on button "SAVE" at bounding box center [588, 458] width 74 height 20
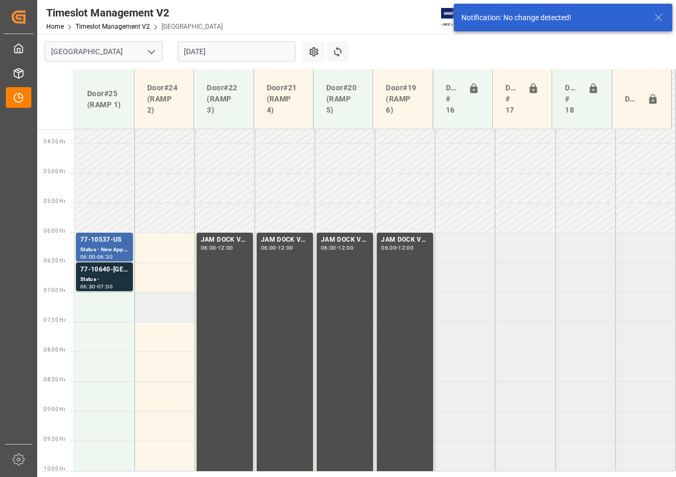
scroll to position [313, 0]
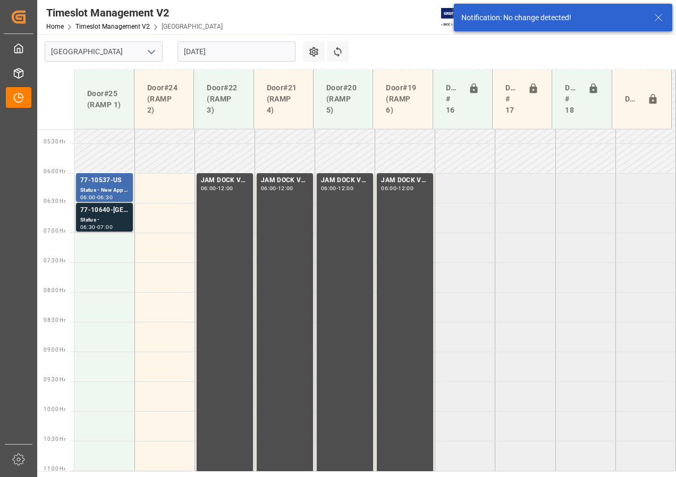
click at [96, 218] on div "Status -" at bounding box center [104, 220] width 48 height 9
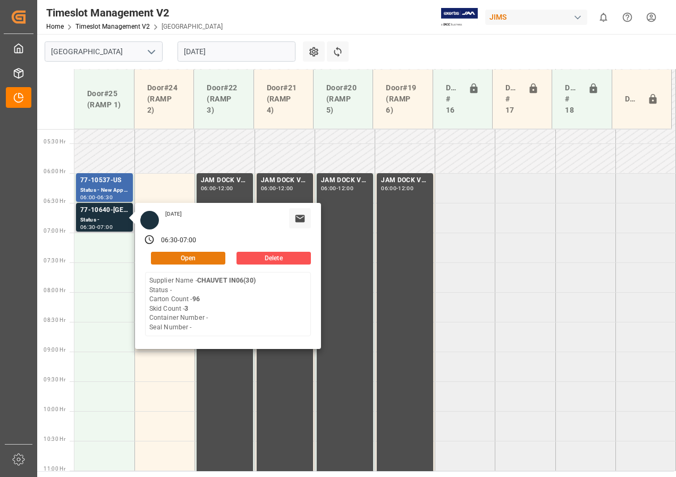
click at [178, 256] on button "Open" at bounding box center [188, 258] width 74 height 13
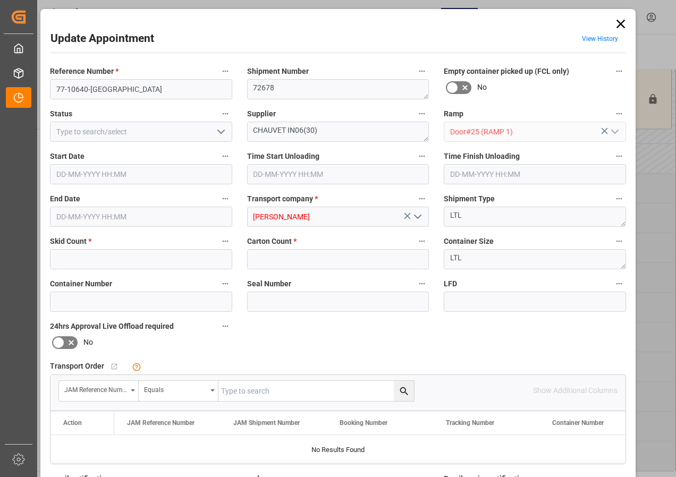
type input "3"
type input "96"
type input "[DATE] 06:30"
type input "[DATE] 07:00"
type input "[DATE] 16:03"
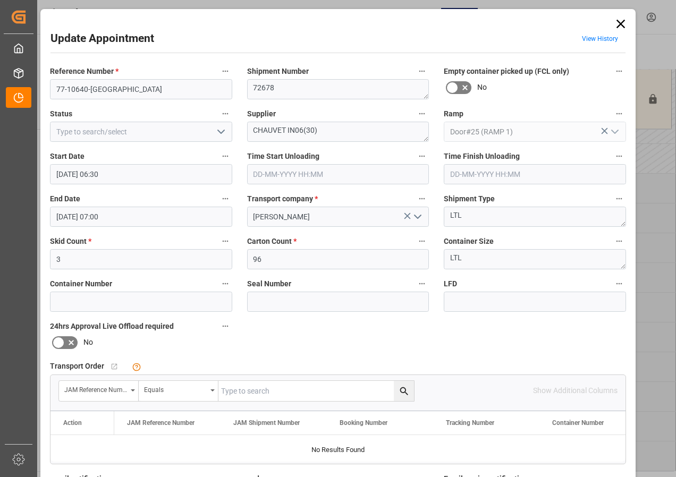
click at [220, 132] on polyline "open menu" at bounding box center [221, 131] width 6 height 3
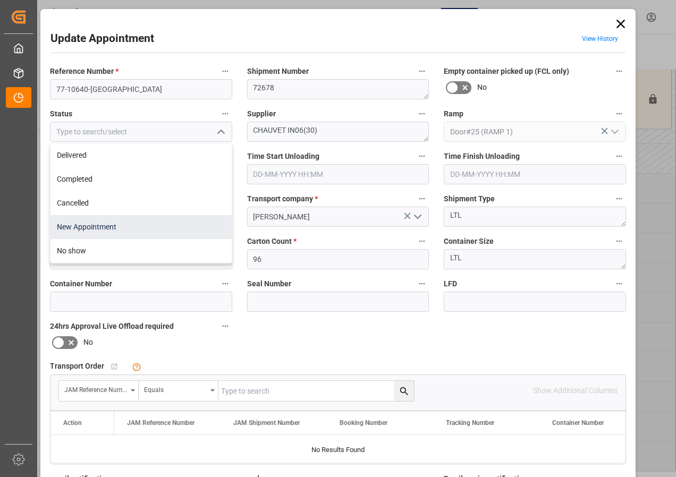
click at [97, 224] on div "New Appointment" at bounding box center [141, 227] width 181 height 24
type input "New Appointment"
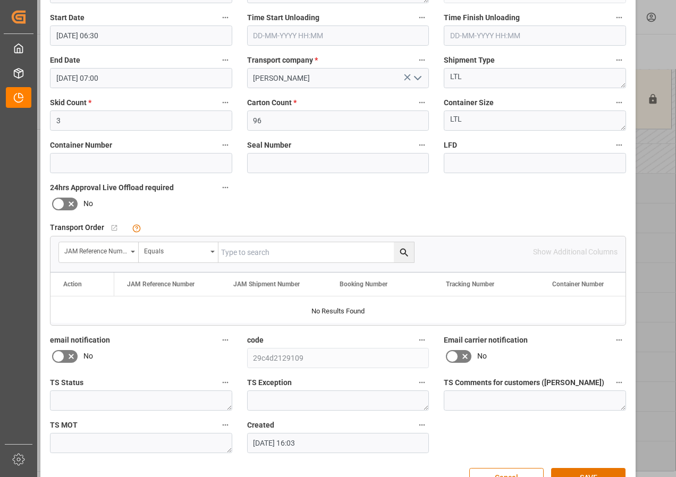
scroll to position [169, 0]
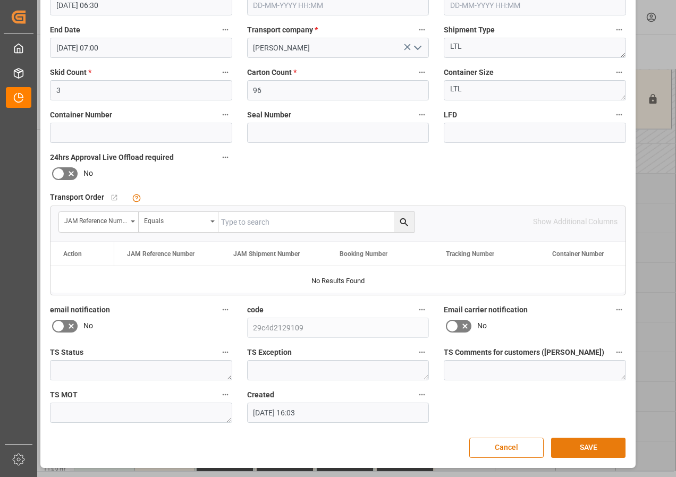
click at [571, 446] on button "SAVE" at bounding box center [588, 448] width 74 height 20
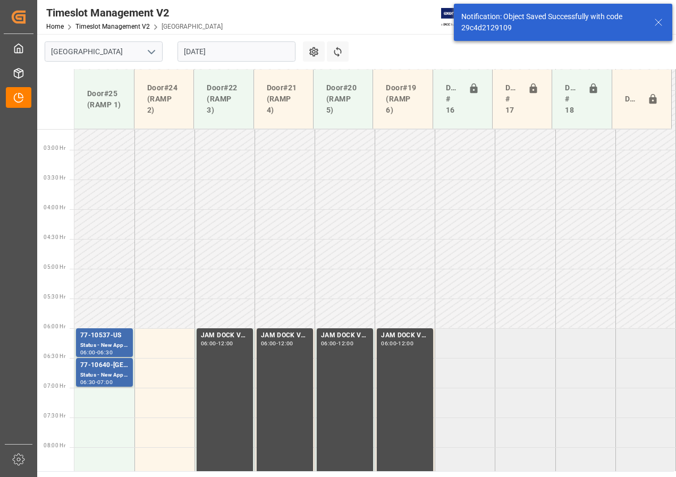
scroll to position [154, 0]
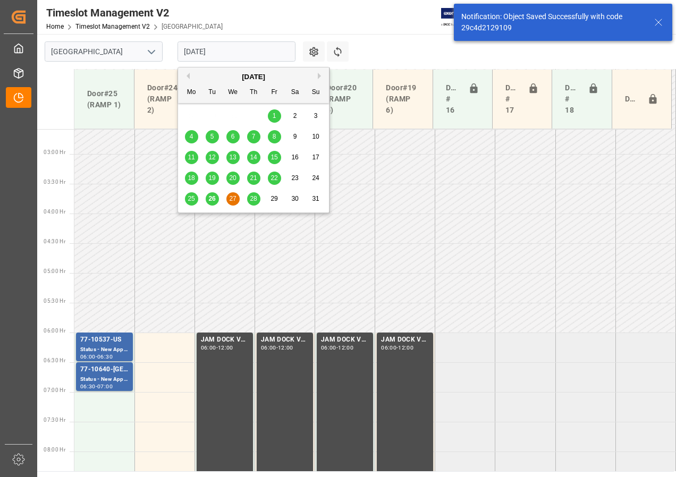
click at [233, 51] on input "[DATE]" at bounding box center [237, 51] width 118 height 20
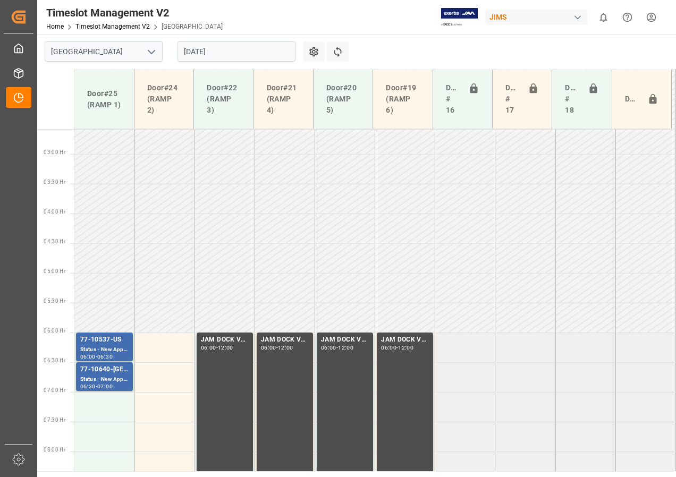
click at [445, 229] on td at bounding box center [465, 229] width 60 height 30
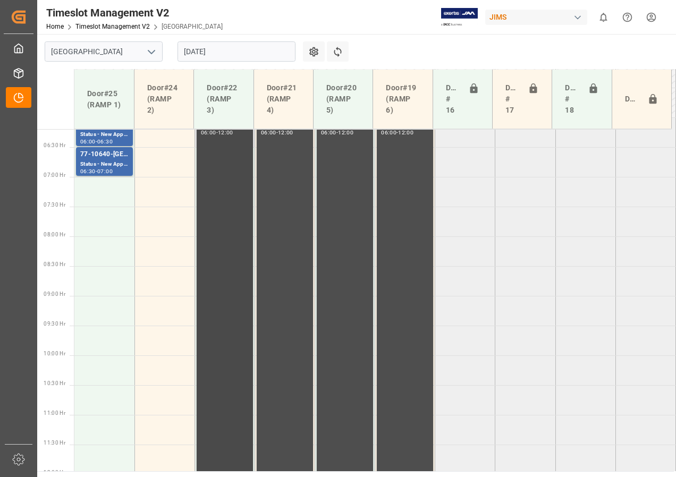
scroll to position [366, 0]
click at [333, 49] on icon at bounding box center [337, 51] width 11 height 11
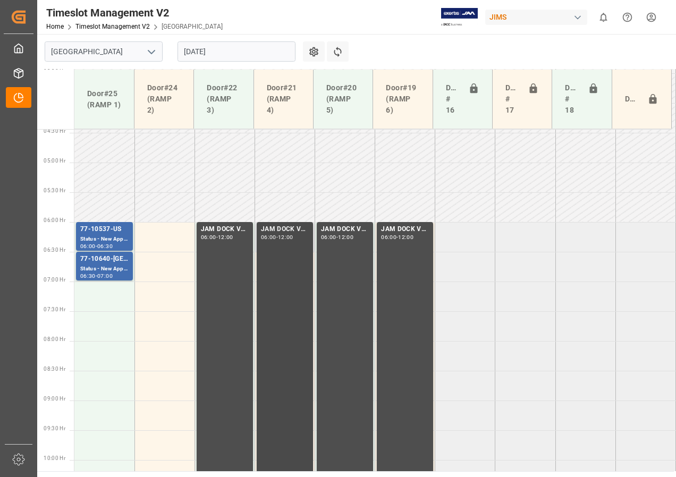
scroll to position [298, 0]
